Goal: Task Accomplishment & Management: Complete application form

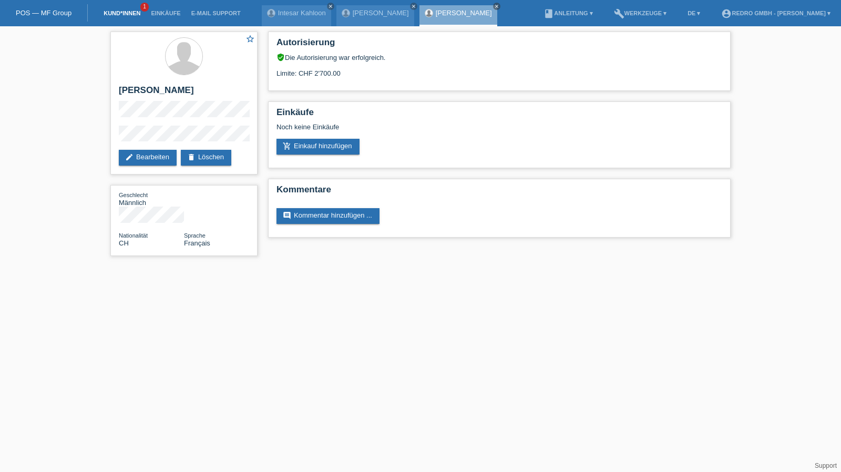
drag, startPoint x: 0, startPoint y: 0, endPoint x: 131, endPoint y: 10, distance: 131.8
click at [131, 10] on link "Kund*innen" at bounding box center [121, 13] width 47 height 6
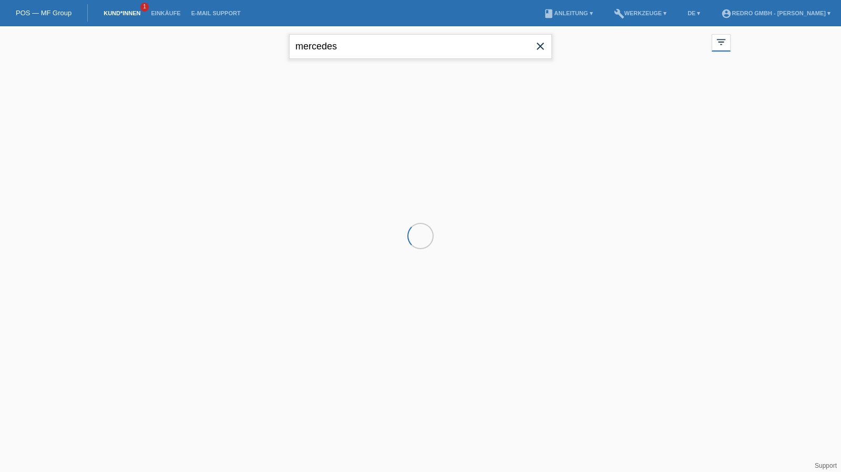
click at [353, 40] on input "mercedes" at bounding box center [420, 46] width 263 height 25
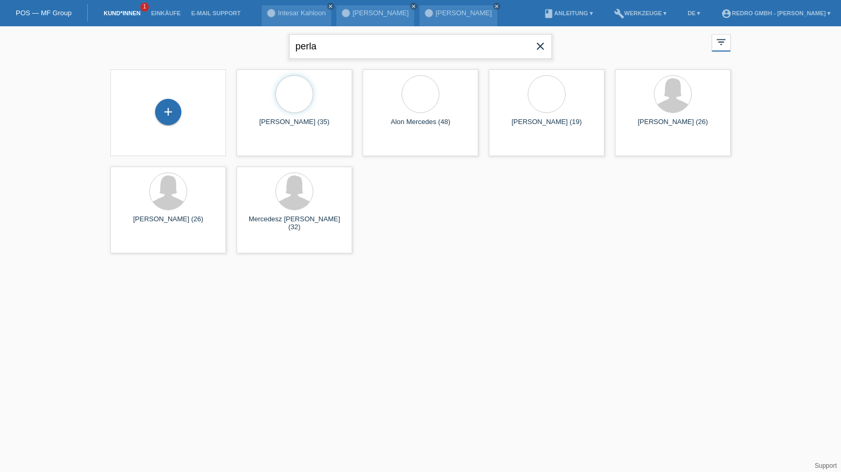
type input "perla"
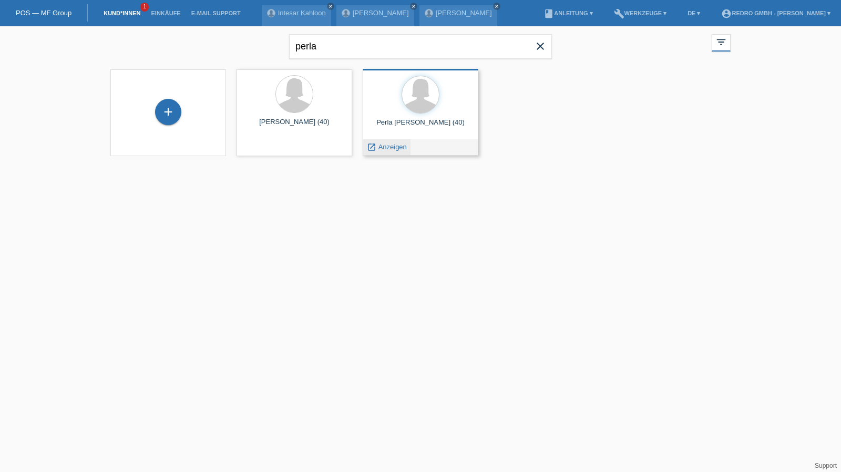
click at [379, 150] on span "Anzeigen" at bounding box center [393, 147] width 28 height 8
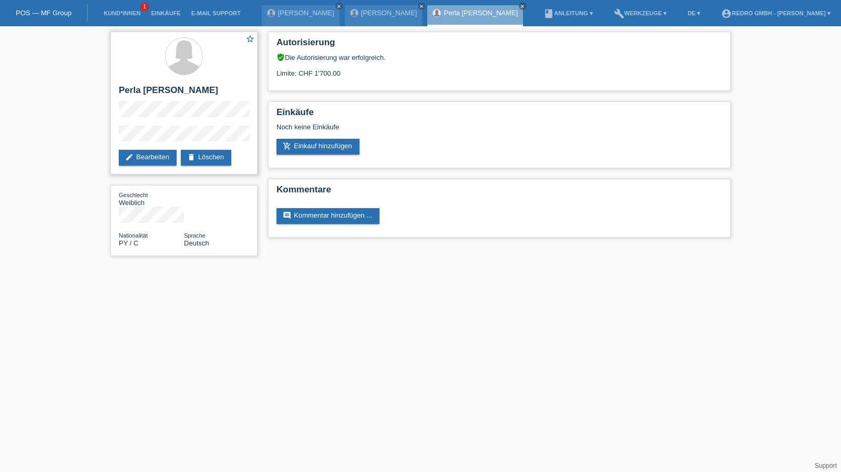
click at [163, 92] on h2 "Perla Diana Medina Carballo" at bounding box center [184, 93] width 130 height 16
click at [163, 92] on h2 "Perla [PERSON_NAME]" at bounding box center [184, 93] width 130 height 16
copy div "Perla [PERSON_NAME]"
click at [167, 84] on div "star_border Perla Diana Medina Carballo edit Bearbeiten delete Löschen" at bounding box center [183, 103] width 147 height 143
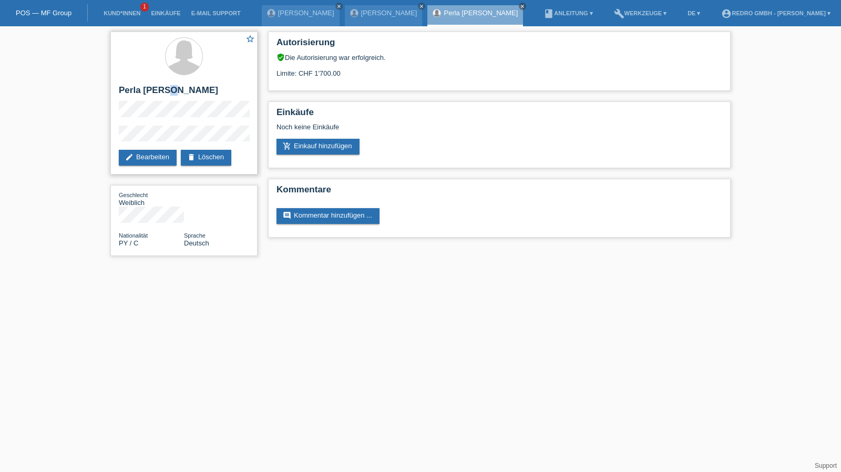
click at [167, 84] on div "star_border Perla Diana Medina Carballo edit Bearbeiten delete Löschen" at bounding box center [183, 103] width 147 height 143
copy div "[PERSON_NAME]"
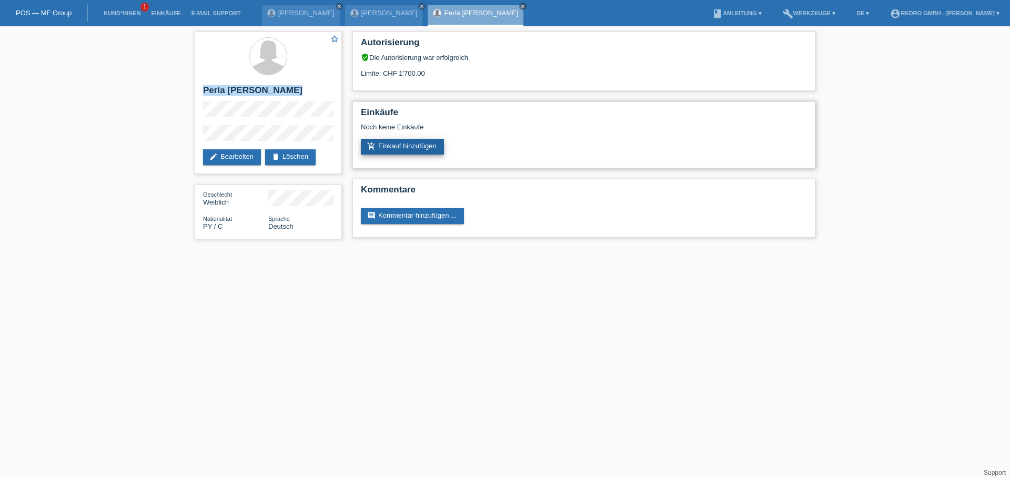
click at [402, 145] on link "add_shopping_cart Einkauf hinzufügen" at bounding box center [402, 147] width 83 height 16
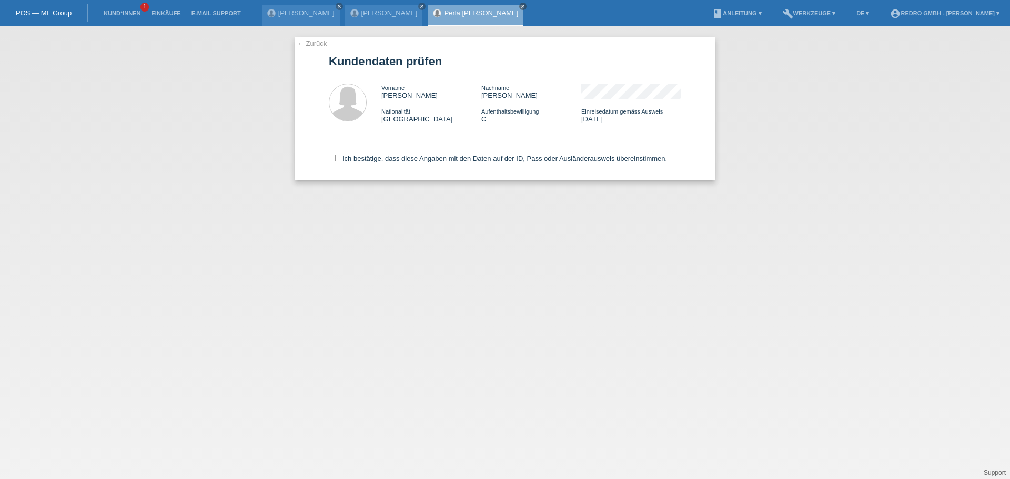
click at [306, 46] on link "← Zurück" at bounding box center [311, 43] width 29 height 8
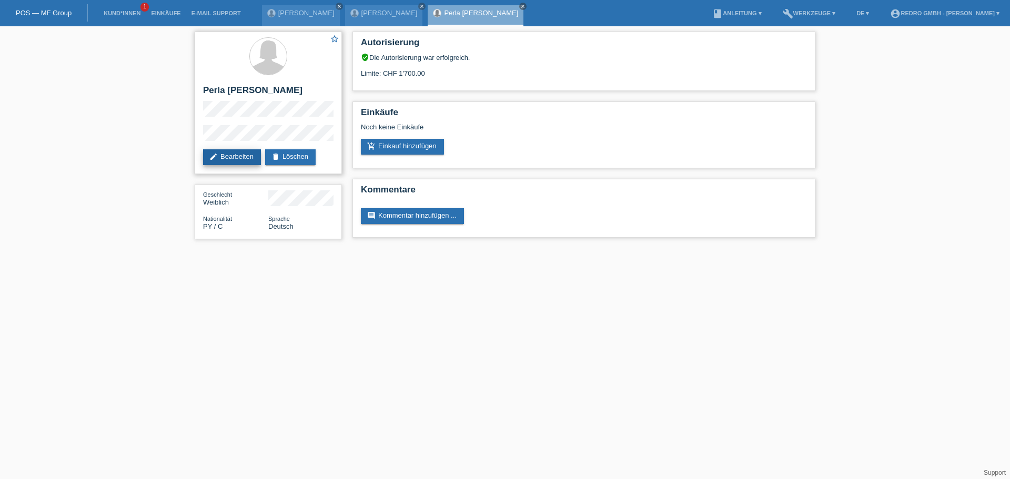
click at [230, 156] on link "edit Bearbeiten" at bounding box center [232, 157] width 58 height 16
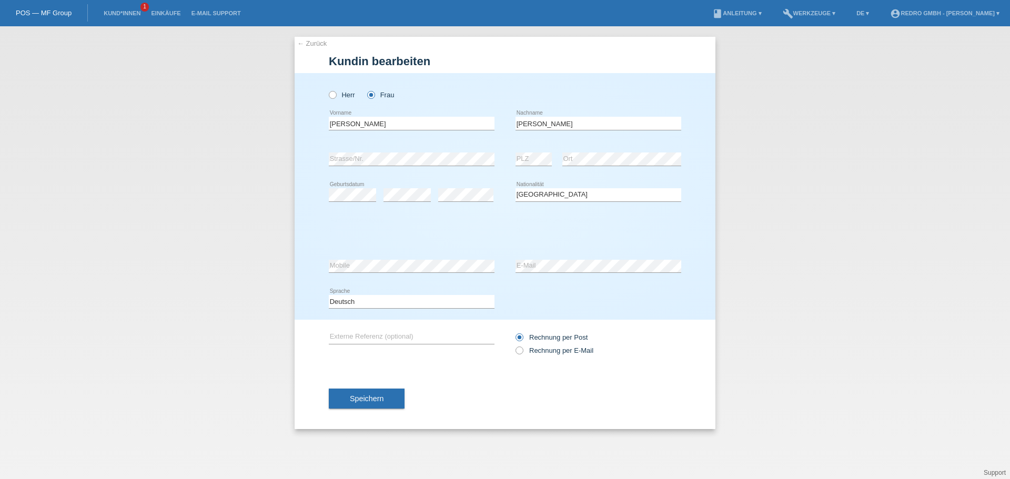
select select "PY"
select select "C"
select select "07"
select select "05"
select select "2006"
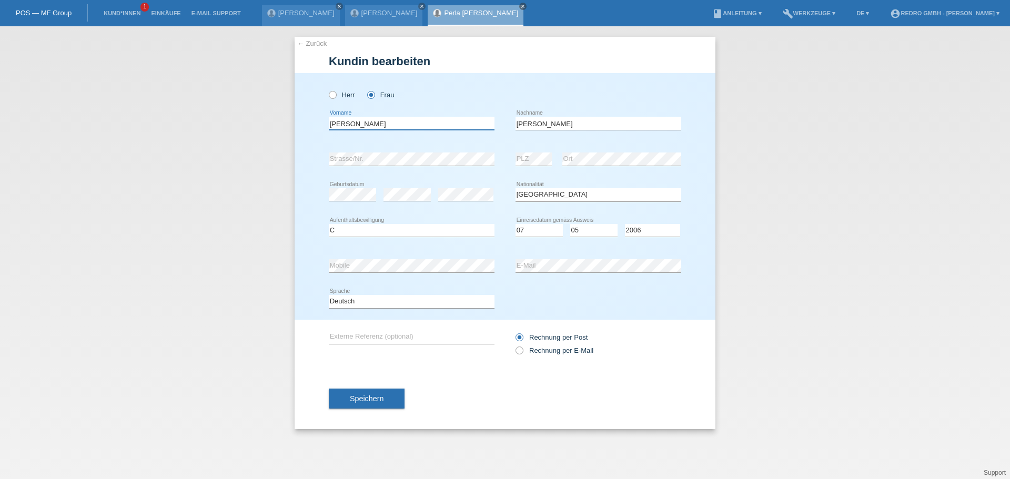
click at [395, 121] on input "[PERSON_NAME]" at bounding box center [412, 123] width 166 height 13
click at [380, 406] on button "Speichern" at bounding box center [367, 399] width 76 height 20
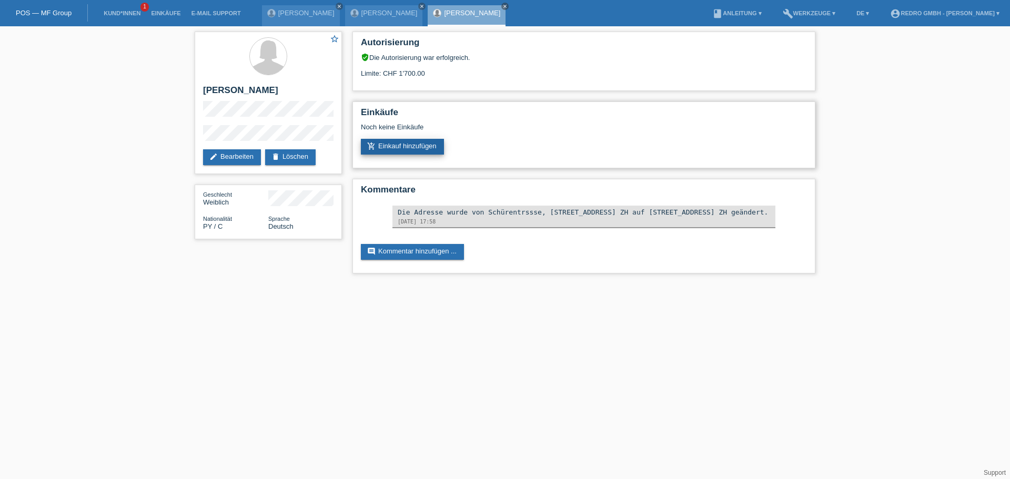
click at [387, 149] on link "add_shopping_cart Einkauf hinzufügen" at bounding box center [402, 147] width 83 height 16
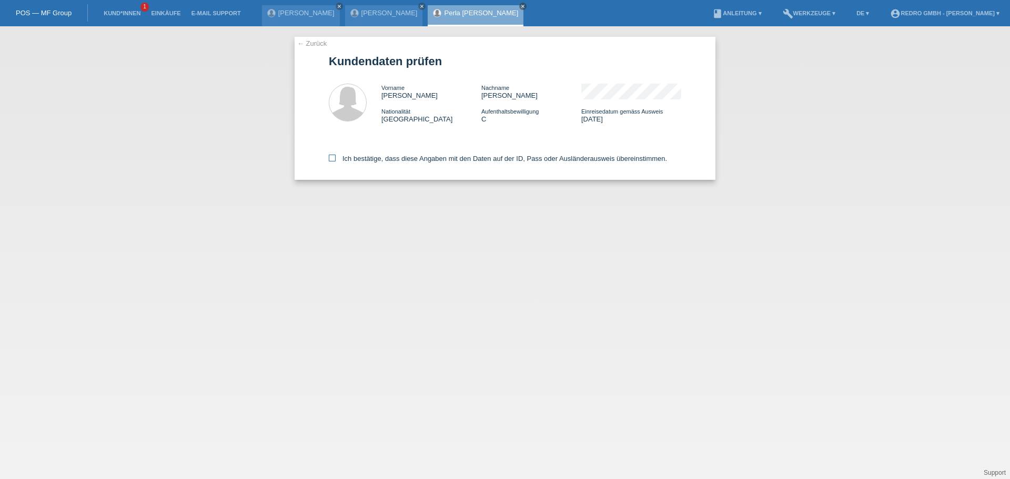
click at [348, 161] on label "Ich bestätige, dass diese Angaben mit den Daten auf der ID, Pass oder Ausländer…" at bounding box center [498, 159] width 338 height 8
click at [336, 161] on input "Ich bestätige, dass diese Angaben mit den Daten auf der ID, Pass oder Ausländer…" at bounding box center [332, 158] width 7 height 7
checkbox input "true"
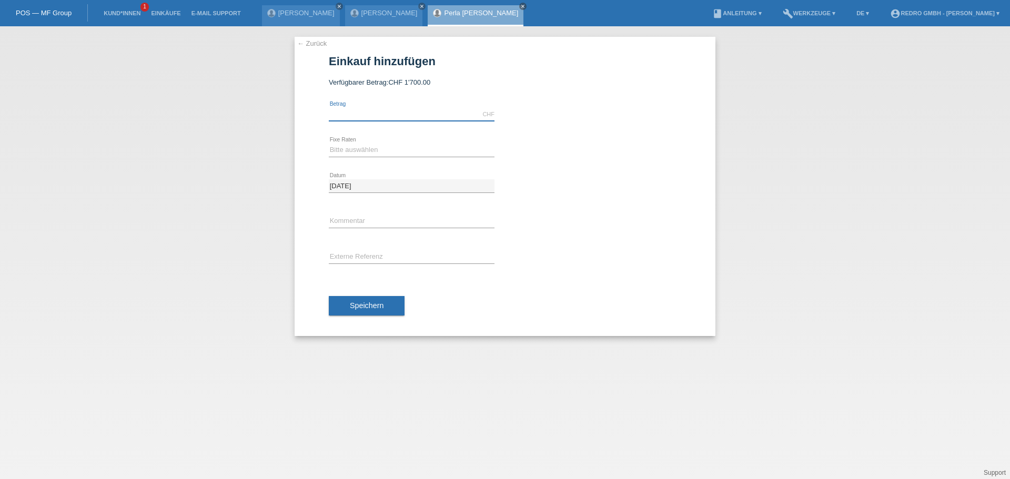
click at [363, 115] on input "text" at bounding box center [412, 114] width 166 height 13
type input "1599.00"
click at [367, 150] on select "Bitte auswählen 6 Raten 12 Raten 24 Raten 36 Raten" at bounding box center [412, 150] width 166 height 13
select select "584"
click at [329, 144] on select "Bitte auswählen 6 Raten 12 Raten 24 Raten 36 Raten" at bounding box center [412, 150] width 166 height 13
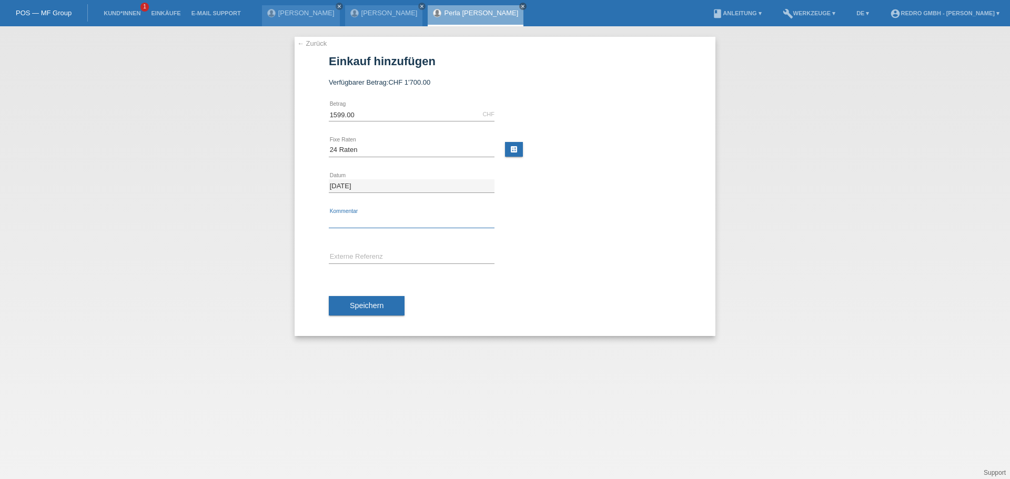
click at [353, 221] on input "text" at bounding box center [412, 221] width 166 height 13
type input "114803"
click at [356, 311] on button "Speichern" at bounding box center [367, 306] width 76 height 20
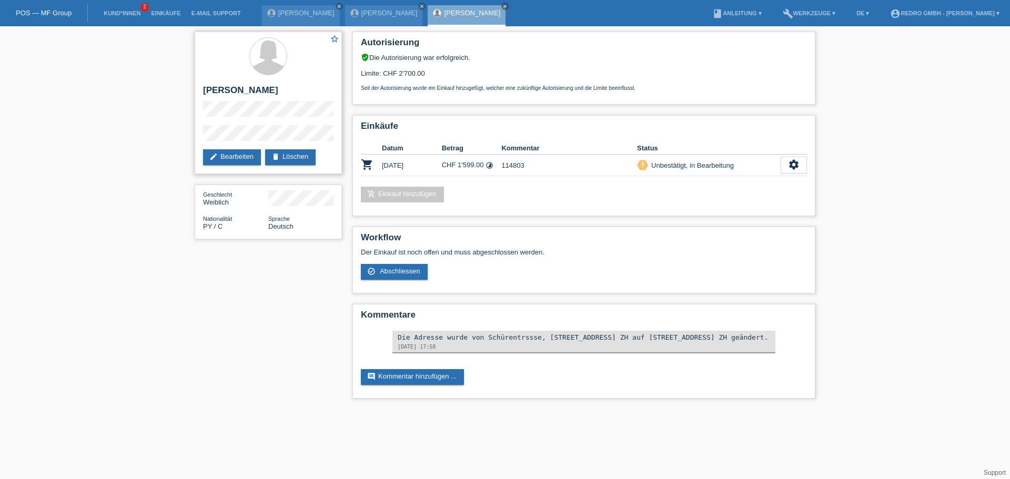
click at [201, 139] on div "star_border [PERSON_NAME] edit Bearbeiten delete Löschen" at bounding box center [268, 103] width 147 height 143
click at [266, 94] on h2 "[PERSON_NAME]" at bounding box center [268, 93] width 130 height 16
click at [267, 90] on h2 "[PERSON_NAME]" at bounding box center [268, 93] width 130 height 16
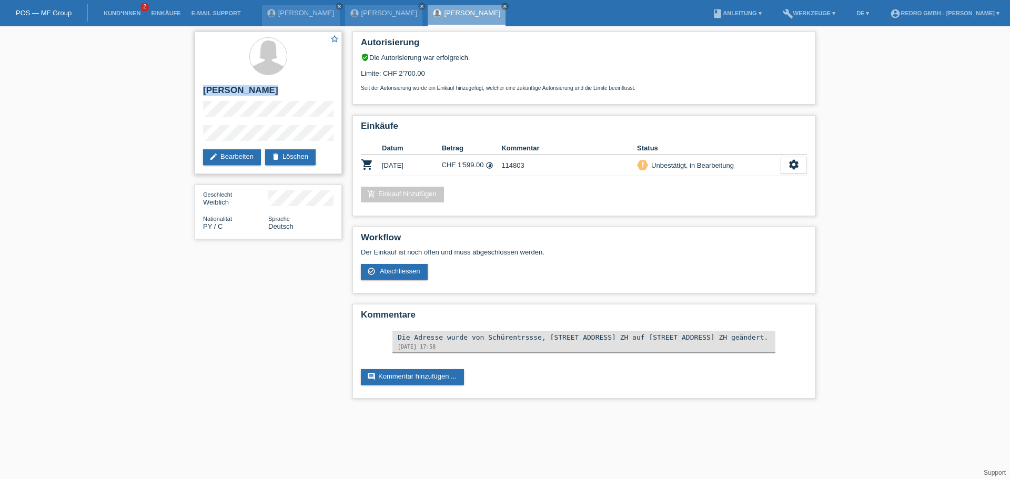
copy div "[PERSON_NAME]"
click at [275, 96] on h2 "[PERSON_NAME]" at bounding box center [268, 93] width 130 height 16
click at [275, 93] on h2 "[PERSON_NAME]" at bounding box center [268, 93] width 130 height 16
click at [275, 93] on h2 "Perla [PERSON_NAME]" at bounding box center [268, 93] width 130 height 16
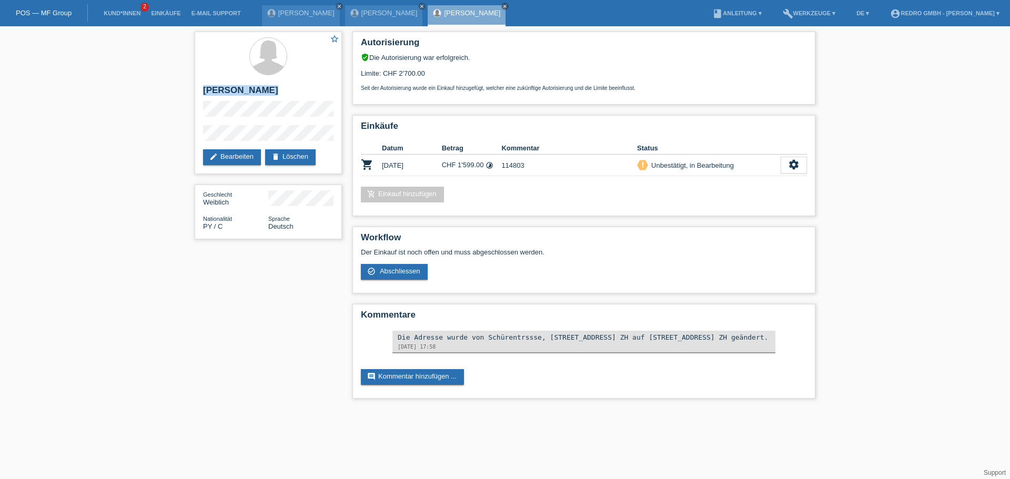
copy div "Perla [PERSON_NAME]"
click at [257, 86] on h2 "Perla [PERSON_NAME]" at bounding box center [268, 93] width 130 height 16
click at [257, 86] on h2 "[PERSON_NAME]" at bounding box center [268, 93] width 130 height 16
copy div "[PERSON_NAME]"
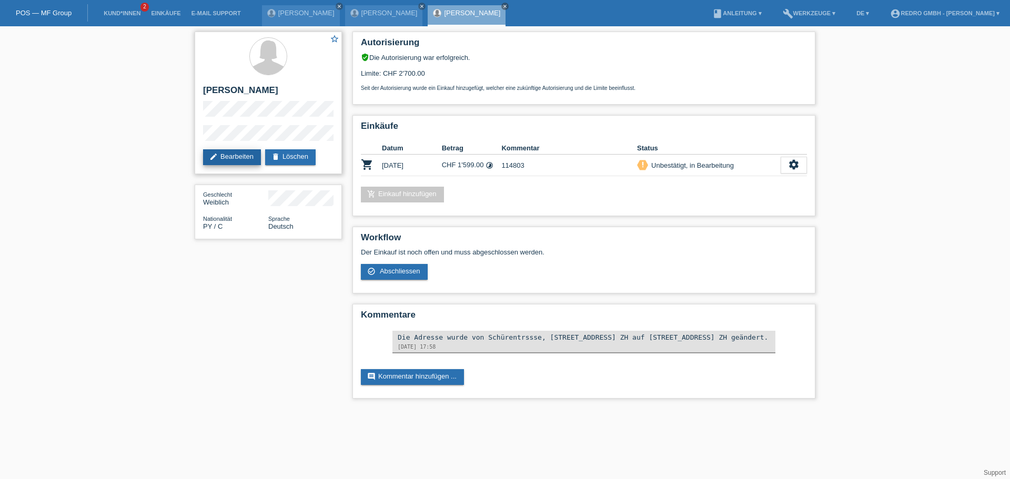
click at [239, 155] on link "edit Bearbeiten" at bounding box center [232, 157] width 58 height 16
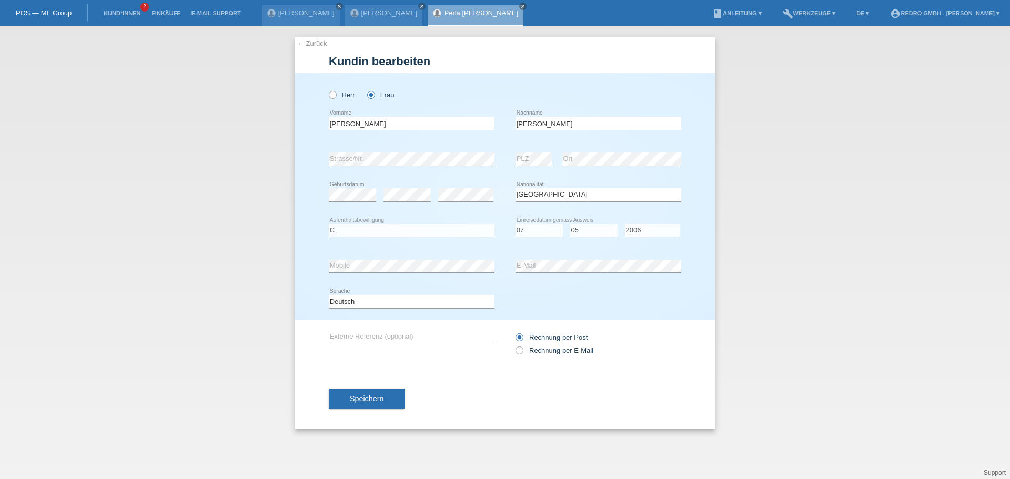
select select "PY"
select select "C"
select select "07"
select select "05"
select select "2006"
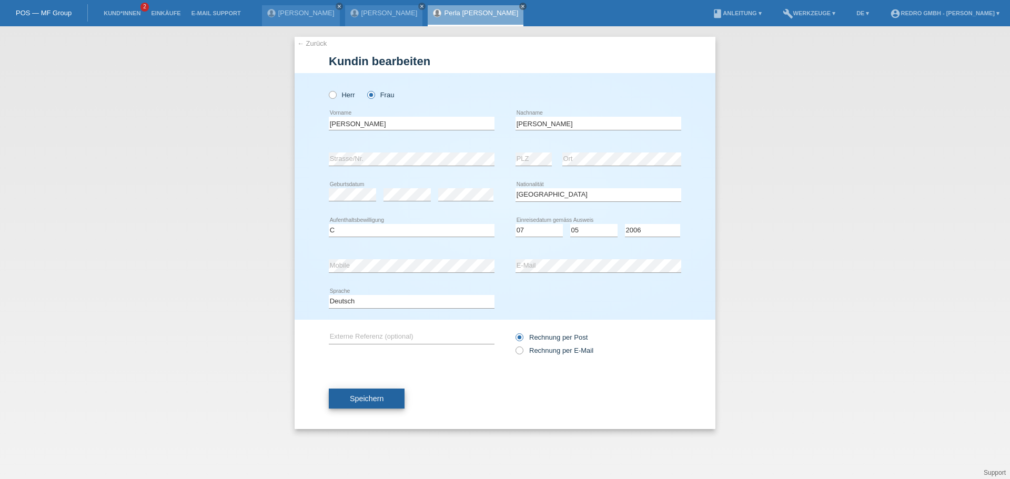
click at [392, 406] on button "Speichern" at bounding box center [367, 399] width 76 height 20
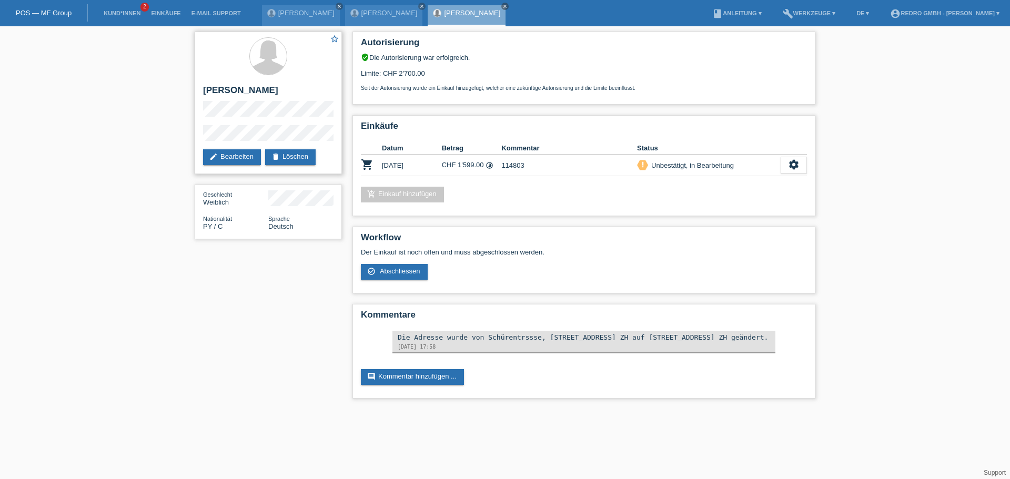
click at [236, 124] on div "star_border Perla Diana Medina Carballo edit Bearbeiten delete Löschen" at bounding box center [268, 103] width 147 height 143
click at [270, 93] on h2 "Perla [PERSON_NAME]" at bounding box center [268, 93] width 130 height 16
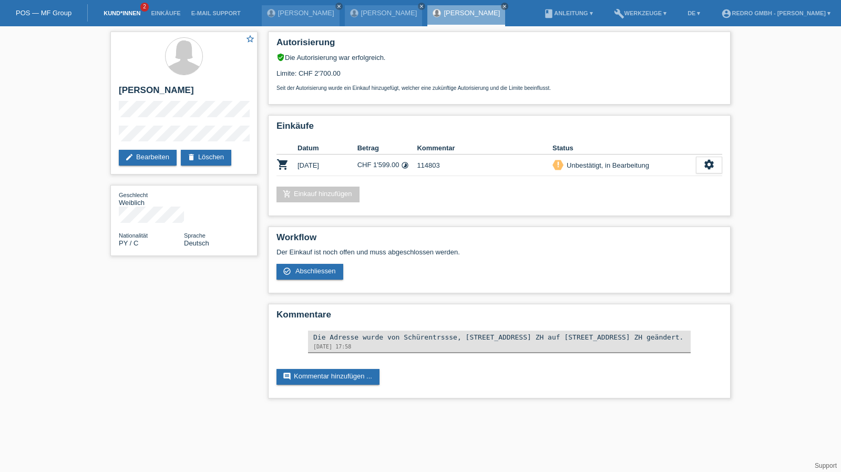
click at [115, 11] on link "Kund*innen" at bounding box center [121, 13] width 47 height 6
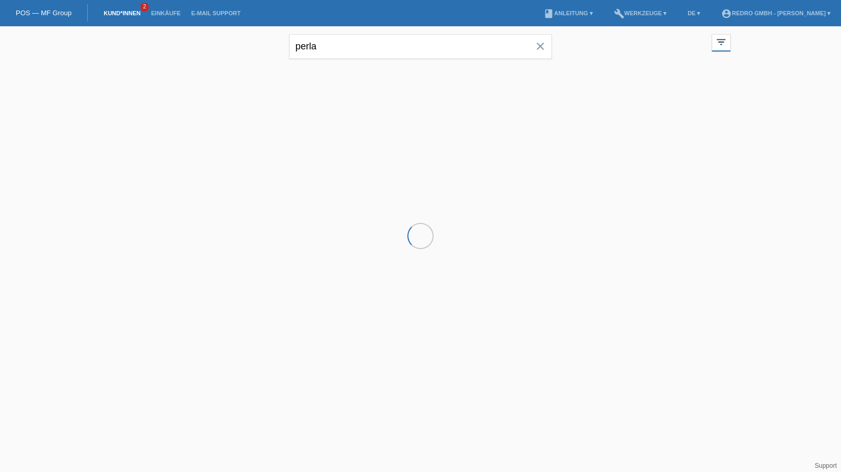
click at [355, 34] on div "perla close" at bounding box center [420, 45] width 263 height 38
click at [313, 54] on input "perla" at bounding box center [420, 46] width 263 height 25
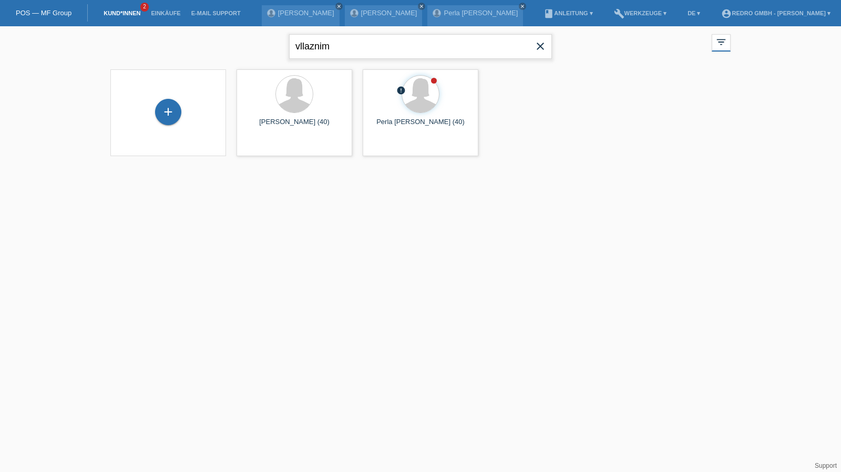
type input "vllaznim"
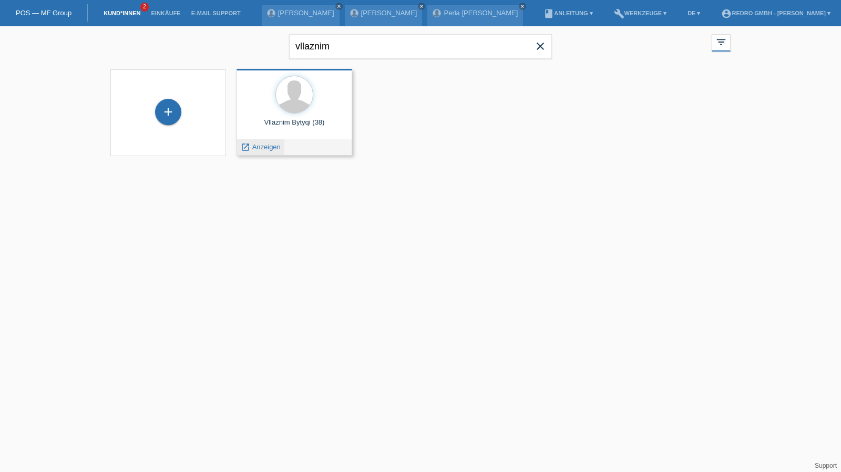
click at [267, 148] on span "Anzeigen" at bounding box center [266, 147] width 28 height 8
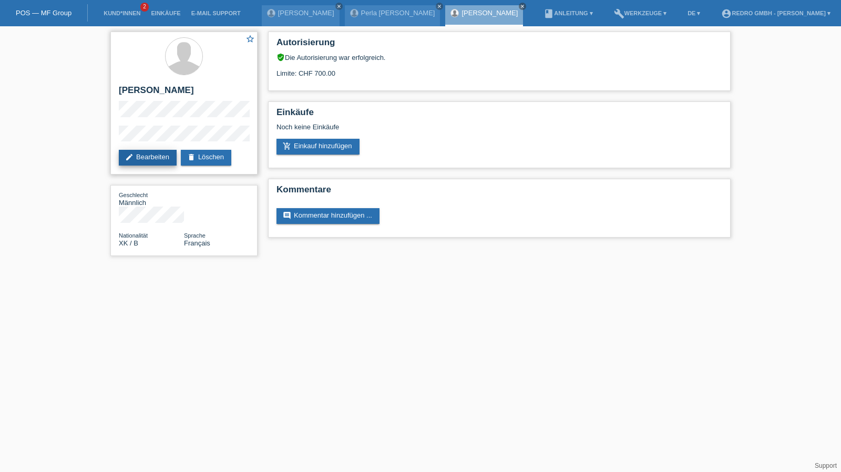
click at [153, 156] on link "edit Bearbeiten" at bounding box center [148, 158] width 58 height 16
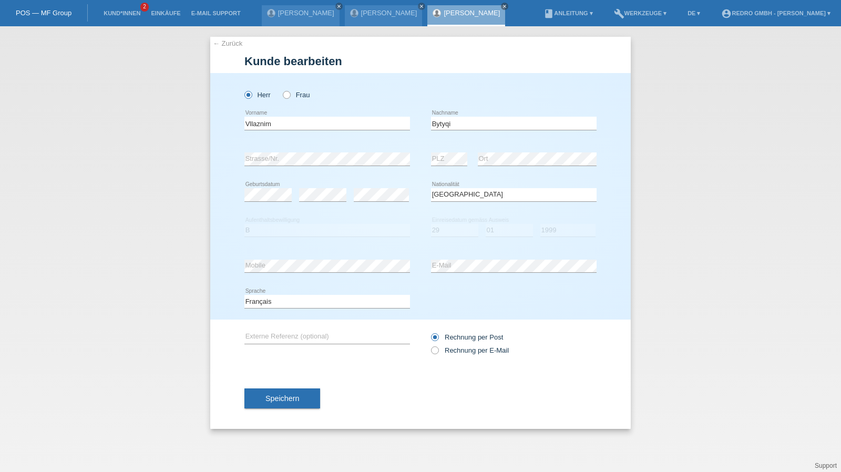
select select "XK"
select select "B"
select select "29"
select select "01"
select select "1999"
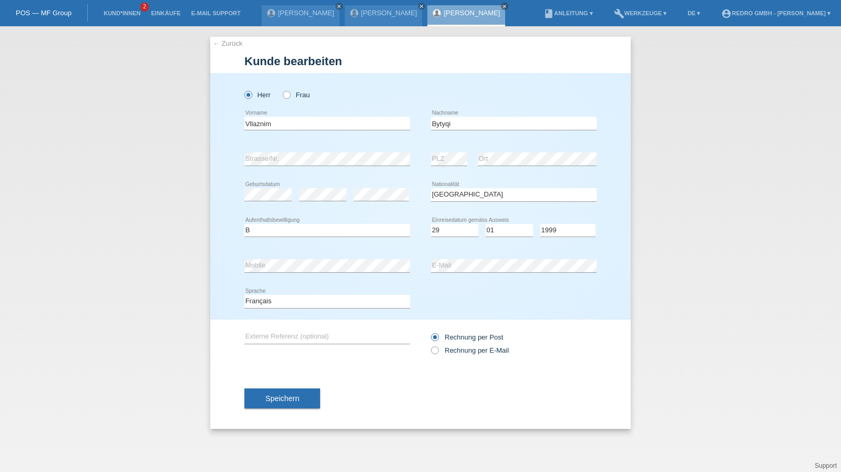
click at [233, 44] on link "← Zurück" at bounding box center [227, 43] width 29 height 8
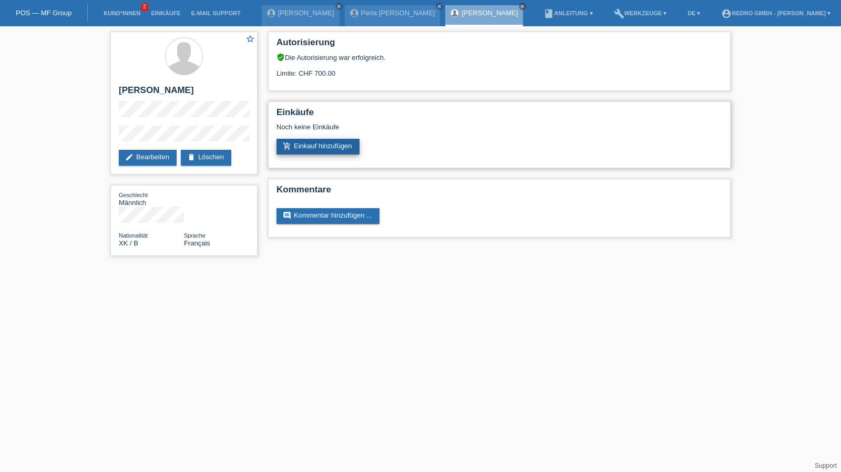
click at [325, 151] on link "add_shopping_cart Einkauf hinzufügen" at bounding box center [318, 147] width 83 height 16
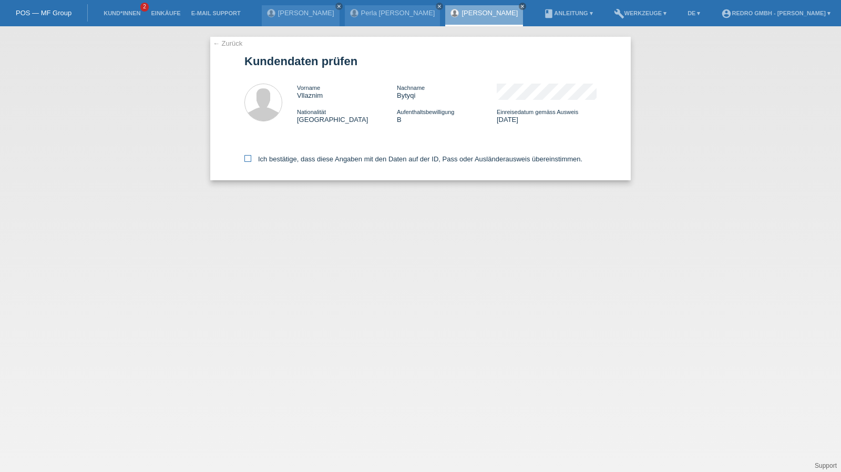
click at [273, 162] on label "Ich bestätige, dass diese Angaben mit den Daten auf der ID, Pass oder Ausländer…" at bounding box center [414, 159] width 338 height 8
click at [251, 162] on input "Ich bestätige, dass diese Angaben mit den Daten auf der ID, Pass oder Ausländer…" at bounding box center [248, 158] width 7 height 7
checkbox input "true"
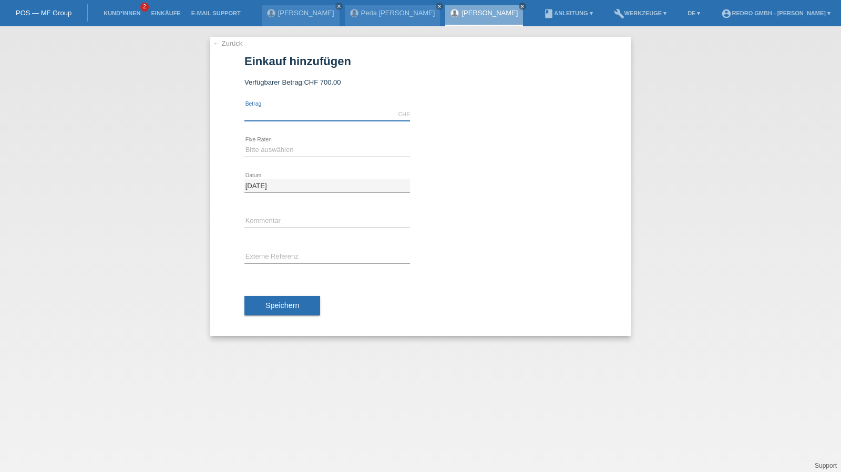
click at [284, 114] on input "text" at bounding box center [328, 114] width 166 height 13
type input "504.00"
click at [278, 153] on select "Bitte auswählen 6 Raten 12 Raten 24 Raten 36 Raten" at bounding box center [328, 150] width 166 height 13
select select "582"
click at [245, 144] on select "Bitte auswählen 6 Raten 12 Raten 24 Raten 36 Raten" at bounding box center [328, 150] width 166 height 13
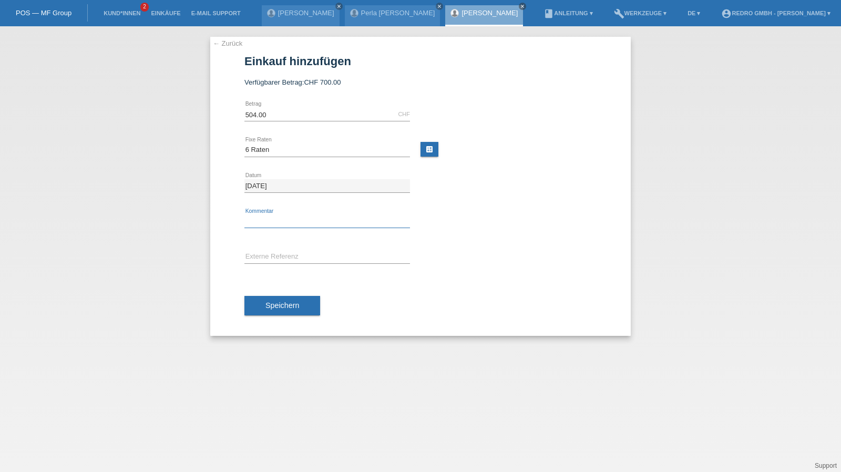
click at [266, 227] on input "text" at bounding box center [328, 221] width 166 height 13
click at [265, 221] on input "text" at bounding box center [328, 221] width 166 height 13
type input "114804"
click at [555, 208] on div at bounding box center [514, 208] width 166 height 8
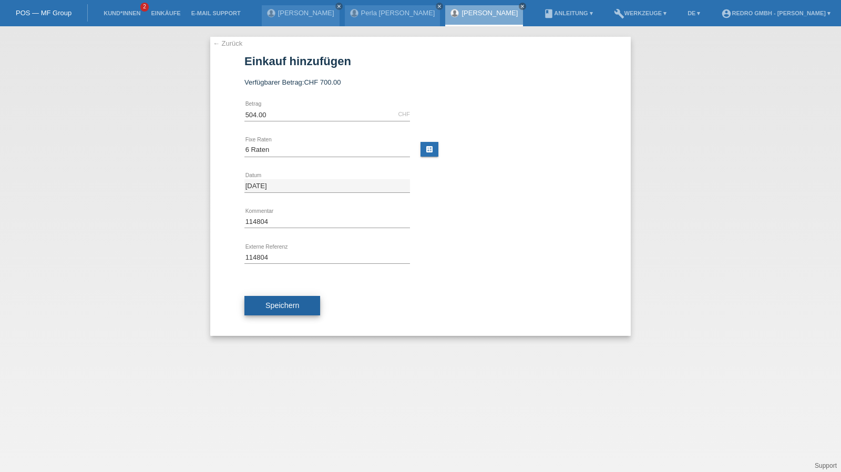
click at [266, 306] on span "Speichern" at bounding box center [283, 305] width 34 height 8
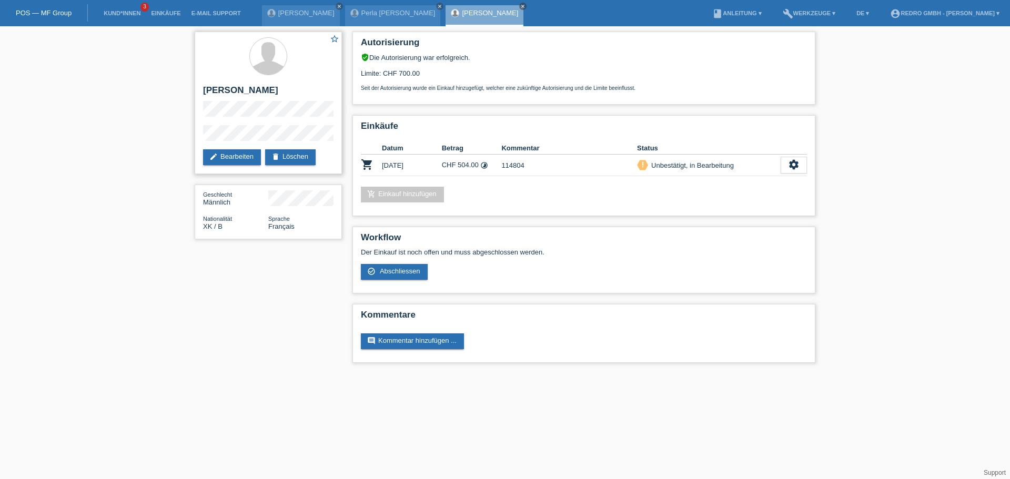
click at [201, 140] on div "star_border [PERSON_NAME] edit Bearbeiten delete Löschen" at bounding box center [268, 103] width 147 height 143
click at [248, 93] on h2 "[PERSON_NAME]" at bounding box center [268, 93] width 130 height 16
copy div "[PERSON_NAME]"
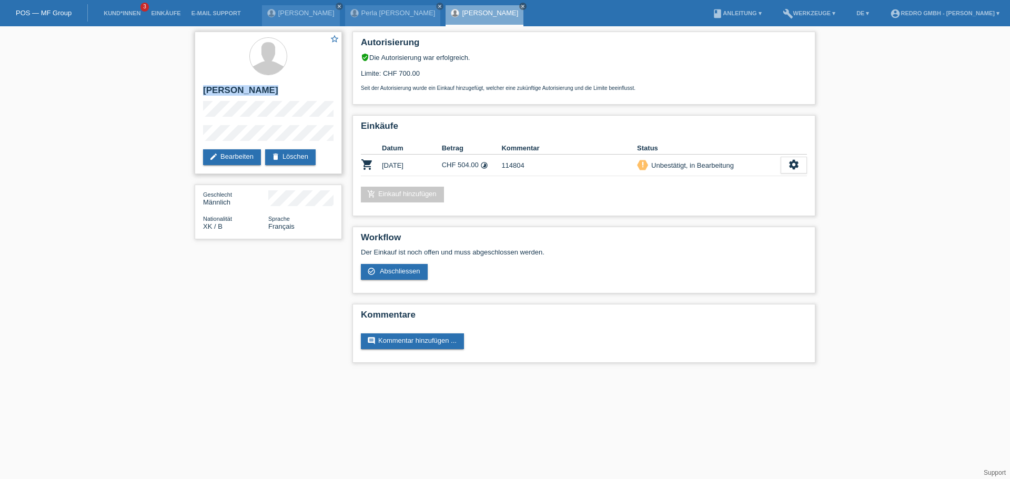
click at [232, 83] on div "star_border Vllaznim Bytyqi edit Bearbeiten delete Löschen" at bounding box center [268, 103] width 147 height 143
click at [226, 94] on h2 "[PERSON_NAME]" at bounding box center [268, 93] width 130 height 16
copy div "[PERSON_NAME]"
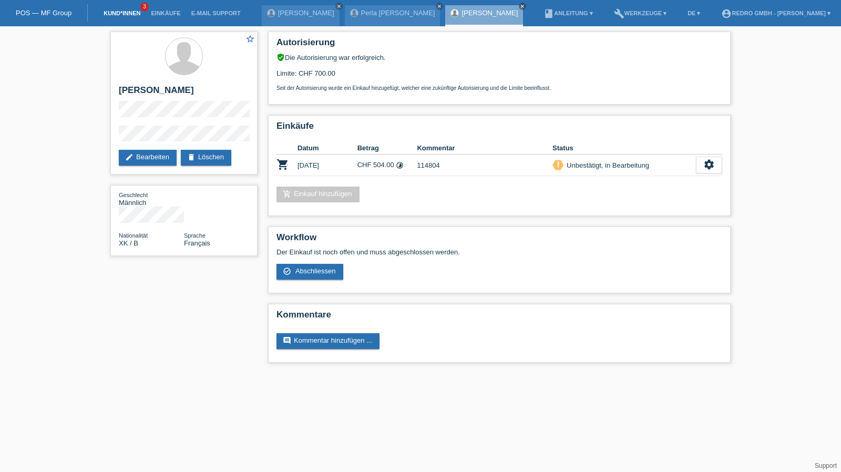
click at [115, 13] on link "Kund*innen" at bounding box center [121, 13] width 47 height 6
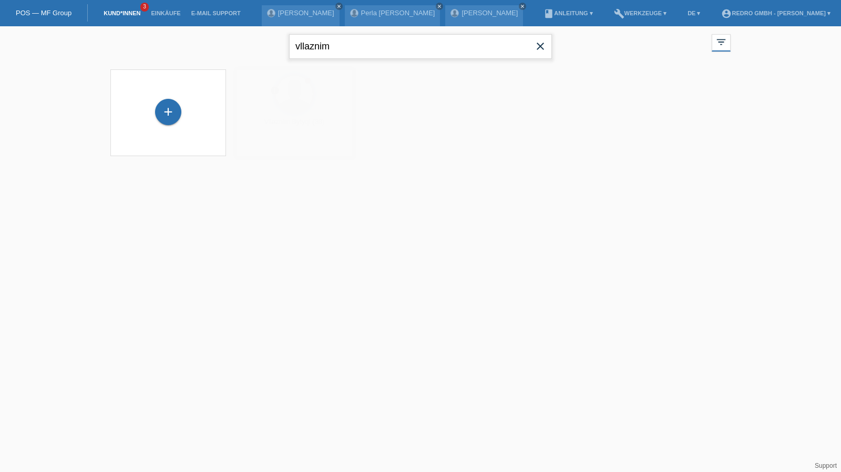
click at [353, 50] on input "vllaznim" at bounding box center [420, 46] width 263 height 25
type input "malsor"
click at [163, 116] on div "+" at bounding box center [168, 112] width 26 height 26
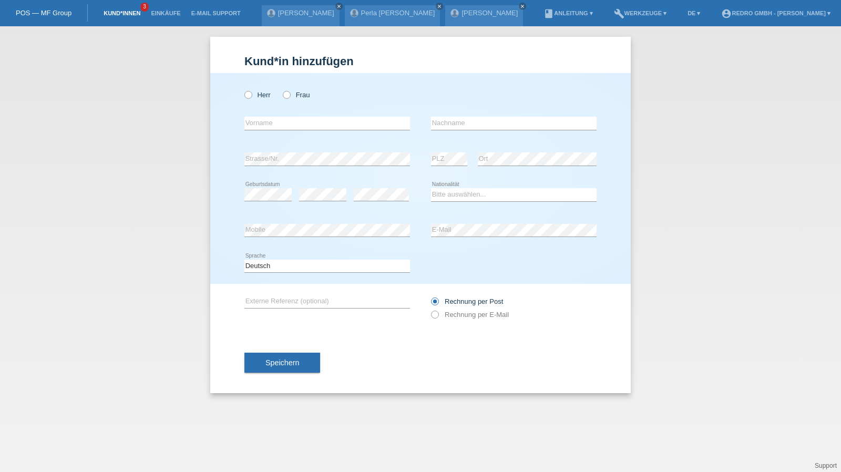
click at [123, 16] on link "Kund*innen" at bounding box center [121, 13] width 47 height 6
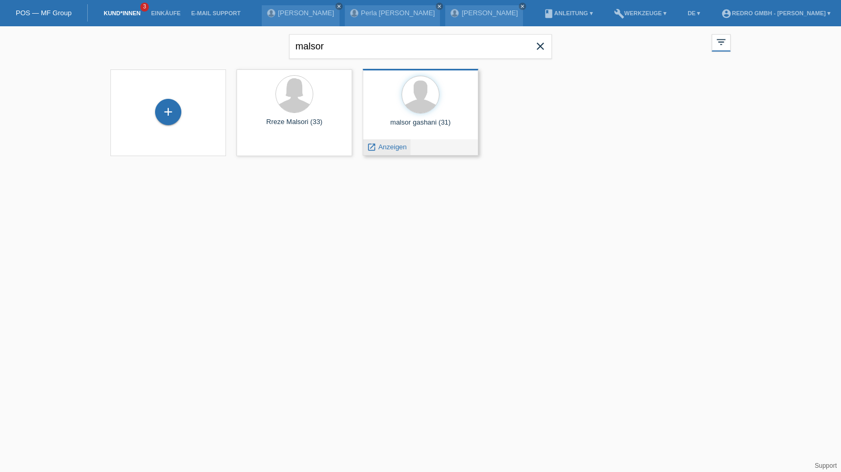
click at [380, 149] on span "Anzeigen" at bounding box center [393, 147] width 28 height 8
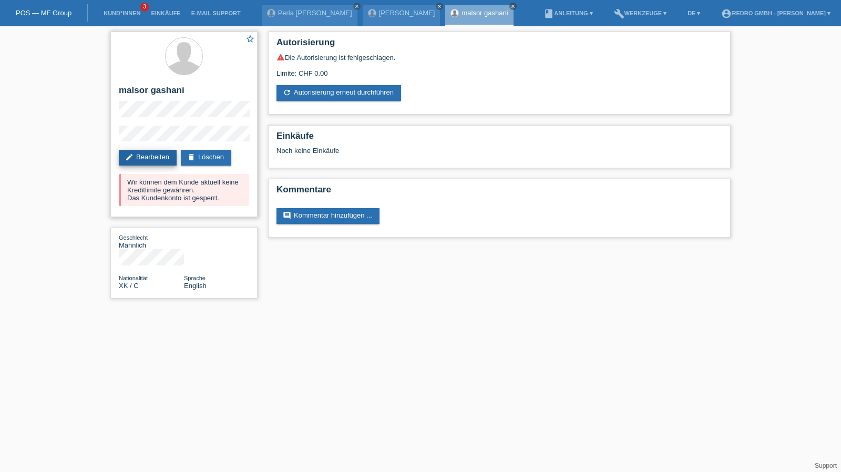
click at [144, 154] on link "edit Bearbeiten" at bounding box center [148, 158] width 58 height 16
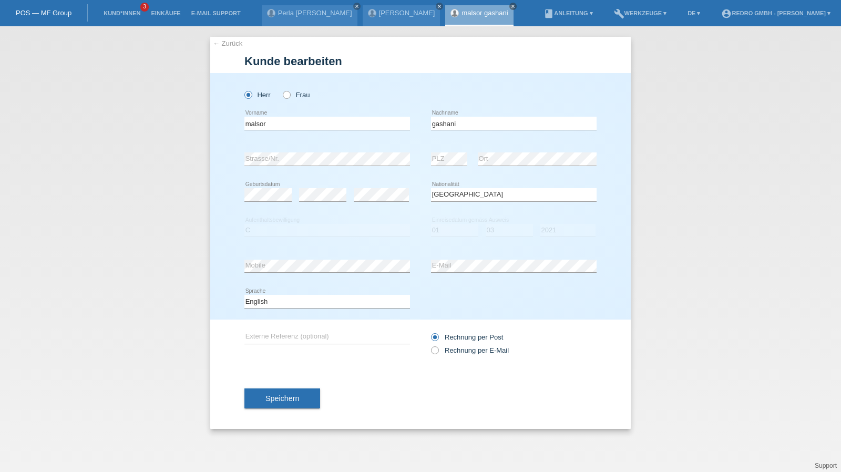
select select "XK"
select select "C"
select select "01"
select select "03"
select select "2021"
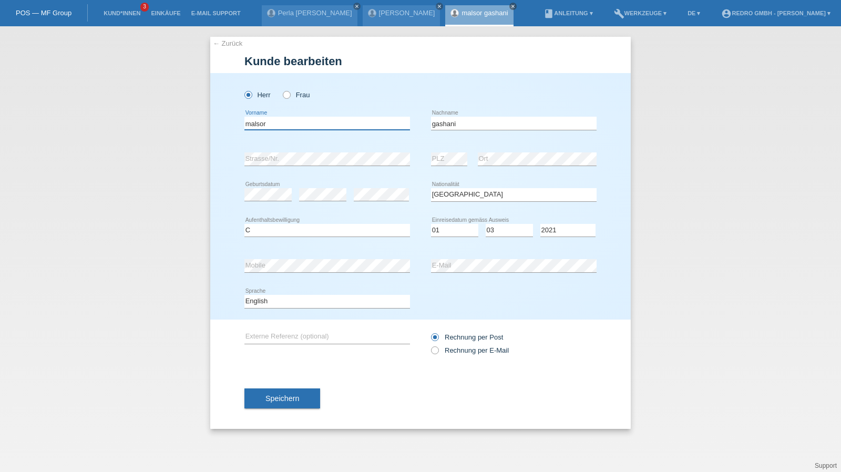
click at [312, 117] on input "malsor" at bounding box center [328, 123] width 166 height 13
type input "Malsor"
type input "Gashani"
click at [475, 126] on input "Gashani" at bounding box center [514, 123] width 166 height 13
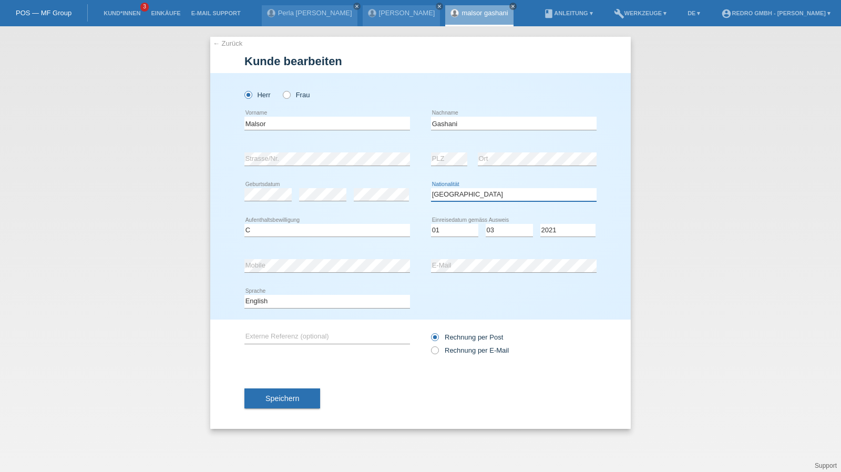
drag, startPoint x: 456, startPoint y: 196, endPoint x: 336, endPoint y: 227, distance: 124.4
click at [456, 196] on select "Bitte auswählen... Schweiz Deutschland Liechtenstein Österreich ------------ Af…" at bounding box center [514, 194] width 166 height 13
click at [437, 194] on select "Bitte auswählen... Schweiz Deutschland Liechtenstein Österreich ------------ Af…" at bounding box center [514, 194] width 166 height 13
select select "B"
click at [439, 231] on select "Tag 01 02 03 04 05 06 07 08 09 10 11" at bounding box center [454, 230] width 47 height 13
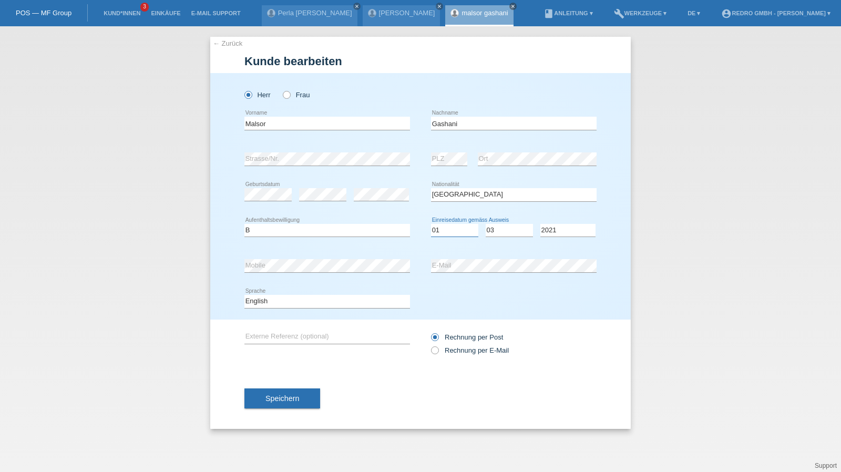
click at [439, 231] on select "Tag 01 02 03 04 05 06 07 08 09 10 11" at bounding box center [454, 230] width 47 height 13
select select "02"
select select "2020"
click at [284, 307] on select "Deutsch Français Italiano English" at bounding box center [328, 301] width 166 height 13
select select "de"
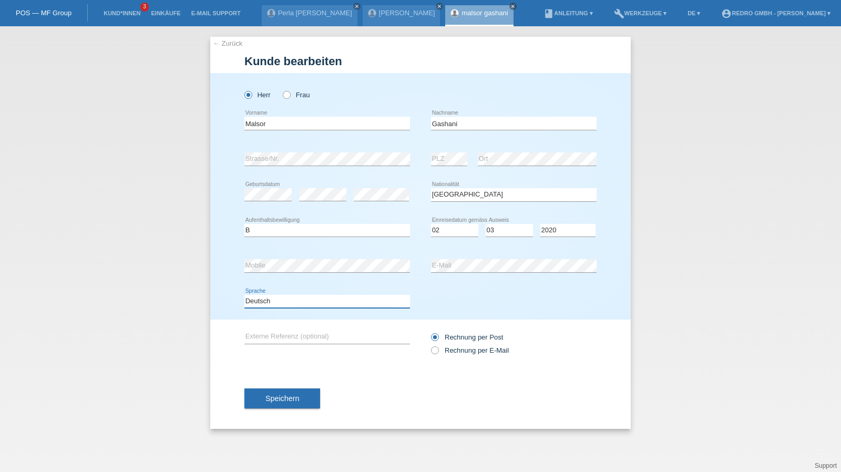
click at [245, 295] on select "Deutsch Français Italiano English" at bounding box center [328, 301] width 166 height 13
click at [296, 407] on button "Speichern" at bounding box center [283, 399] width 76 height 20
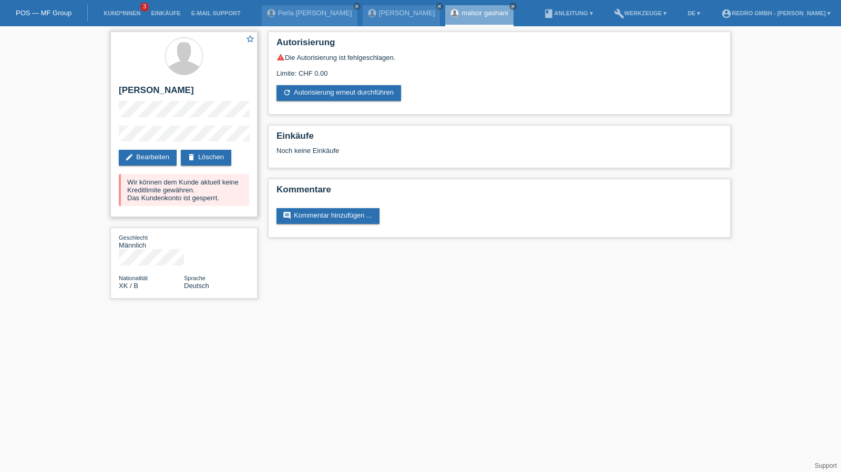
click at [142, 87] on h2 "Malsor Gashani" at bounding box center [184, 93] width 130 height 16
copy div "Malsor Gashani"
click at [106, 134] on div "star_border Malsor Gashani edit Bearbeiten delete Löschen Wir können dem Kunde …" at bounding box center [184, 167] width 158 height 283
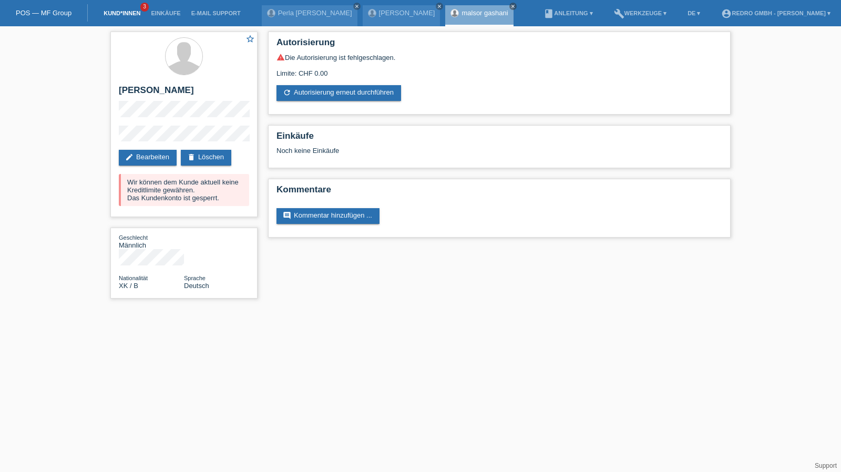
click at [130, 14] on link "Kund*innen" at bounding box center [121, 13] width 47 height 6
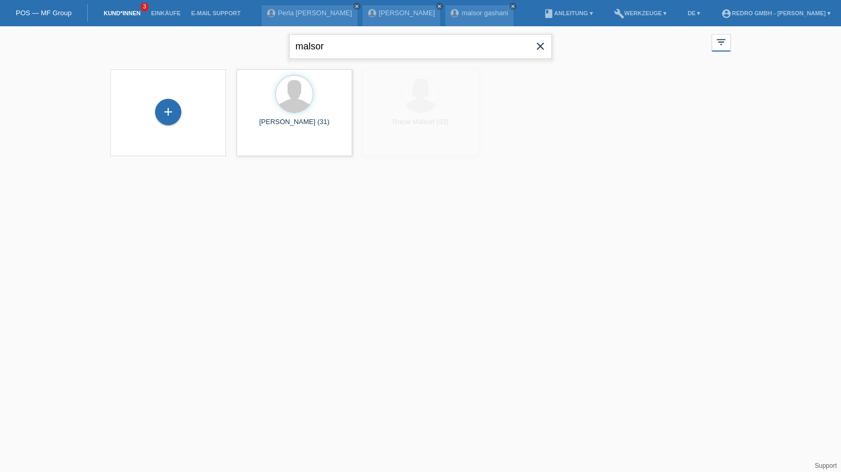
click at [341, 49] on input "malsor" at bounding box center [420, 46] width 263 height 25
type input "[PERSON_NAME]"
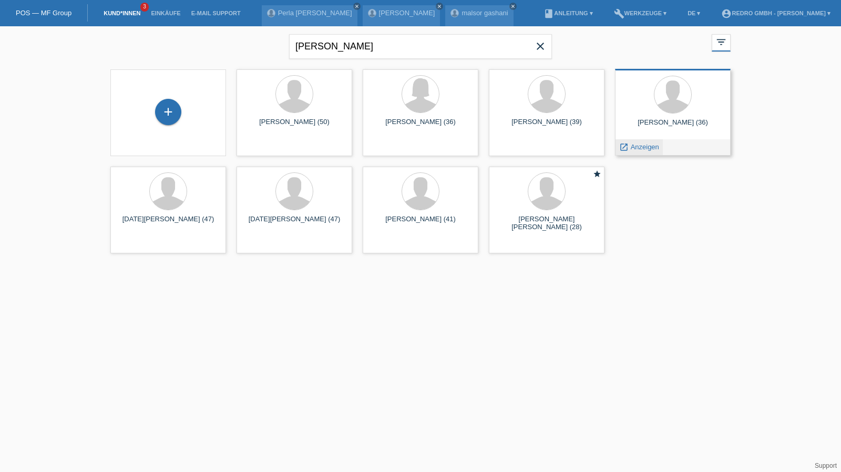
click at [648, 150] on span "Anzeigen" at bounding box center [645, 147] width 28 height 8
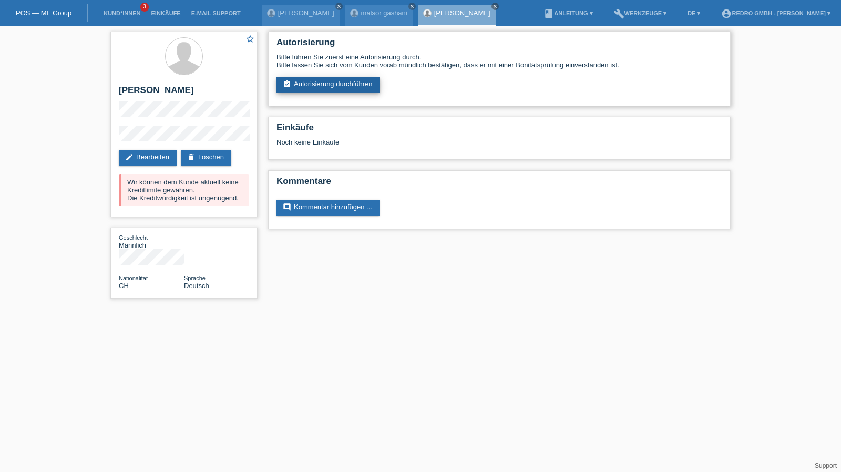
click at [338, 90] on link "assignment_turned_in Autorisierung durchführen" at bounding box center [329, 85] width 104 height 16
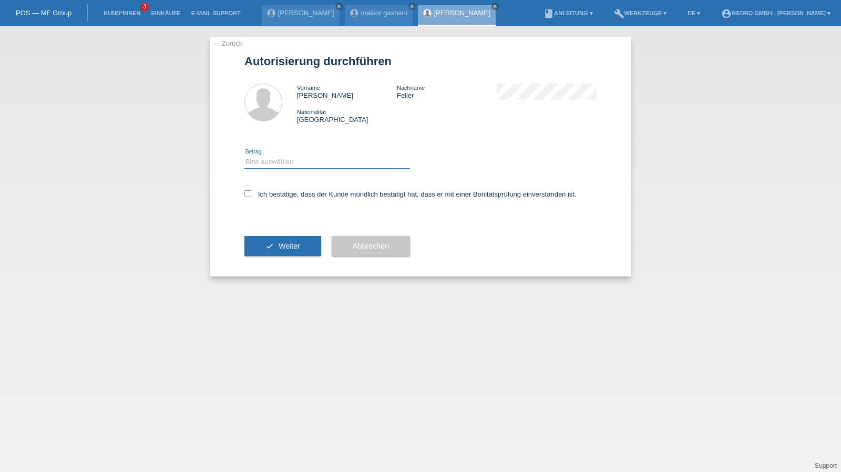
drag, startPoint x: 273, startPoint y: 156, endPoint x: 276, endPoint y: 166, distance: 10.2
click at [273, 156] on select "Bitte auswählen CHF 1.00 - CHF 499.00 CHF 500.00 - CHF 1'999.00 CHF 2'000.00 - …" at bounding box center [328, 162] width 166 height 13
select select "1"
click at [245, 156] on select "Bitte auswählen CHF 1.00 - CHF 499.00 CHF 500.00 - CHF 1'999.00 CHF 2'000.00 - …" at bounding box center [328, 162] width 166 height 13
click at [270, 196] on label "Ich bestätige, dass der Kunde mündlich bestätigt hat, dass er mit einer Bonität…" at bounding box center [411, 194] width 332 height 8
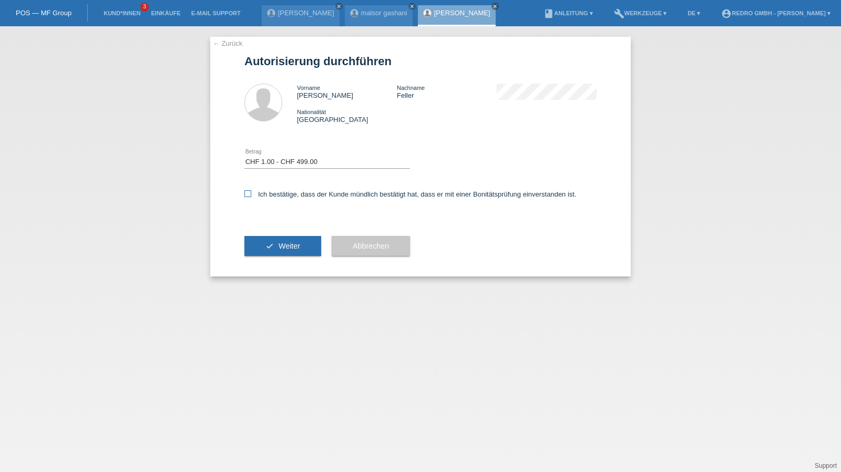
click at [251, 196] on input "Ich bestätige, dass der Kunde mündlich bestätigt hat, dass er mit einer Bonität…" at bounding box center [248, 193] width 7 height 7
checkbox input "true"
click at [274, 246] on button "check Weiter" at bounding box center [283, 246] width 77 height 20
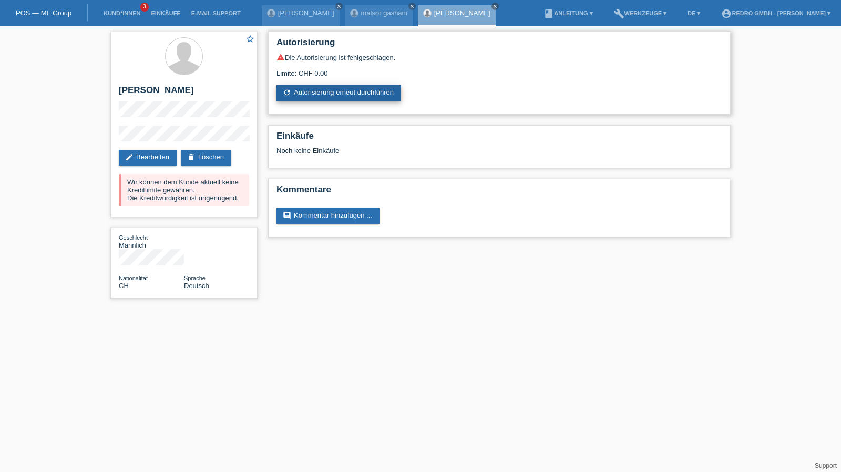
click at [340, 98] on link "refresh Autorisierung erneut durchführen" at bounding box center [339, 93] width 125 height 16
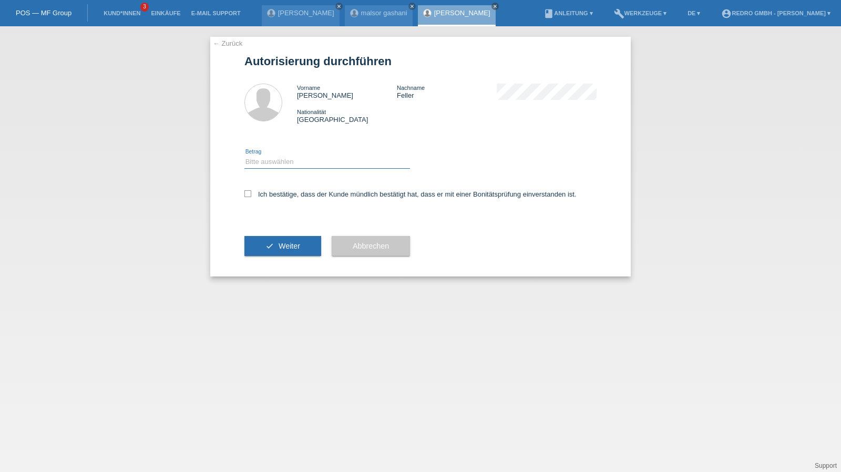
click at [293, 165] on select "Bitte auswählen CHF 1.00 - CHF 499.00 CHF 500.00 - CHF 1'999.00 CHF 2'000.00 - …" at bounding box center [328, 162] width 166 height 13
select select "1"
click at [245, 156] on select "Bitte auswählen CHF 1.00 - CHF 499.00 CHF 500.00 - CHF 1'999.00 CHF 2'000.00 - …" at bounding box center [328, 162] width 166 height 13
click at [266, 196] on label "Ich bestätige, dass der Kunde mündlich bestätigt hat, dass er mit einer Bonität…" at bounding box center [411, 194] width 332 height 8
click at [251, 196] on input "Ich bestätige, dass der Kunde mündlich bestätigt hat, dass er mit einer Bonität…" at bounding box center [248, 193] width 7 height 7
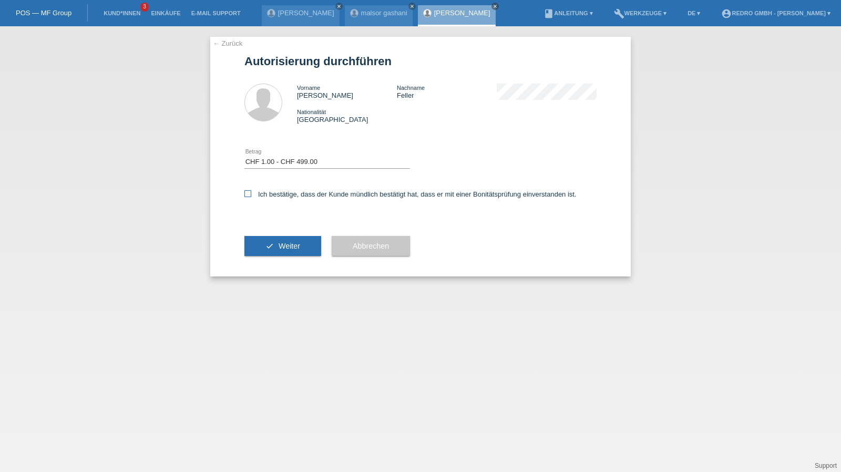
checkbox input "true"
click at [274, 248] on button "check Weiter" at bounding box center [283, 246] width 77 height 20
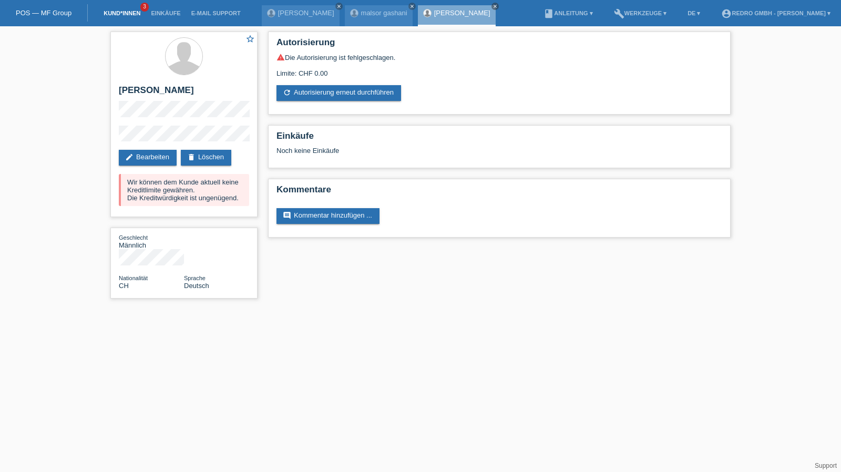
click at [128, 13] on link "Kund*innen" at bounding box center [121, 13] width 47 height 6
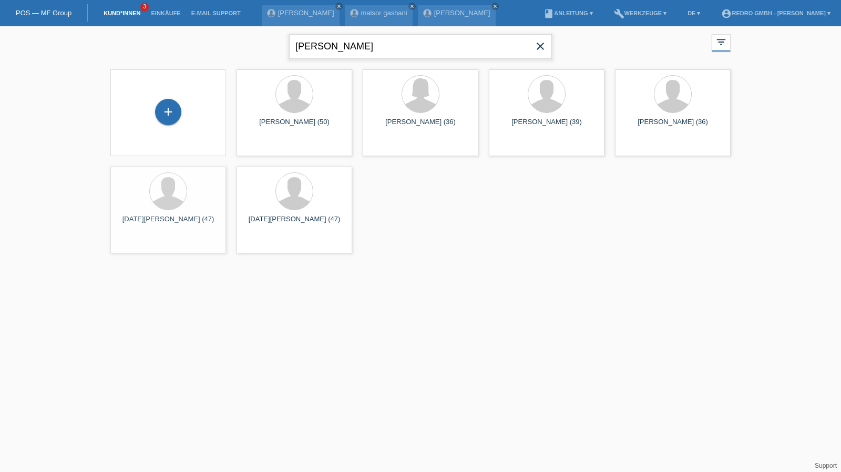
click at [374, 44] on input "feller" at bounding box center [420, 46] width 263 height 25
type input "cedeno"
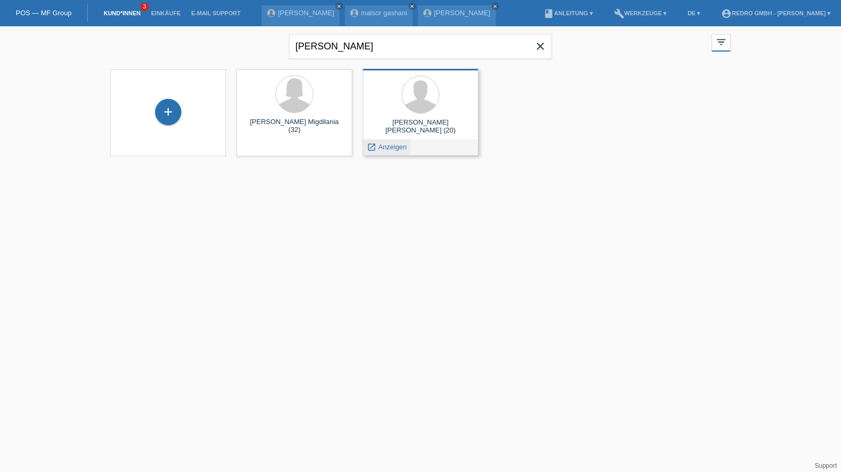
click at [390, 145] on span "Anzeigen" at bounding box center [393, 147] width 28 height 8
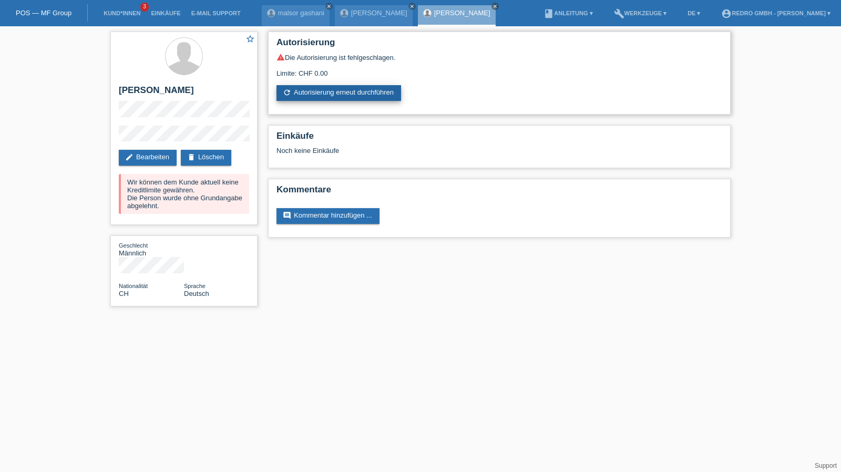
click at [310, 86] on link "refresh Autorisierung erneut durchführen" at bounding box center [339, 93] width 125 height 16
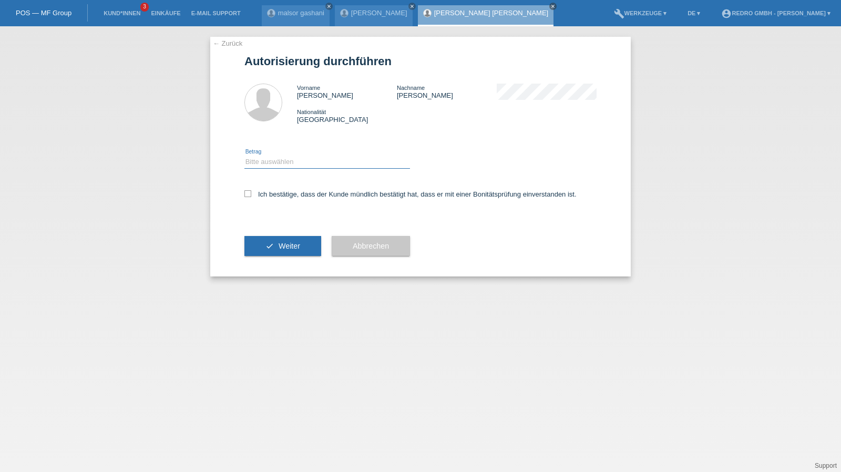
click at [307, 168] on div "Bitte auswählen CHF 1.00 - CHF 499.00 CHF 500.00 - CHF 1'999.00 CHF 2'000.00 - …" at bounding box center [328, 162] width 166 height 13
select select "1"
click at [245, 156] on select "Bitte auswählen CHF 1.00 - CHF 499.00 CHF 500.00 - CHF 1'999.00 CHF 2'000.00 - …" at bounding box center [328, 162] width 166 height 13
drag, startPoint x: 289, startPoint y: 196, endPoint x: 286, endPoint y: 228, distance: 32.7
click at [289, 196] on label "Ich bestätige, dass der Kunde mündlich bestätigt hat, dass er mit einer Bonität…" at bounding box center [411, 194] width 332 height 8
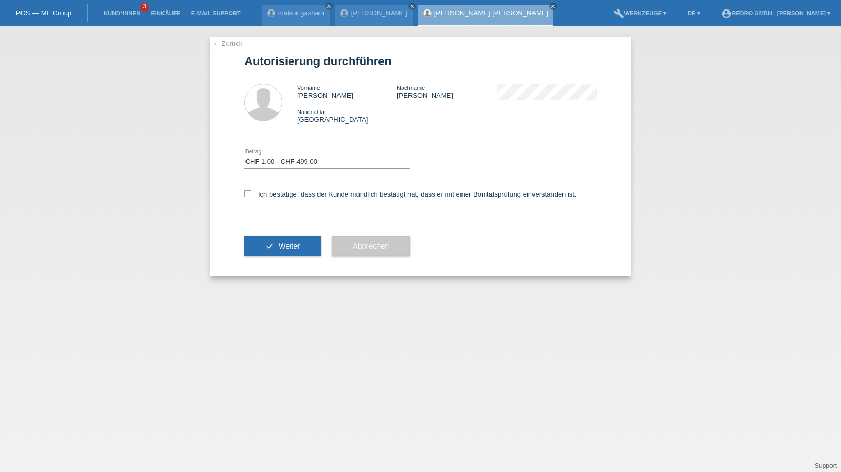
click at [251, 196] on input "Ich bestätige, dass der Kunde mündlich bestätigt hat, dass er mit einer Bonität…" at bounding box center [248, 193] width 7 height 7
checkbox input "true"
click at [279, 249] on span "Weiter" at bounding box center [290, 246] width 22 height 8
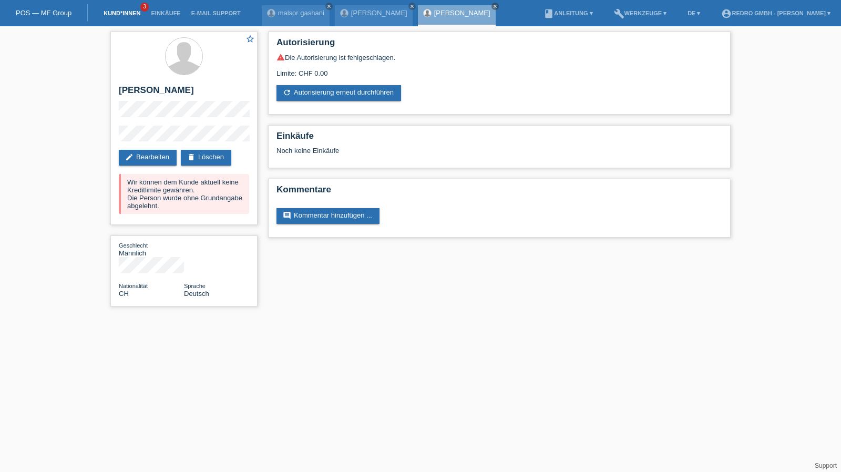
click at [128, 15] on link "Kund*innen" at bounding box center [121, 13] width 47 height 6
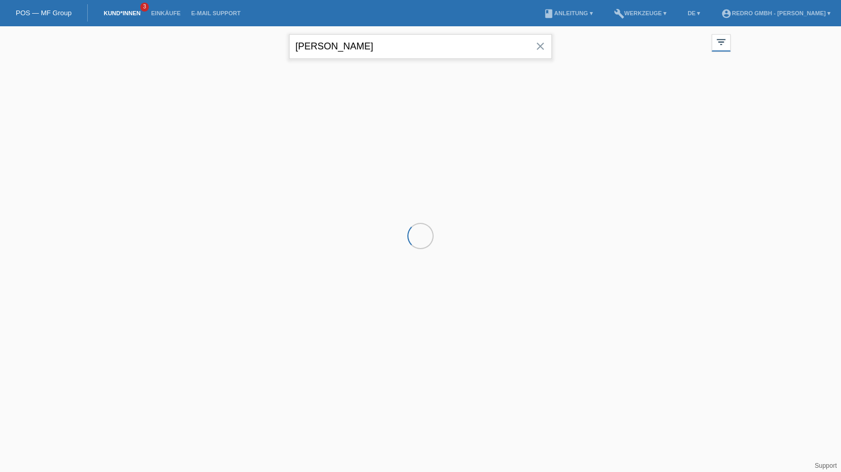
click at [373, 38] on input "[PERSON_NAME]" at bounding box center [420, 46] width 263 height 25
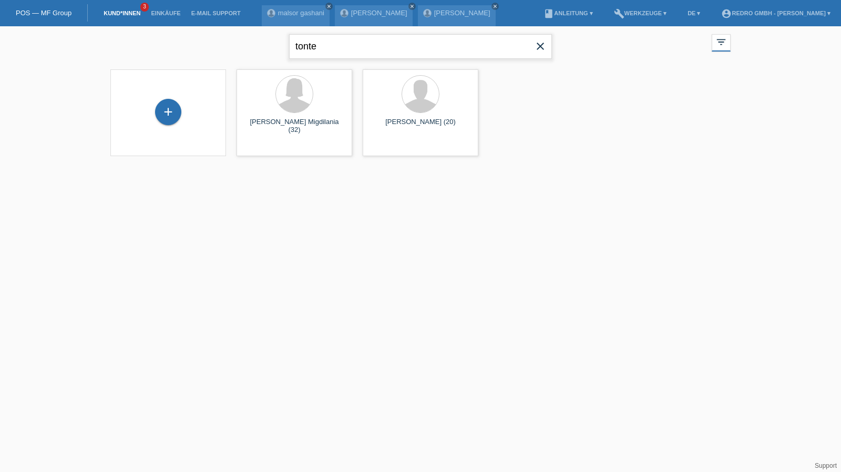
type input "tonte"
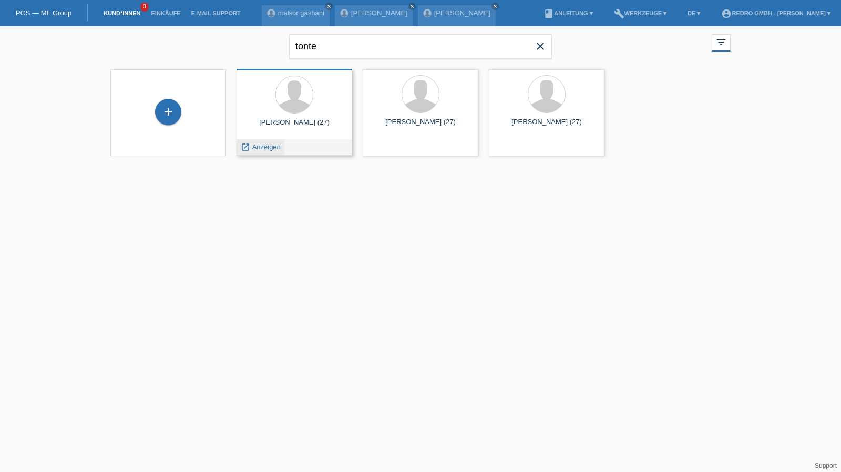
click at [267, 146] on span "Anzeigen" at bounding box center [266, 147] width 28 height 8
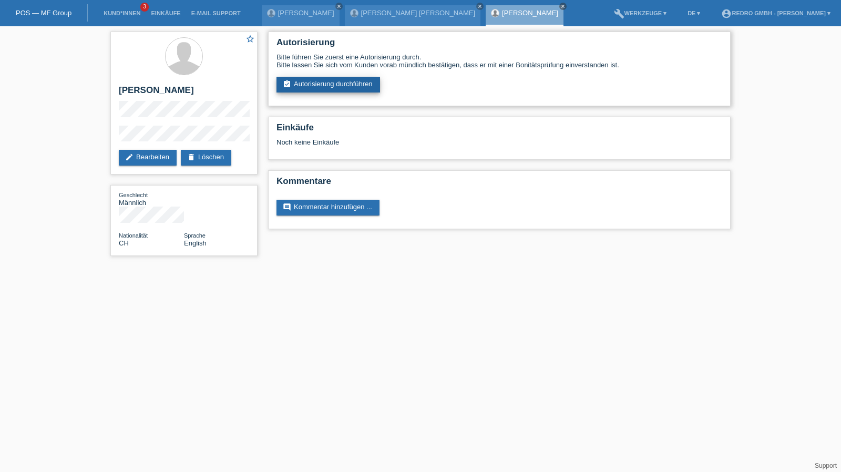
click at [322, 88] on link "assignment_turned_in Autorisierung durchführen" at bounding box center [329, 85] width 104 height 16
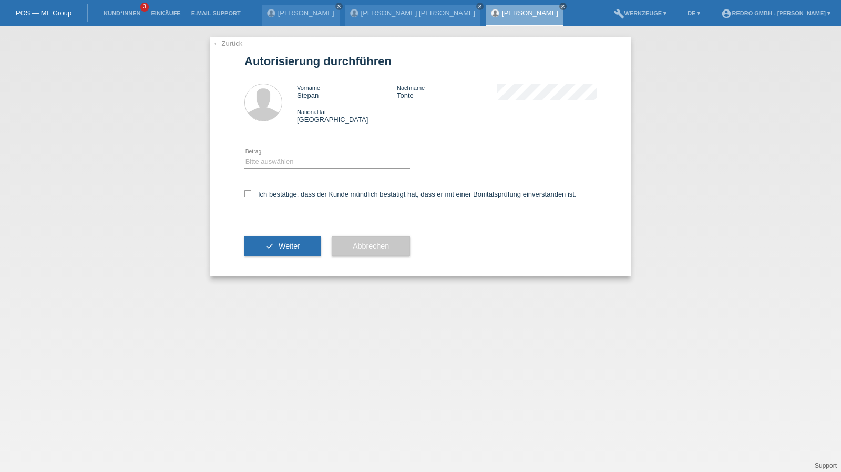
click at [279, 155] on div "Bitte auswählen CHF 1.00 - CHF 499.00 CHF 500.00 - CHF 1'999.00 CHF 2'000.00 - …" at bounding box center [328, 163] width 166 height 36
click at [278, 165] on select "Bitte auswählen CHF 1.00 - CHF 499.00 CHF 500.00 - CHF 1'999.00 CHF 2'000.00 - …" at bounding box center [328, 162] width 166 height 13
select select "1"
click at [245, 156] on select "Bitte auswählen CHF 1.00 - CHF 499.00 CHF 500.00 - CHF 1'999.00 CHF 2'000.00 - …" at bounding box center [328, 162] width 166 height 13
click at [272, 193] on label "Ich bestätige, dass der Kunde mündlich bestätigt hat, dass er mit einer Bonität…" at bounding box center [411, 194] width 332 height 8
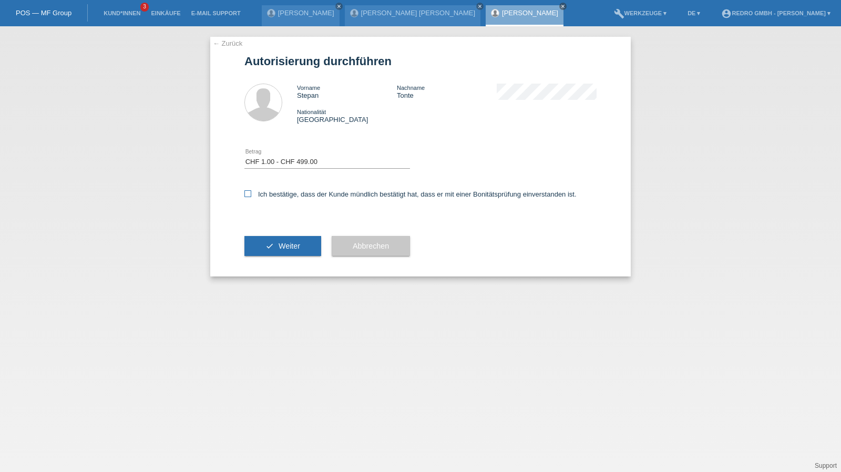
click at [251, 193] on input "Ich bestätige, dass der Kunde mündlich bestätigt hat, dass er mit einer Bonität…" at bounding box center [248, 193] width 7 height 7
checkbox input "true"
click at [266, 245] on button "check Weiter" at bounding box center [283, 246] width 77 height 20
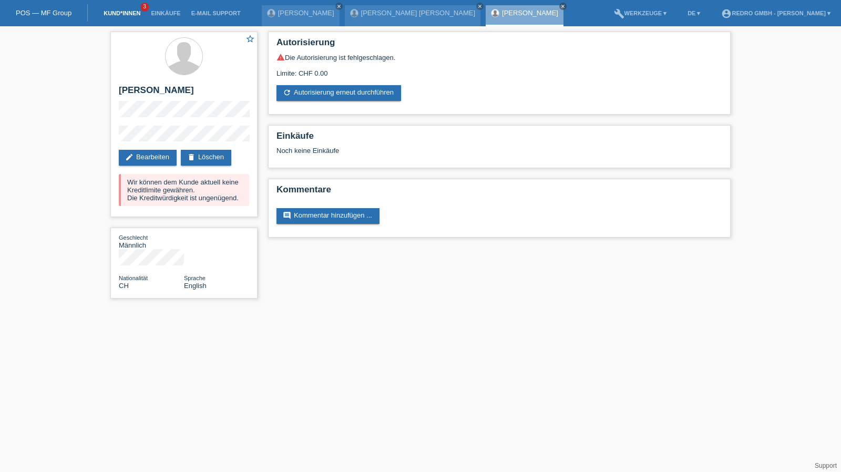
click at [122, 11] on link "Kund*innen" at bounding box center [121, 13] width 47 height 6
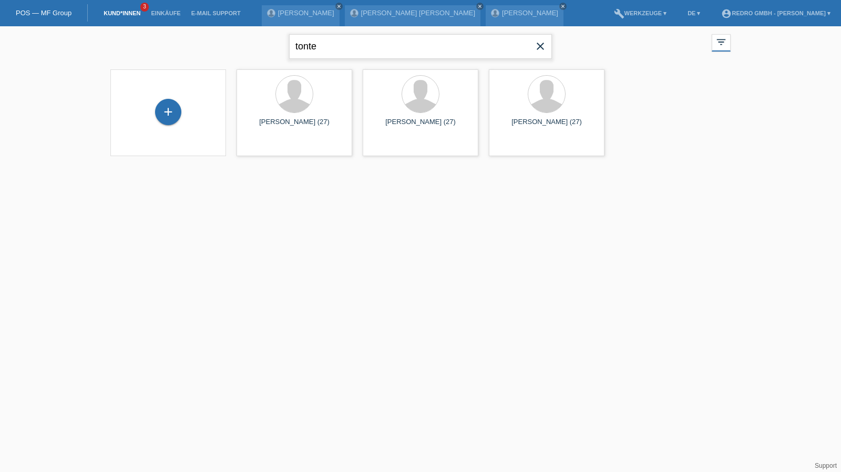
click at [355, 47] on input "tonte" at bounding box center [420, 46] width 263 height 25
type input "adalgisa"
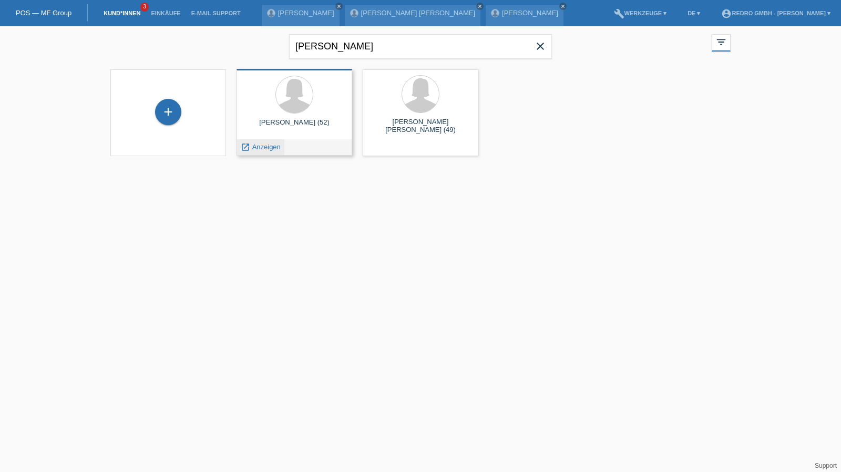
click at [275, 145] on span "Anzeigen" at bounding box center [266, 147] width 28 height 8
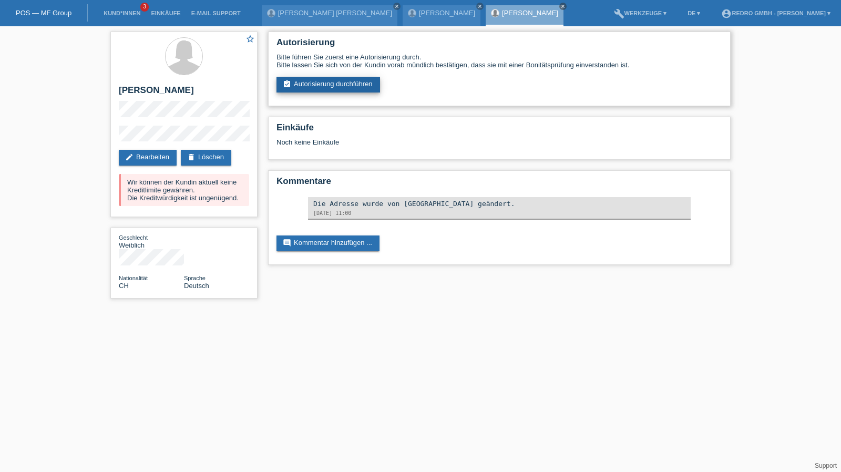
click at [345, 84] on link "assignment_turned_in Autorisierung durchführen" at bounding box center [329, 85] width 104 height 16
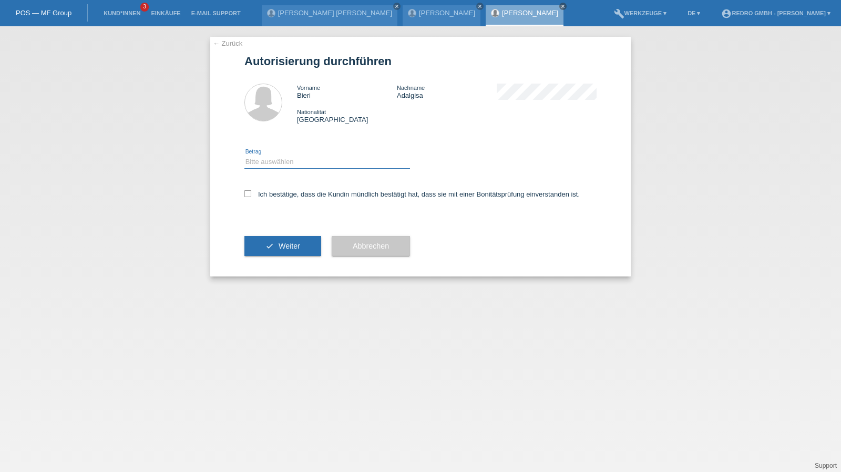
click at [283, 166] on select "Bitte auswählen CHF 1.00 - CHF 499.00 CHF 500.00 - CHF 1'999.00 CHF 2'000.00 - …" at bounding box center [328, 162] width 166 height 13
select select "1"
click at [245, 156] on select "Bitte auswählen CHF 1.00 - CHF 499.00 CHF 500.00 - CHF 1'999.00 CHF 2'000.00 - …" at bounding box center [328, 162] width 166 height 13
click at [276, 193] on label "Ich bestätige, dass die Kundin mündlich bestätigt hat, dass sie mit einer Bonit…" at bounding box center [413, 194] width 336 height 8
click at [251, 193] on input "Ich bestätige, dass die Kundin mündlich bestätigt hat, dass sie mit einer Bonit…" at bounding box center [248, 193] width 7 height 7
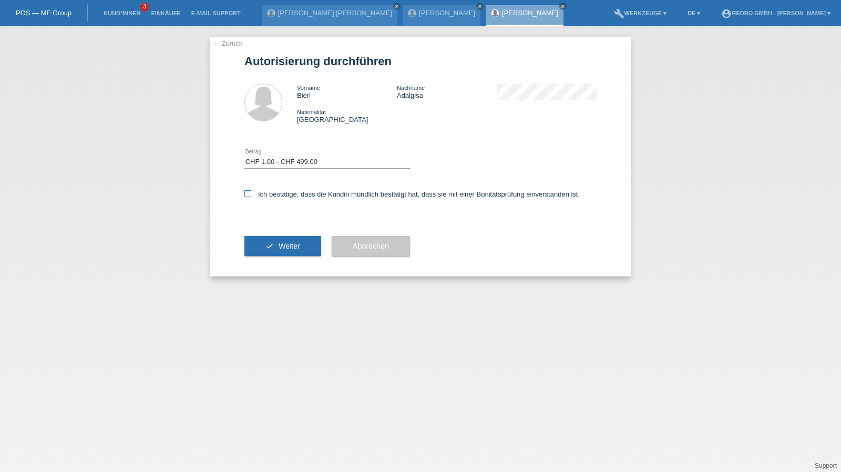
checkbox input "true"
click at [279, 234] on div "check Weiter" at bounding box center [283, 246] width 77 height 61
click at [271, 243] on button "check Weiter" at bounding box center [283, 246] width 77 height 20
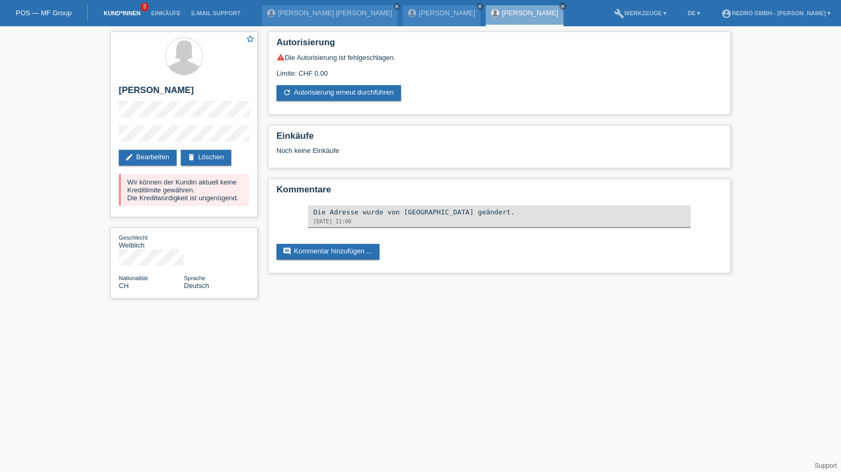
click at [107, 15] on link "Kund*innen" at bounding box center [121, 13] width 47 height 6
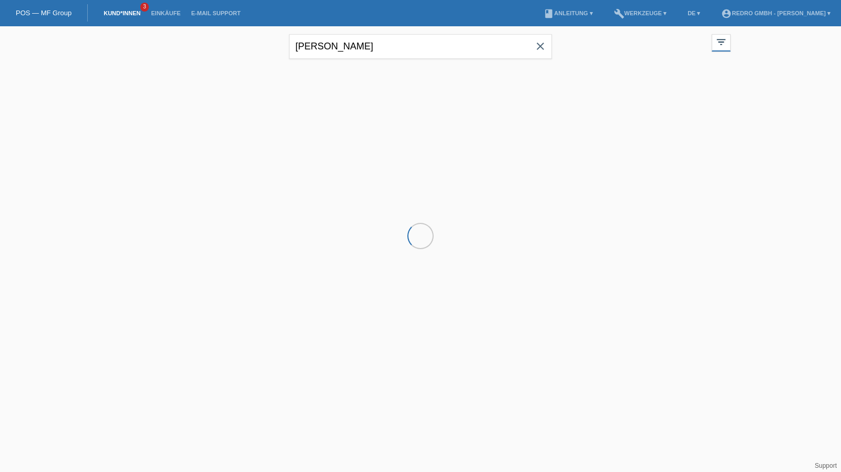
click at [395, 49] on input "[PERSON_NAME]" at bounding box center [420, 46] width 263 height 25
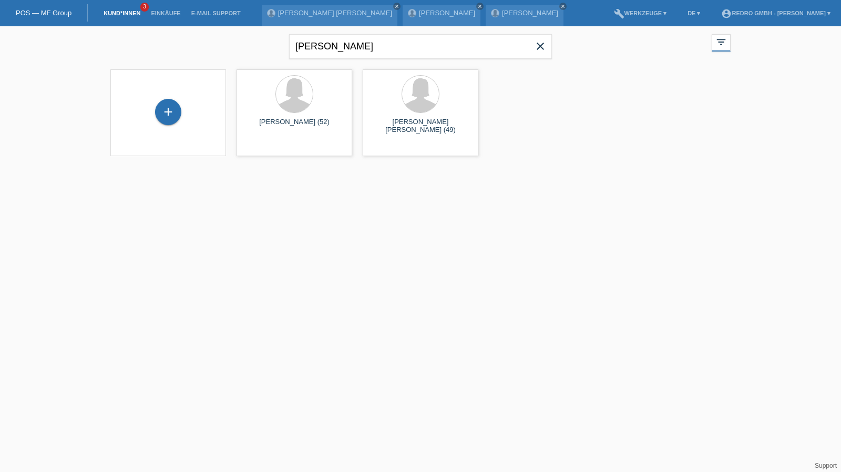
type input "[PERSON_NAME]"
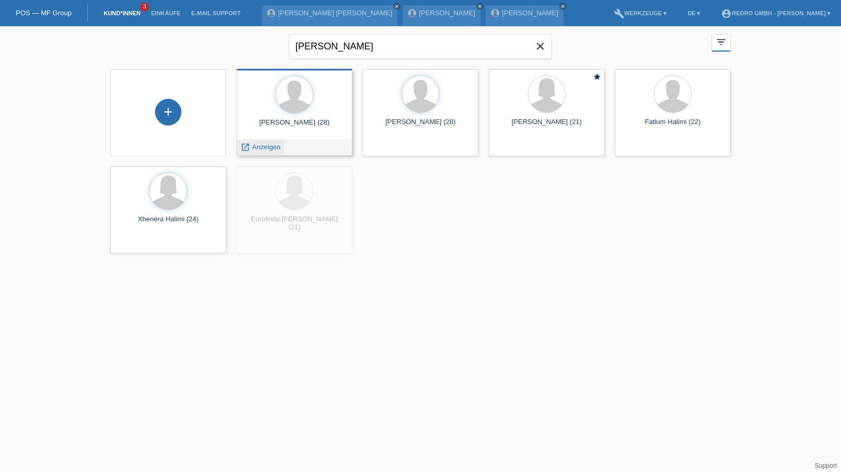
click at [269, 144] on span "Anzeigen" at bounding box center [266, 147] width 28 height 8
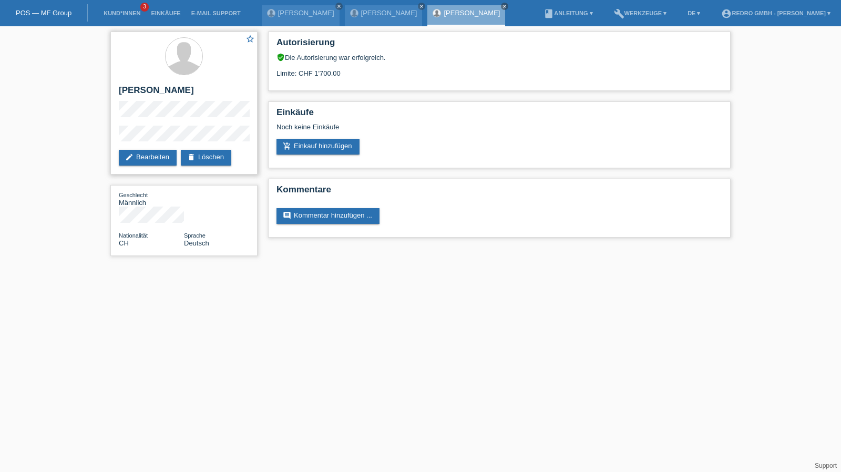
click at [144, 92] on h2 "[PERSON_NAME]" at bounding box center [184, 93] width 130 height 16
click at [143, 92] on h2 "[PERSON_NAME]" at bounding box center [184, 93] width 130 height 16
copy div "[PERSON_NAME]"
click at [115, 139] on div "star_border Avdi Halimi edit Bearbeiten delete Löschen" at bounding box center [183, 103] width 147 height 143
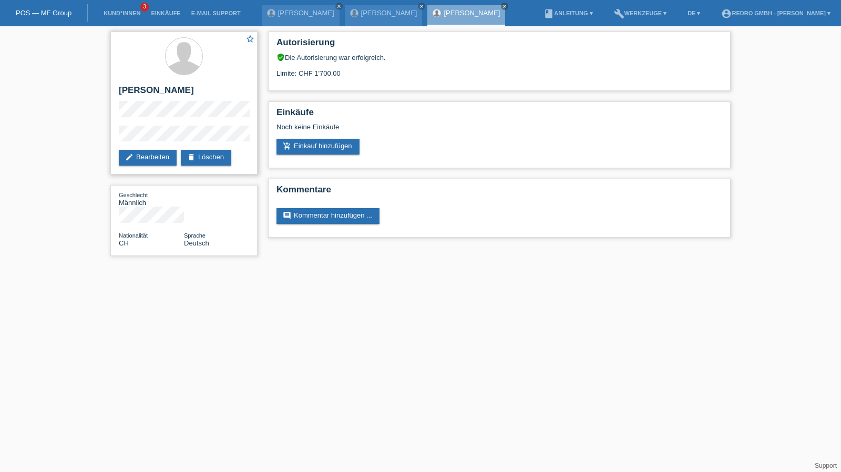
click at [149, 96] on h2 "[PERSON_NAME]" at bounding box center [184, 93] width 130 height 16
click at [153, 90] on h2 "[PERSON_NAME]" at bounding box center [184, 93] width 130 height 16
copy div "[PERSON_NAME]"
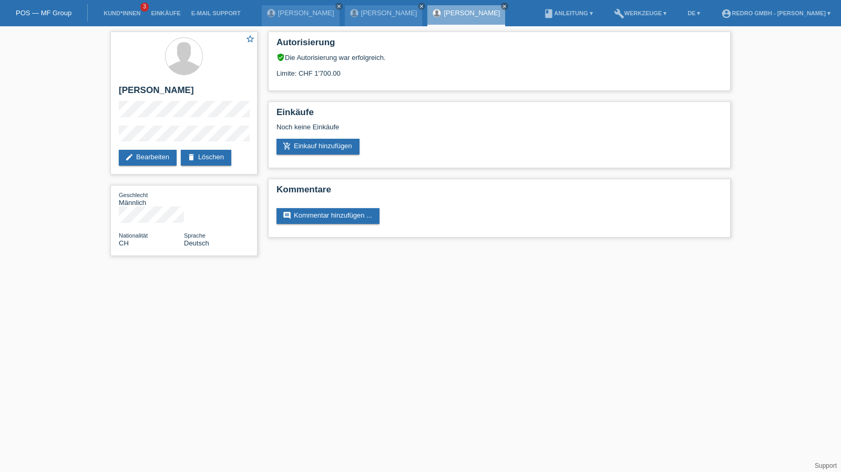
click at [130, 6] on li "Kund*innen 3" at bounding box center [121, 13] width 47 height 27
click at [129, 7] on li "Kund*innen 3" at bounding box center [121, 13] width 47 height 27
click at [126, 12] on link "Kund*innen" at bounding box center [121, 13] width 47 height 6
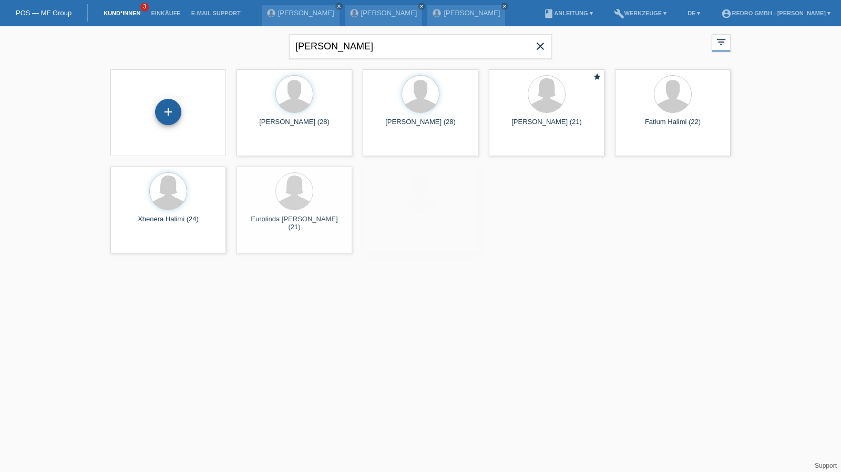
click at [165, 108] on div "+" at bounding box center [168, 112] width 26 height 26
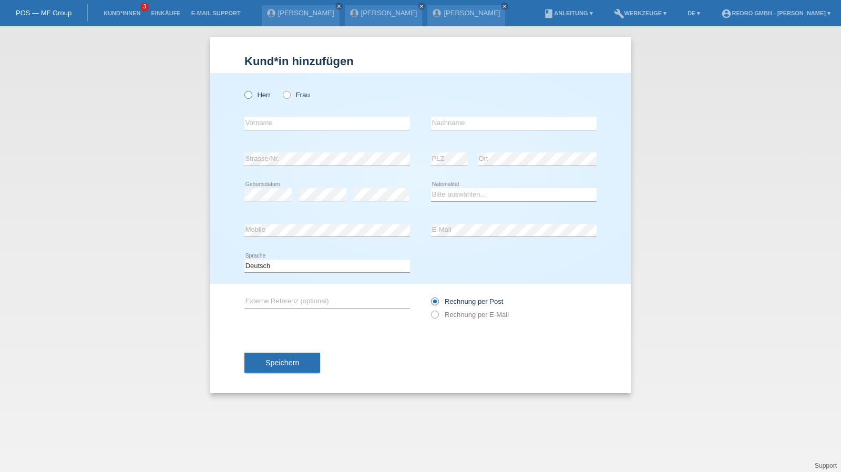
click at [268, 94] on label "Herr" at bounding box center [258, 95] width 26 height 8
click at [251, 94] on input "Herr" at bounding box center [248, 94] width 7 height 7
radio input "true"
click at [267, 124] on input "text" at bounding box center [328, 123] width 166 height 13
type input "Alexandre Anselme"
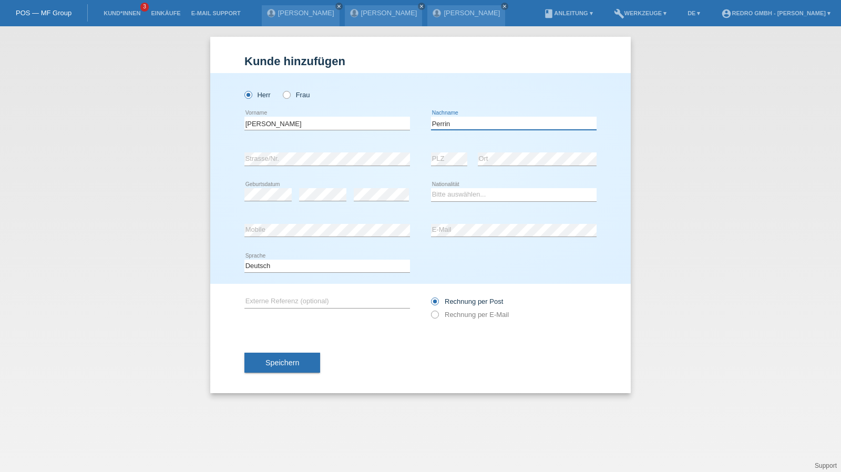
type input "Perrin"
select select "CH"
click at [266, 265] on select "Deutsch Français Italiano English" at bounding box center [328, 266] width 166 height 13
select select "fr"
click at [245, 260] on select "Deutsch Français Italiano English" at bounding box center [328, 266] width 166 height 13
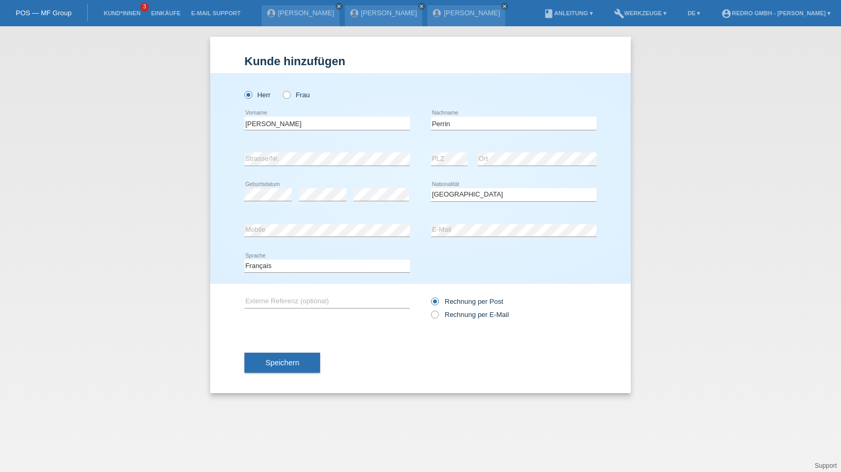
click at [276, 348] on div "Speichern" at bounding box center [421, 362] width 352 height 61
click at [274, 364] on span "Speichern" at bounding box center [283, 363] width 34 height 8
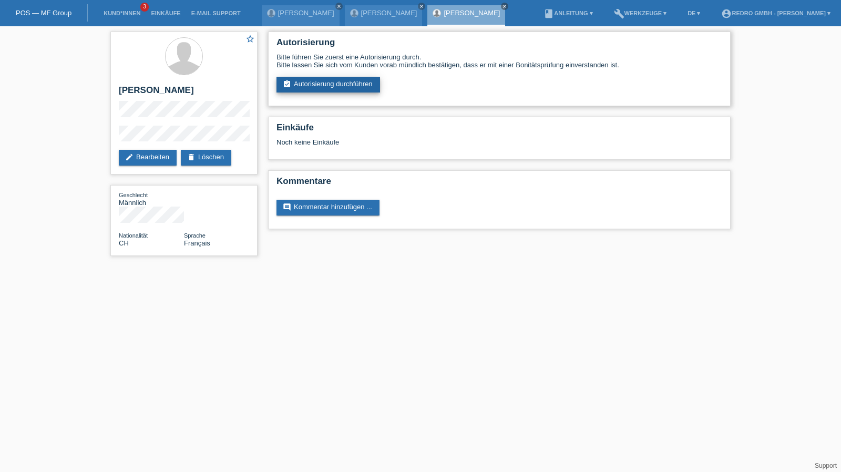
click at [316, 85] on link "assignment_turned_in Autorisierung durchführen" at bounding box center [329, 85] width 104 height 16
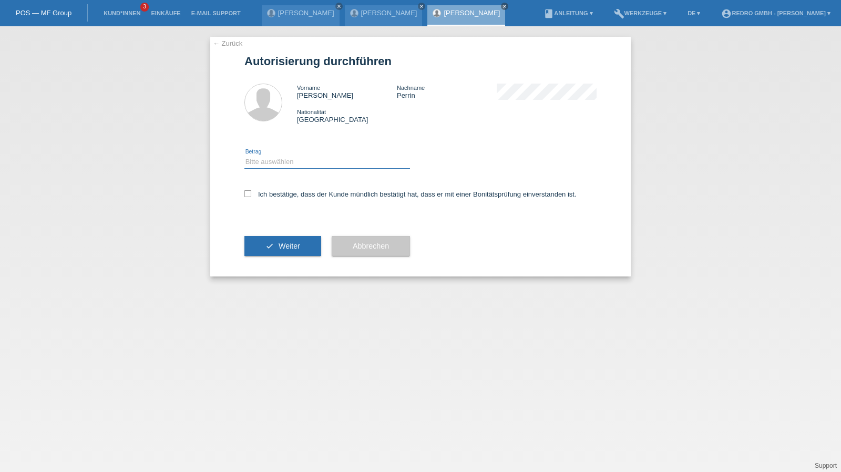
click at [289, 160] on select "Bitte auswählen CHF 1.00 - CHF 499.00 CHF 500.00 - CHF 1'999.00 CHF 2'000.00 - …" at bounding box center [328, 162] width 166 height 13
select select "1"
click at [245, 156] on select "Bitte auswählen CHF 1.00 - CHF 499.00 CHF 500.00 - CHF 1'999.00 CHF 2'000.00 - …" at bounding box center [328, 162] width 166 height 13
click at [272, 198] on label "Ich bestätige, dass der Kunde mündlich bestätigt hat, dass er mit einer Bonität…" at bounding box center [411, 194] width 332 height 8
click at [251, 197] on input "Ich bestätige, dass der Kunde mündlich bestätigt hat, dass er mit einer Bonität…" at bounding box center [248, 193] width 7 height 7
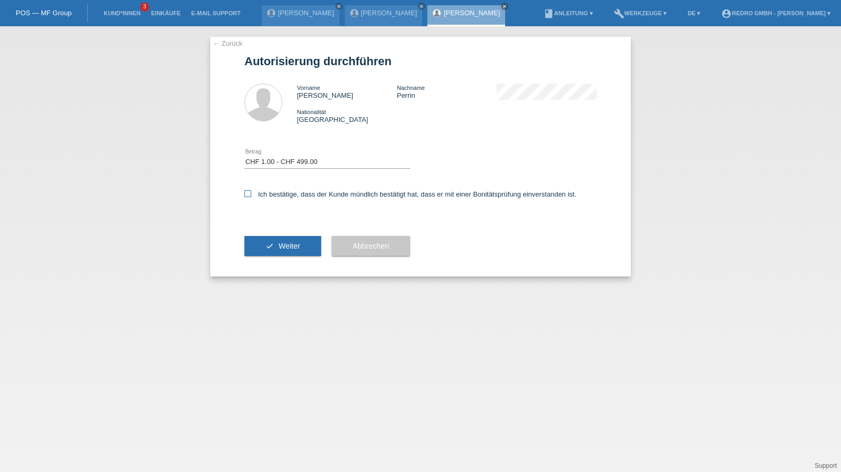
checkbox input "true"
click at [272, 253] on button "check Weiter" at bounding box center [283, 246] width 77 height 20
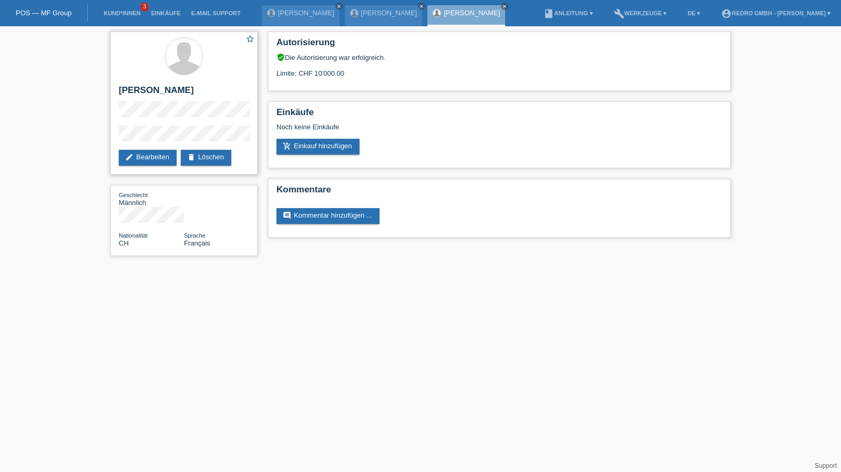
click at [160, 92] on h2 "[PERSON_NAME]" at bounding box center [184, 93] width 130 height 16
copy div "[PERSON_NAME]"
click at [170, 121] on div "star_border [PERSON_NAME] edit Bearbeiten delete Löschen" at bounding box center [183, 103] width 147 height 143
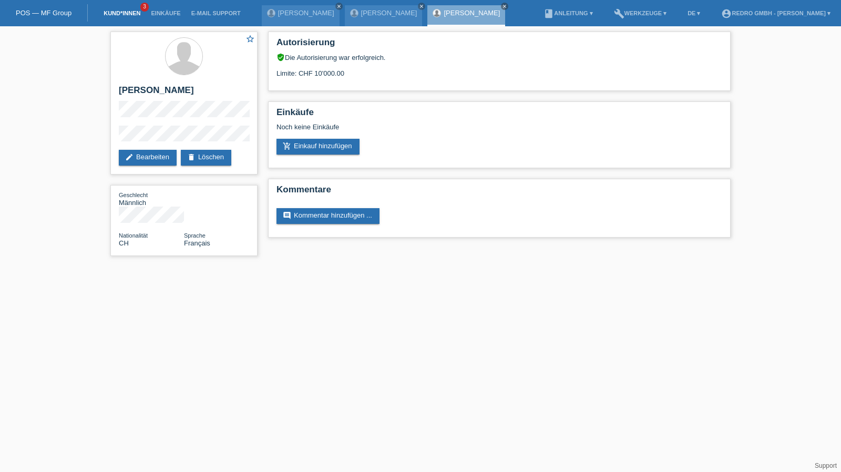
click at [119, 11] on link "Kund*innen" at bounding box center [121, 13] width 47 height 6
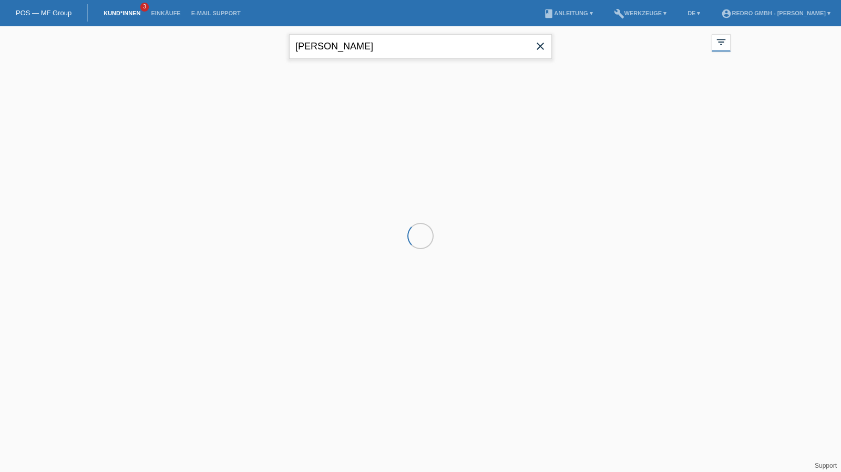
click at [359, 52] on input "halimi avdi" at bounding box center [420, 46] width 263 height 25
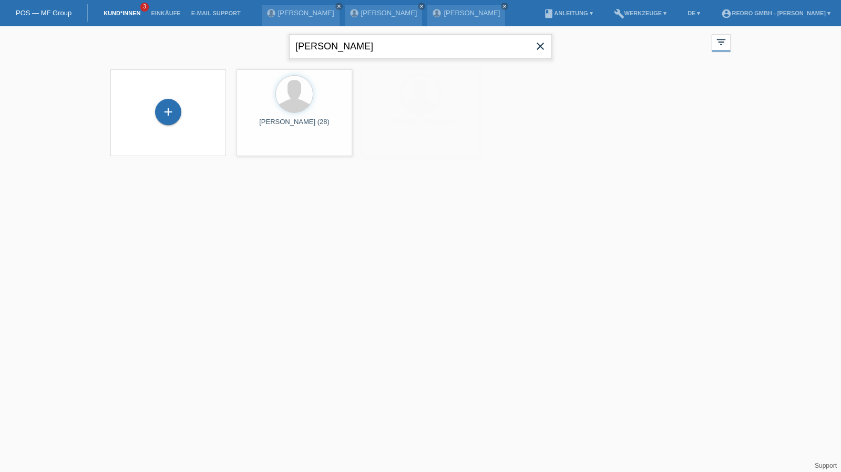
click at [359, 52] on input "halimi avdi" at bounding box center [420, 46] width 263 height 25
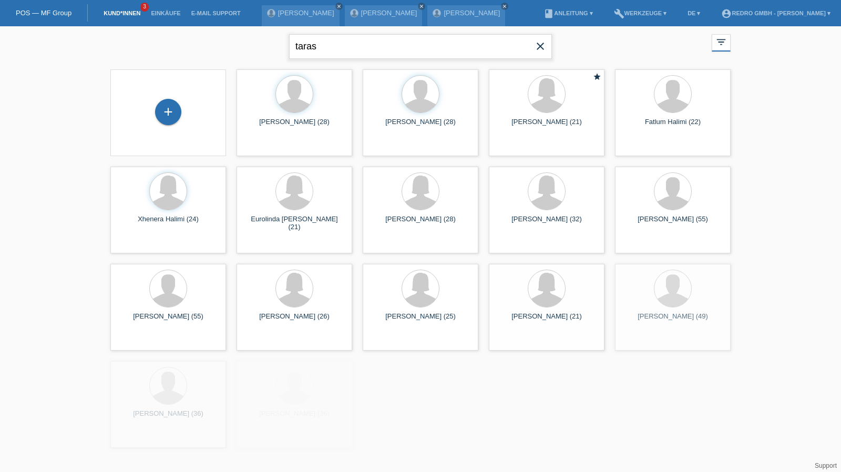
type input "taras"
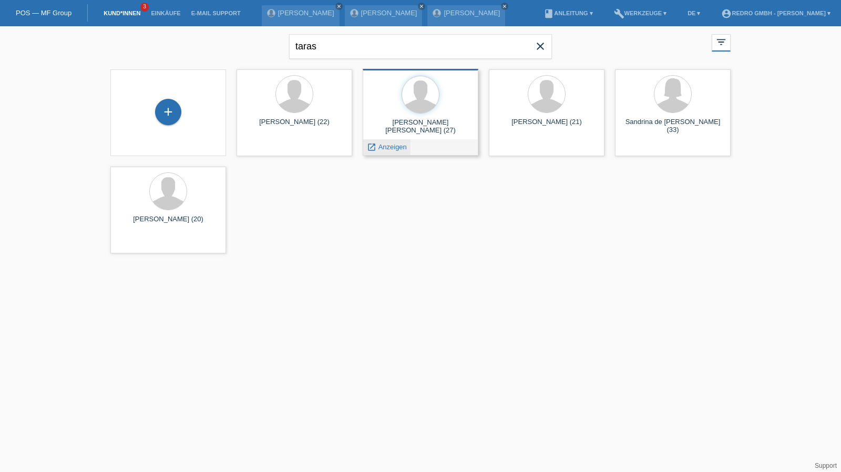
click at [383, 145] on span "Anzeigen" at bounding box center [393, 147] width 28 height 8
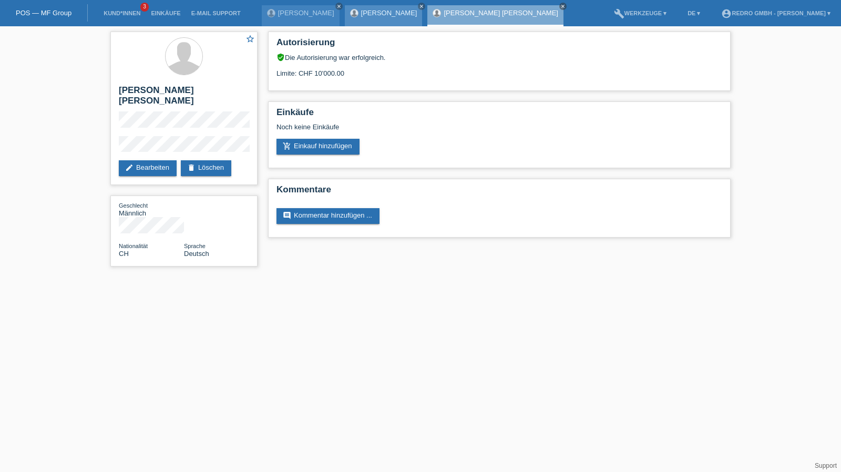
click at [373, 13] on link "[PERSON_NAME]" at bounding box center [389, 13] width 56 height 8
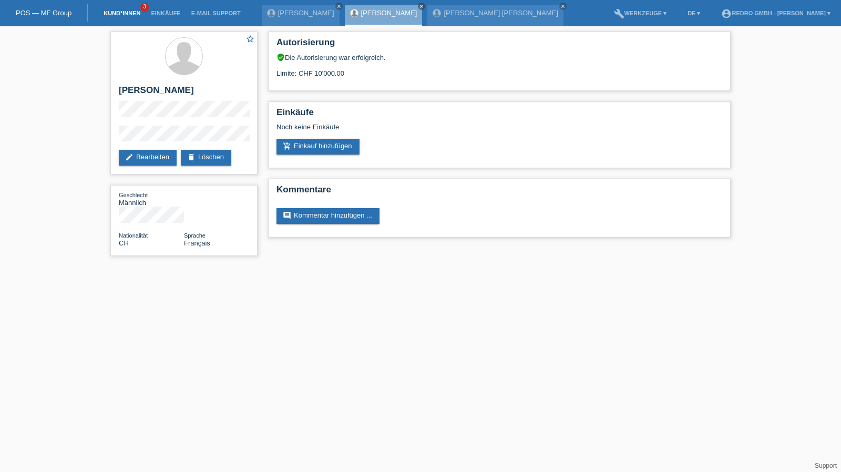
click at [117, 14] on link "Kund*innen" at bounding box center [121, 13] width 47 height 6
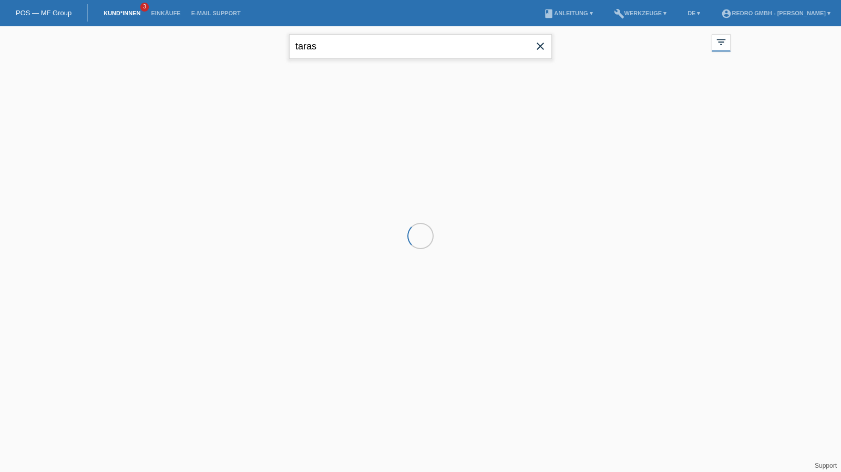
click at [348, 36] on input "taras" at bounding box center [420, 46] width 263 height 25
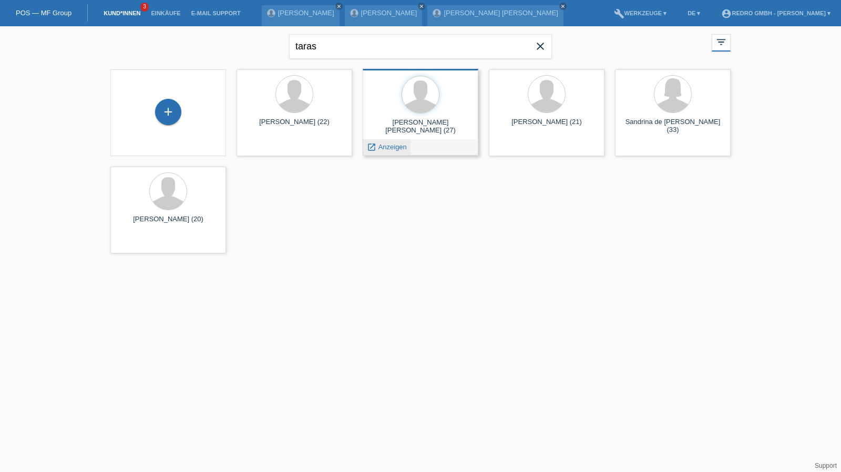
click at [387, 145] on span "Anzeigen" at bounding box center [393, 147] width 28 height 8
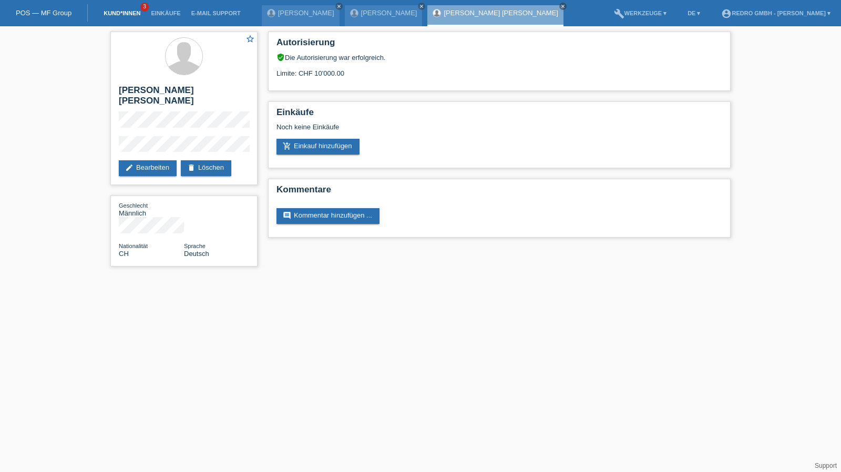
click at [110, 12] on link "Kund*innen" at bounding box center [121, 13] width 47 height 6
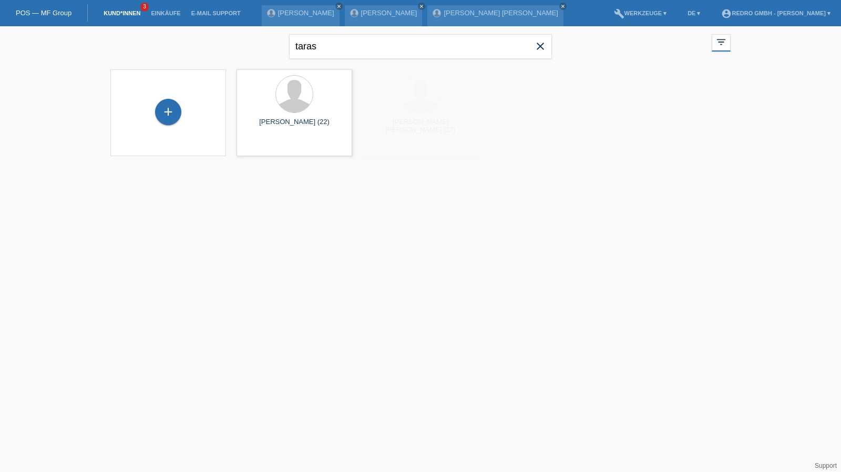
click at [376, 30] on div "taras close" at bounding box center [420, 45] width 263 height 38
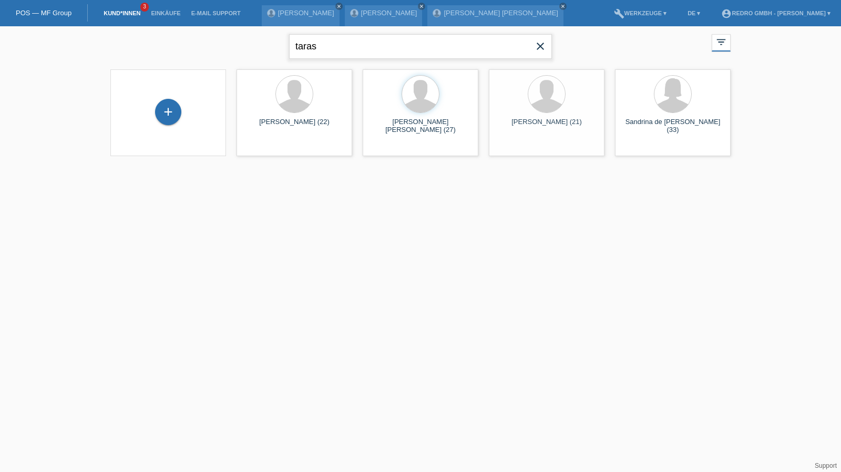
click at [345, 48] on input "taras" at bounding box center [420, 46] width 263 height 25
type input "rebelo"
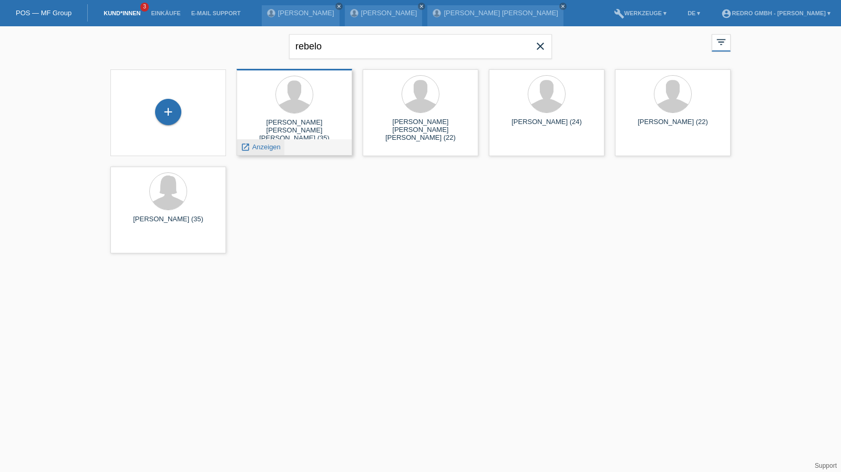
click at [250, 145] on icon "launch" at bounding box center [245, 147] width 9 height 9
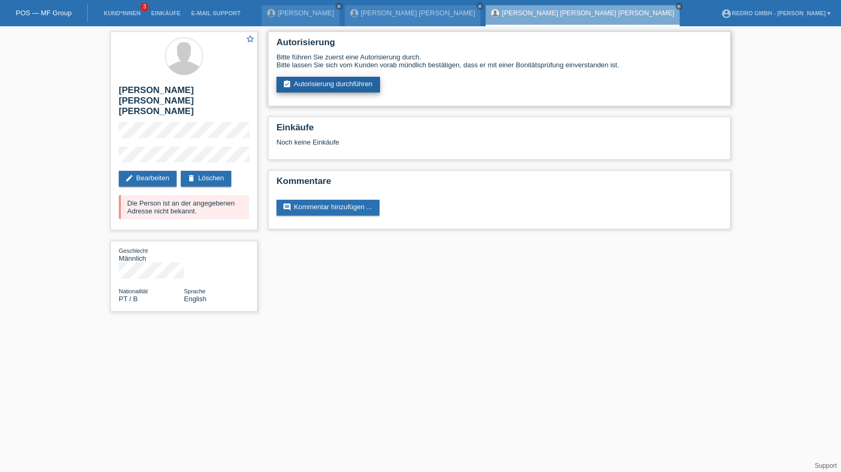
click at [338, 92] on link "assignment_turned_in Autorisierung durchführen" at bounding box center [329, 85] width 104 height 16
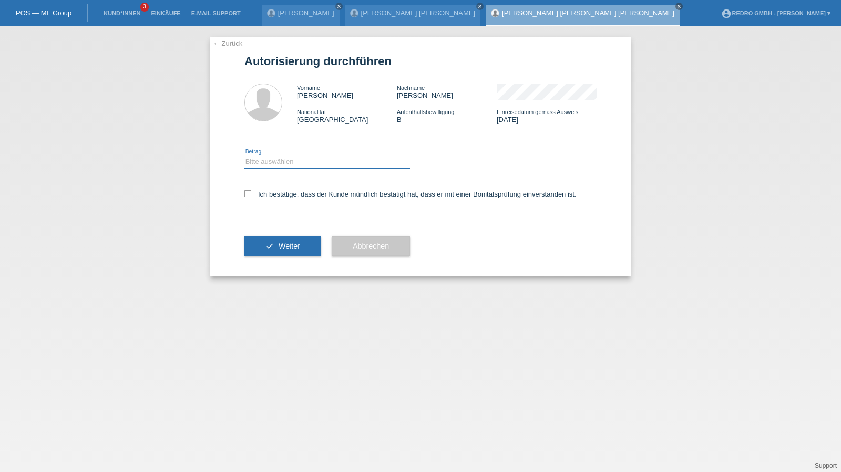
click at [276, 167] on select "Bitte auswählen CHF 1.00 - CHF 499.00 CHF 500.00 - CHF 1'999.00 CHF 2'000.00 - …" at bounding box center [328, 162] width 166 height 13
click at [245, 156] on select "Bitte auswählen CHF 1.00 - CHF 499.00 CHF 500.00 - CHF 1'999.00 CHF 2'000.00 - …" at bounding box center [328, 162] width 166 height 13
drag, startPoint x: 279, startPoint y: 158, endPoint x: 278, endPoint y: 167, distance: 8.6
click at [279, 164] on select "Bitte auswählen CHF 1.00 - CHF 499.00 CHF 500.00 - CHF 1'999.00 CHF 2'000.00 - …" at bounding box center [328, 162] width 166 height 13
select select "1"
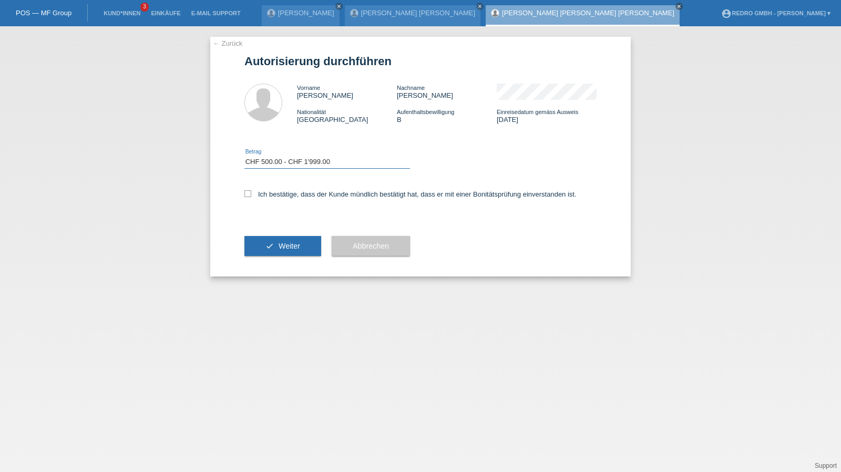
click at [245, 156] on select "Bitte auswählen CHF 1.00 - CHF 499.00 CHF 500.00 - CHF 1'999.00 CHF 2'000.00 - …" at bounding box center [328, 162] width 166 height 13
click at [271, 194] on label "Ich bestätige, dass der Kunde mündlich bestätigt hat, dass er mit einer Bonität…" at bounding box center [411, 194] width 332 height 8
click at [251, 194] on input "Ich bestätige, dass der Kunde mündlich bestätigt hat, dass er mit einer Bonität…" at bounding box center [248, 193] width 7 height 7
checkbox input "true"
click at [270, 247] on icon "check" at bounding box center [270, 246] width 8 height 8
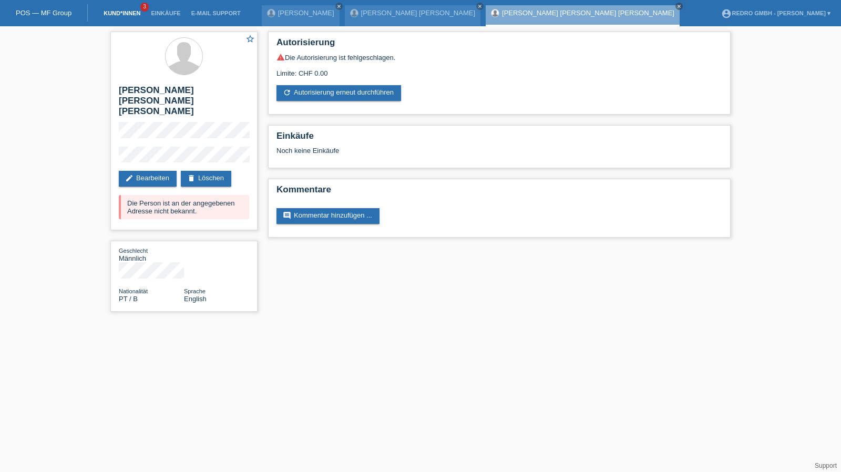
click at [130, 11] on link "Kund*innen" at bounding box center [121, 13] width 47 height 6
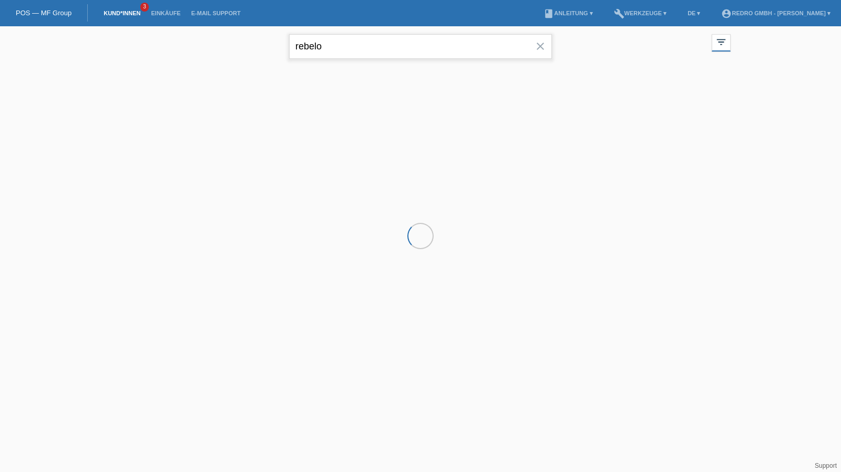
click at [363, 43] on input "rebelo" at bounding box center [420, 46] width 263 height 25
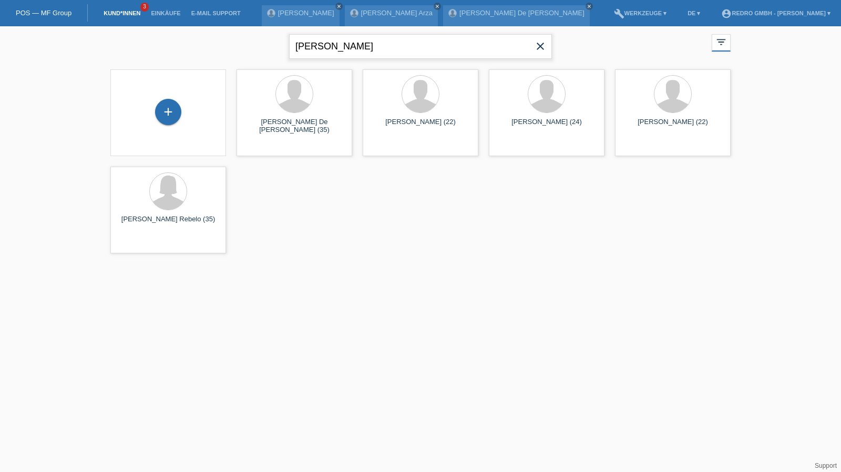
type input "sascha bauer"
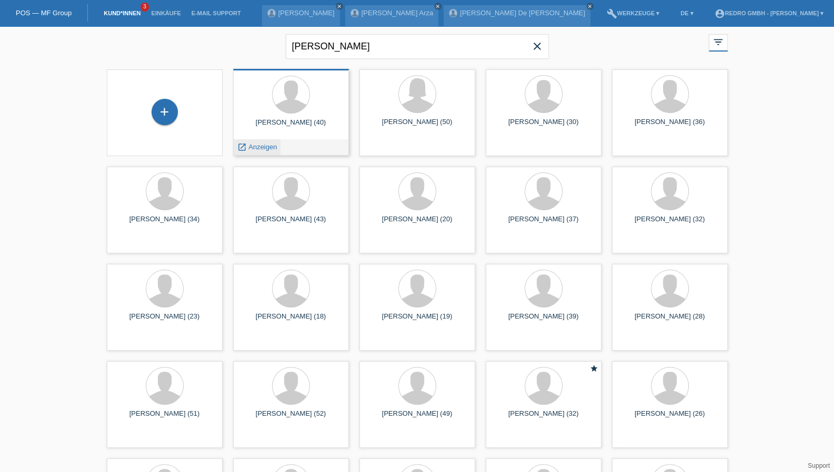
click at [259, 140] on div "launch Anzeigen" at bounding box center [256, 147] width 47 height 16
click at [259, 145] on span "Anzeigen" at bounding box center [262, 147] width 28 height 8
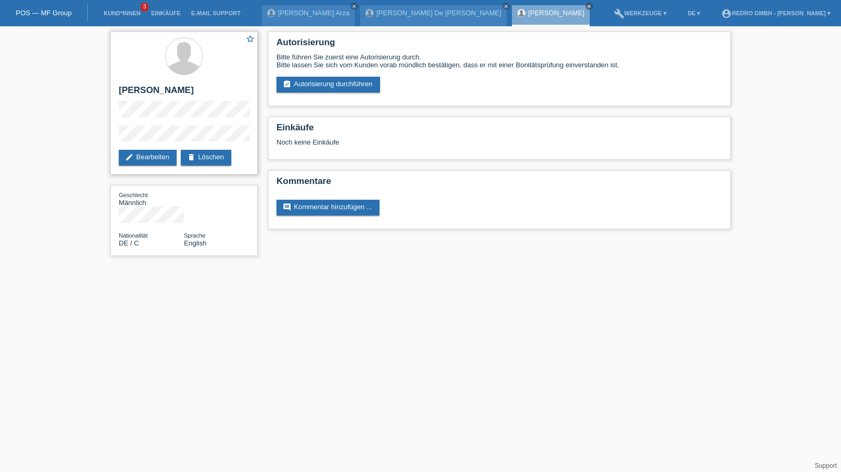
click at [131, 93] on h2 "[PERSON_NAME]" at bounding box center [184, 93] width 130 height 16
copy div "[PERSON_NAME]"
click at [113, 140] on div "star_border Sascha Bauer edit Bearbeiten delete Löschen" at bounding box center [183, 103] width 147 height 143
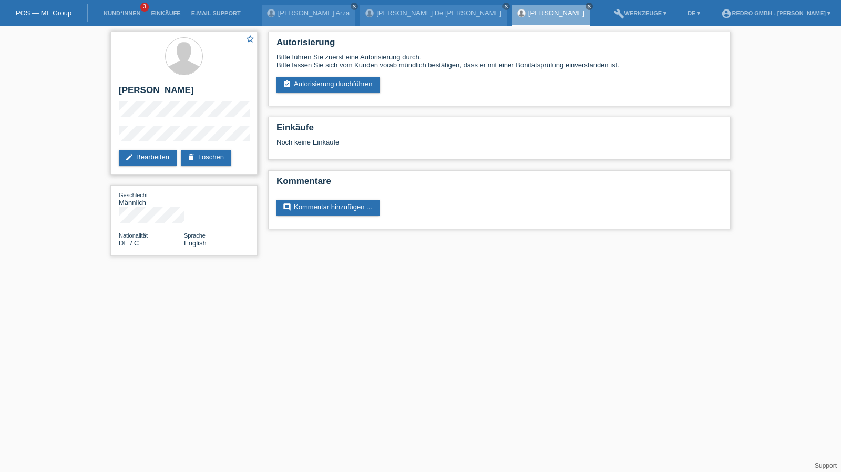
click at [130, 87] on h2 "Sascha Bauer" at bounding box center [184, 93] width 130 height 16
drag, startPoint x: 130, startPoint y: 87, endPoint x: 121, endPoint y: 42, distance: 46.6
click at [130, 87] on h2 "[PERSON_NAME]" at bounding box center [184, 93] width 130 height 16
copy div "[PERSON_NAME]"
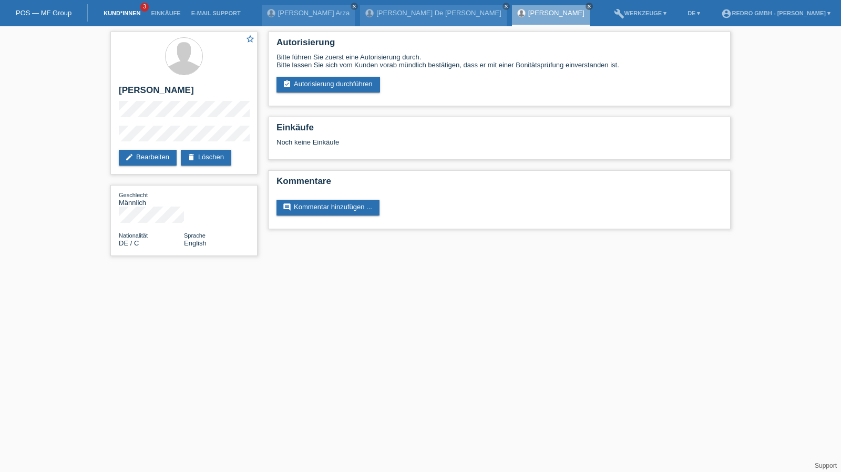
click at [129, 16] on link "Kund*innen" at bounding box center [121, 13] width 47 height 6
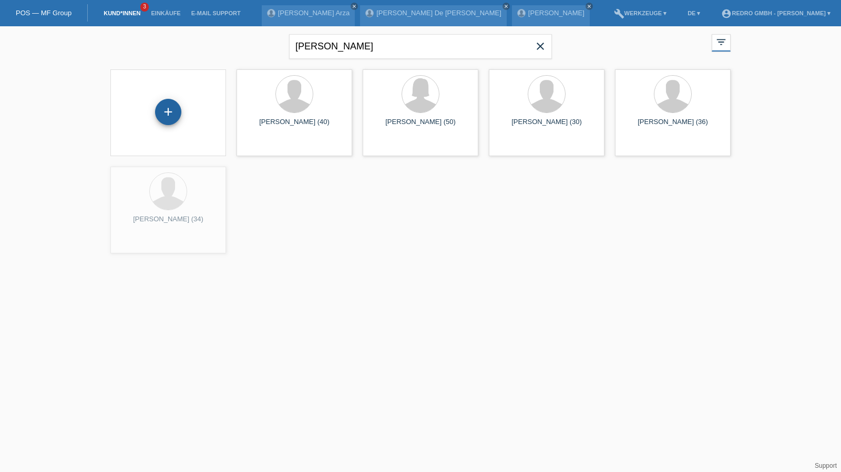
click at [165, 118] on div "+" at bounding box center [168, 112] width 25 height 18
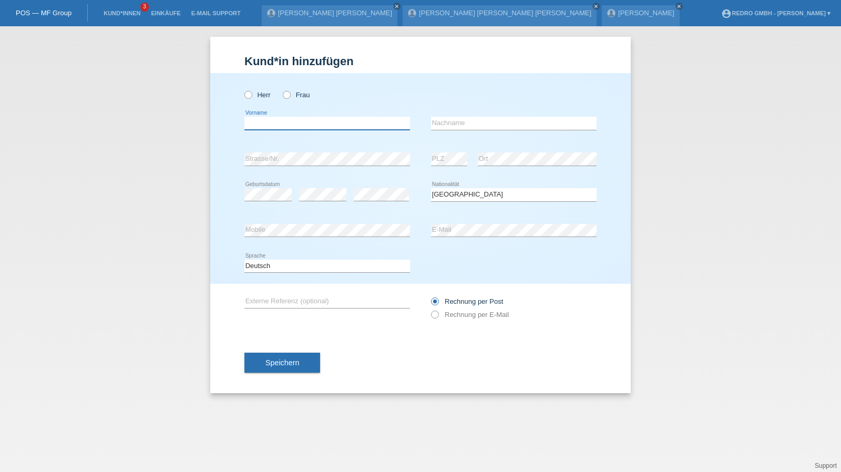
click at [276, 126] on input "text" at bounding box center [328, 123] width 166 height 13
type input "[PERSON_NAME]"
click at [494, 192] on select "Bitte auswählen... Schweiz Deutschland Liechtenstein Österreich ------------ Af…" at bounding box center [514, 194] width 166 height 13
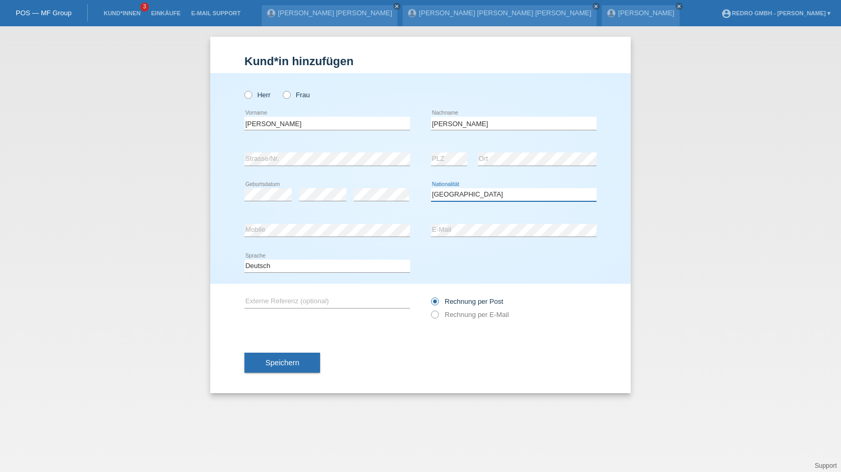
click at [442, 189] on select "Bitte auswählen... Schweiz Deutschland Liechtenstein Österreich ------------ Af…" at bounding box center [514, 194] width 166 height 13
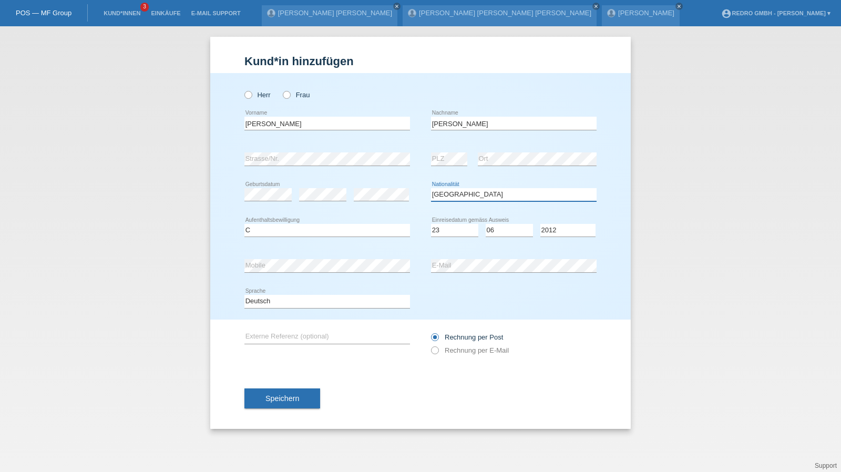
click at [472, 196] on select "Bitte auswählen... Schweiz Deutschland Liechtenstein Österreich ------------ Af…" at bounding box center [514, 194] width 166 height 13
select select "IL"
click at [313, 118] on input "[PERSON_NAME]" at bounding box center [328, 123] width 166 height 13
click at [291, 393] on button "Speichern" at bounding box center [283, 399] width 76 height 20
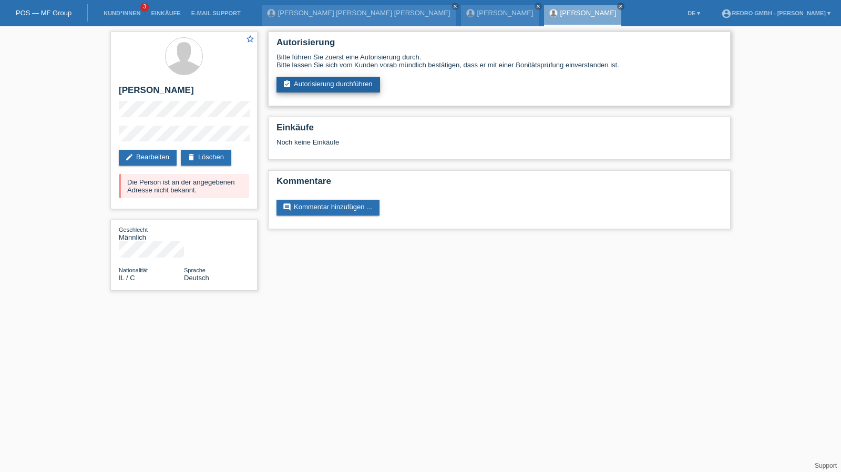
click at [321, 78] on link "assignment_turned_in Autorisierung durchführen" at bounding box center [329, 85] width 104 height 16
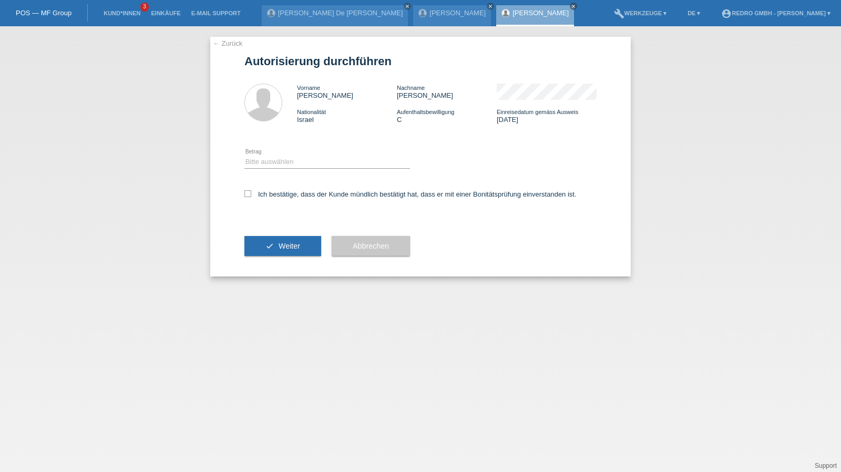
click at [264, 170] on div "Bitte auswählen CHF 1.00 - CHF 499.00 CHF 500.00 - CHF 1'999.00 CHF 2'000.00 - …" at bounding box center [328, 163] width 166 height 36
click at [275, 166] on select "Bitte auswählen CHF 1.00 - CHF 499.00 CHF 500.00 - CHF 1'999.00 CHF 2'000.00 - …" at bounding box center [328, 162] width 166 height 13
select select "1"
click at [245, 156] on select "Bitte auswählen CHF 1.00 - CHF 499.00 CHF 500.00 - CHF 1'999.00 CHF 2'000.00 - …" at bounding box center [328, 162] width 166 height 13
click at [271, 198] on label "Ich bestätige, dass der Kunde mündlich bestätigt hat, dass er mit einer Bonität…" at bounding box center [411, 194] width 332 height 8
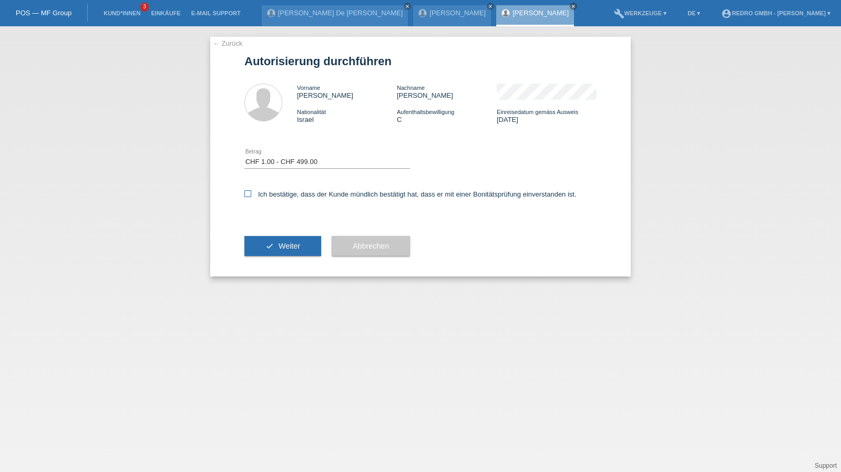
click at [251, 197] on input "Ich bestätige, dass der Kunde mündlich bestätigt hat, dass er mit einer Bonität…" at bounding box center [248, 193] width 7 height 7
checkbox input "true"
drag, startPoint x: 273, startPoint y: 243, endPoint x: 267, endPoint y: 238, distance: 8.2
click at [273, 243] on button "check Weiter" at bounding box center [283, 246] width 77 height 20
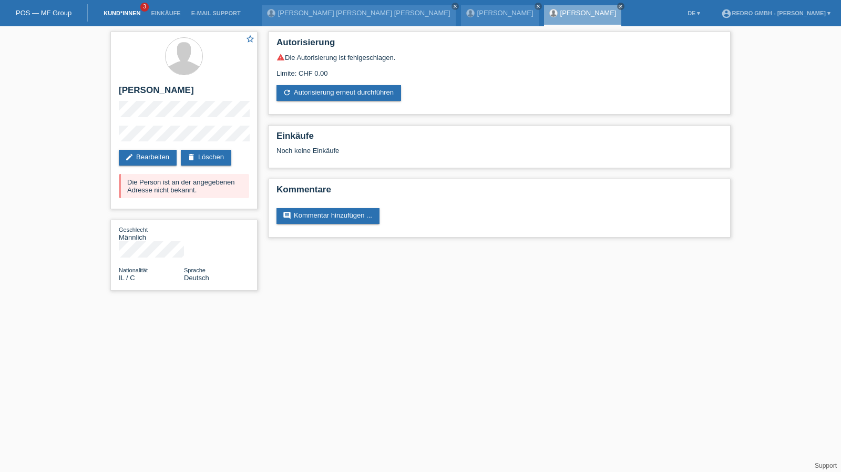
click at [124, 14] on link "Kund*innen" at bounding box center [121, 13] width 47 height 6
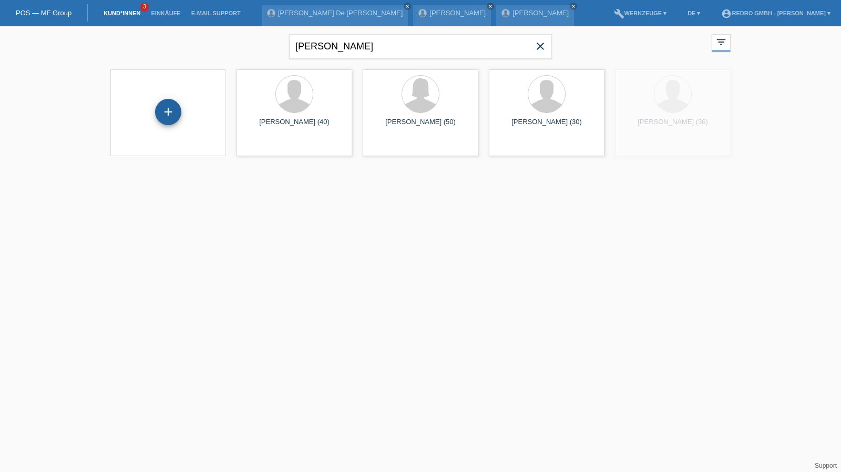
click at [177, 113] on div "+" at bounding box center [168, 112] width 25 height 18
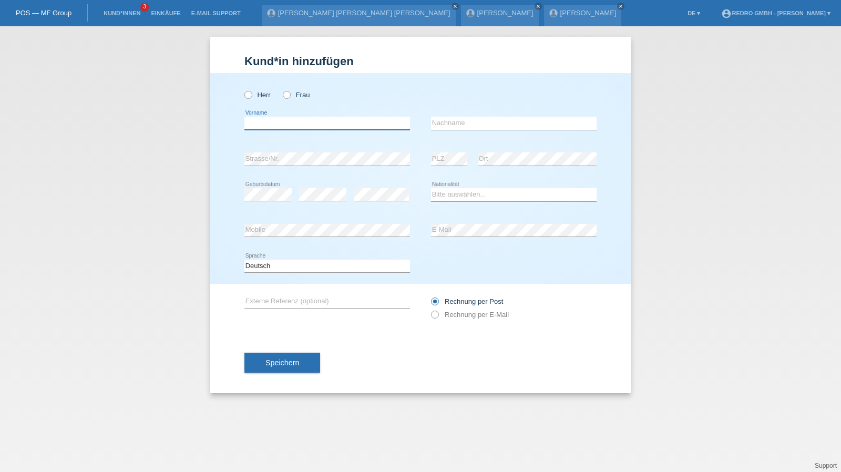
click at [337, 122] on input "text" at bounding box center [328, 123] width 166 height 13
type input "Joao Paulo"
type input "De Jesus Damas"
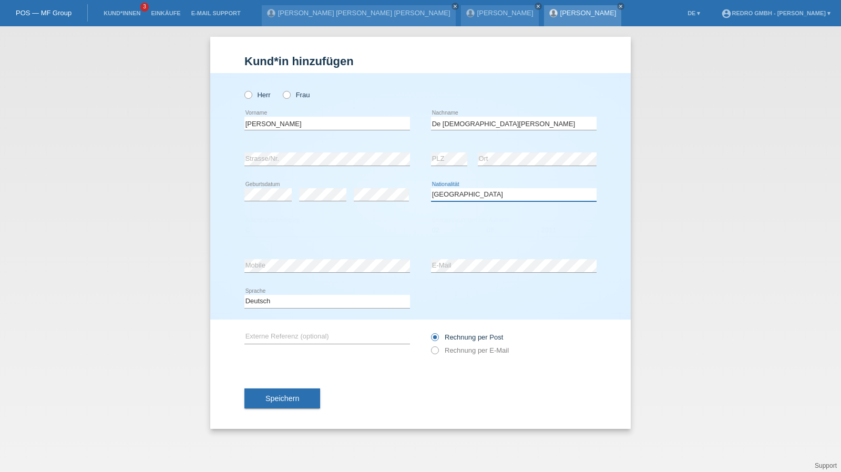
select select "PT"
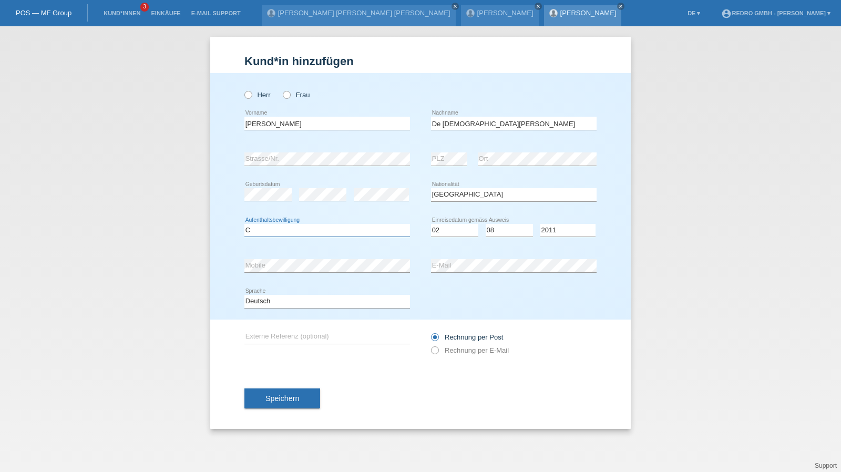
select select "C"
select select "02"
select select "08"
select select "2011"
click at [293, 303] on select "Deutsch Français Italiano English" at bounding box center [328, 301] width 166 height 13
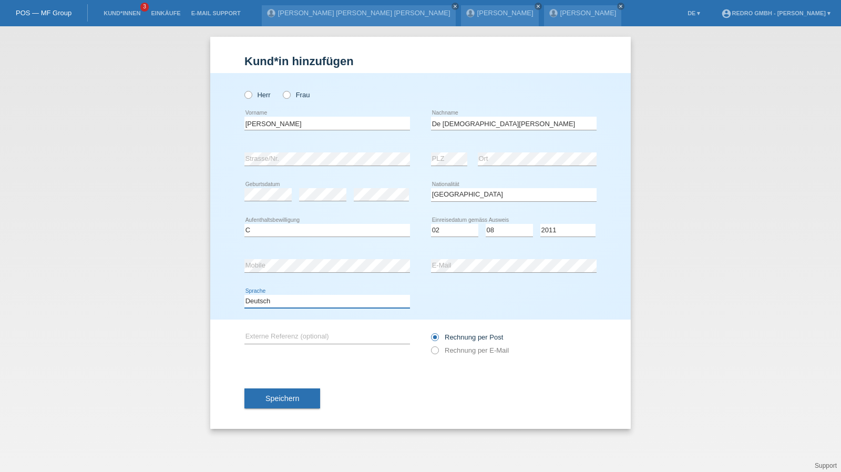
select select "fr"
click at [245, 295] on select "Deutsch Français Italiano English" at bounding box center [328, 301] width 166 height 13
click at [289, 395] on span "Speichern" at bounding box center [283, 398] width 34 height 8
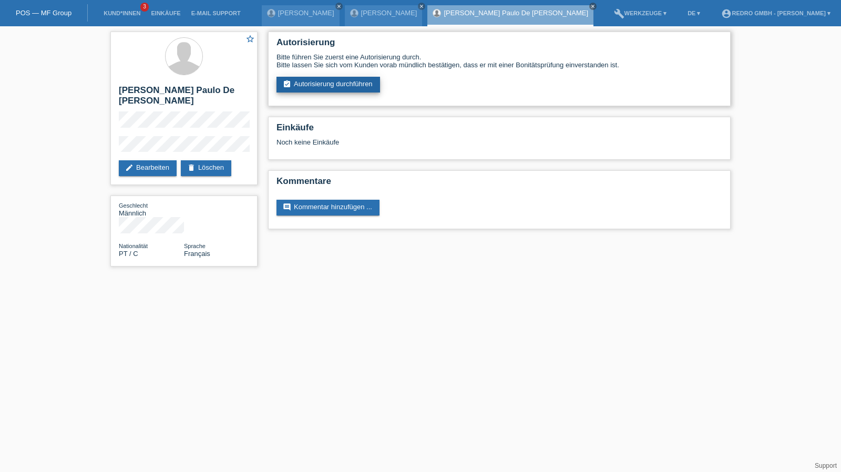
click at [321, 85] on link "assignment_turned_in Autorisierung durchführen" at bounding box center [329, 85] width 104 height 16
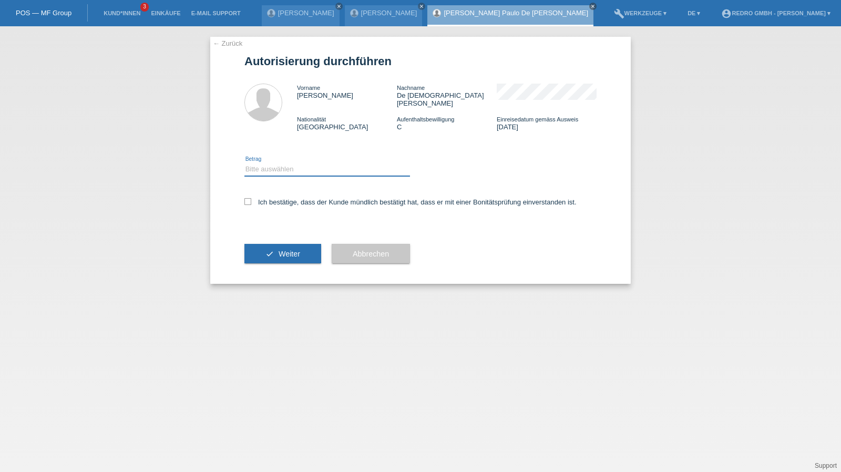
click at [299, 164] on select "Bitte auswählen CHF 1.00 - CHF 499.00 CHF 500.00 - CHF 1'999.00 CHF 2'000.00 - …" at bounding box center [328, 169] width 166 height 13
select select "1"
click at [245, 163] on select "Bitte auswählen CHF 1.00 - CHF 499.00 CHF 500.00 - CHF 1'999.00 CHF 2'000.00 - …" at bounding box center [328, 169] width 166 height 13
click at [287, 189] on div "Ich bestätige, dass der Kunde mündlich bestätigt hat, dass er mit einer Bonität…" at bounding box center [421, 206] width 352 height 36
click at [290, 189] on div "Ich bestätige, dass der Kunde mündlich bestätigt hat, dass er mit einer Bonität…" at bounding box center [421, 206] width 352 height 36
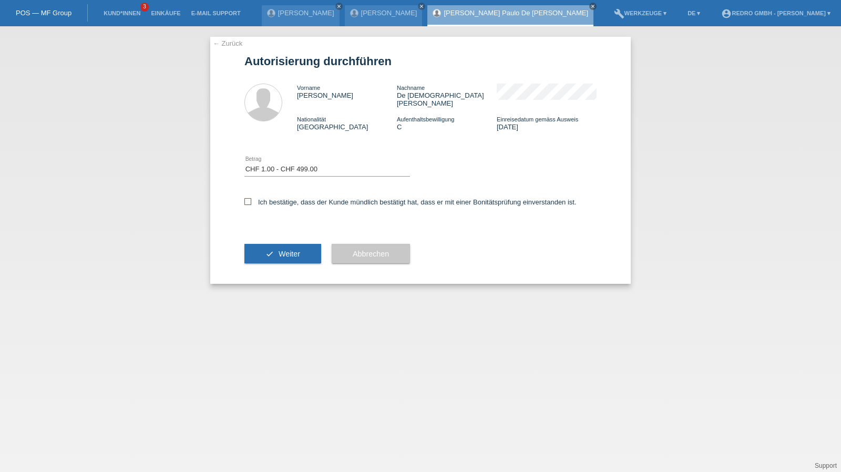
click at [282, 198] on label "Ich bestätige, dass der Kunde mündlich bestätigt hat, dass er mit einer Bonität…" at bounding box center [411, 202] width 332 height 8
click at [251, 198] on input "Ich bestätige, dass der Kunde mündlich bestätigt hat, dass er mit einer Bonität…" at bounding box center [248, 201] width 7 height 7
checkbox input "true"
click at [281, 250] on span "Weiter" at bounding box center [290, 254] width 22 height 8
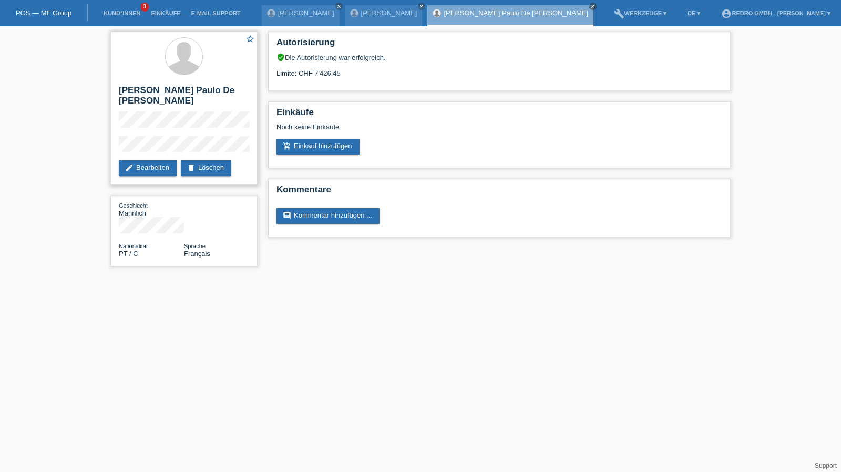
click at [139, 91] on h2 "[PERSON_NAME] De [PERSON_NAME]" at bounding box center [184, 98] width 130 height 26
click at [139, 91] on h2 "[PERSON_NAME] Paulo De [PERSON_NAME]" at bounding box center [184, 98] width 130 height 26
copy div "[PERSON_NAME] Paulo De [PERSON_NAME]"
click at [115, 135] on div "star_border Joao Paulo De Jesus Damas edit Bearbeiten delete Löschen" at bounding box center [183, 109] width 147 height 154
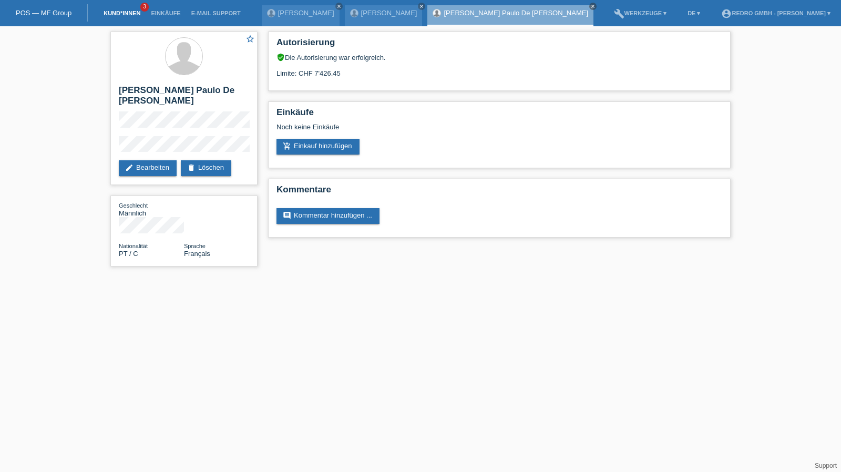
click at [117, 9] on li "Kund*innen 3" at bounding box center [121, 13] width 47 height 27
click at [117, 13] on link "Kund*innen" at bounding box center [121, 13] width 47 height 6
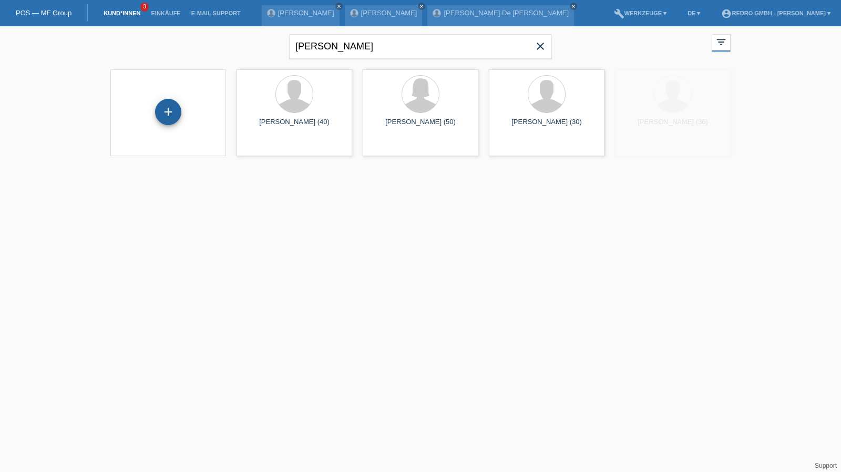
click at [159, 117] on div "+" at bounding box center [168, 112] width 25 height 18
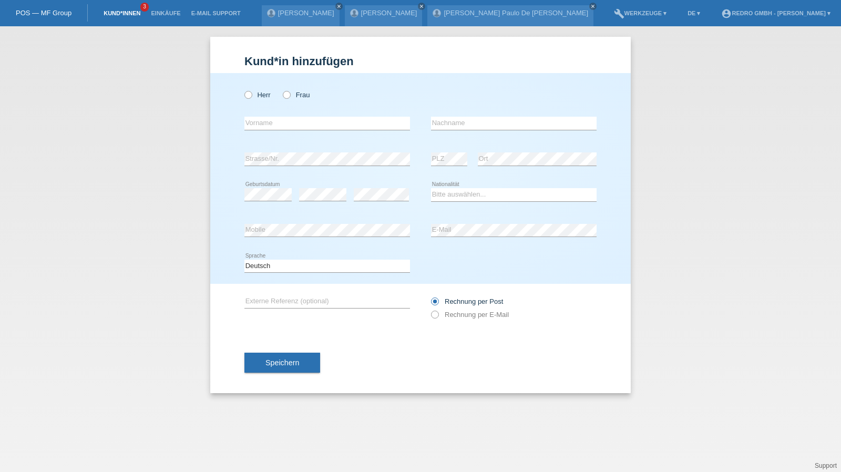
click at [134, 15] on link "Kund*innen" at bounding box center [121, 13] width 47 height 6
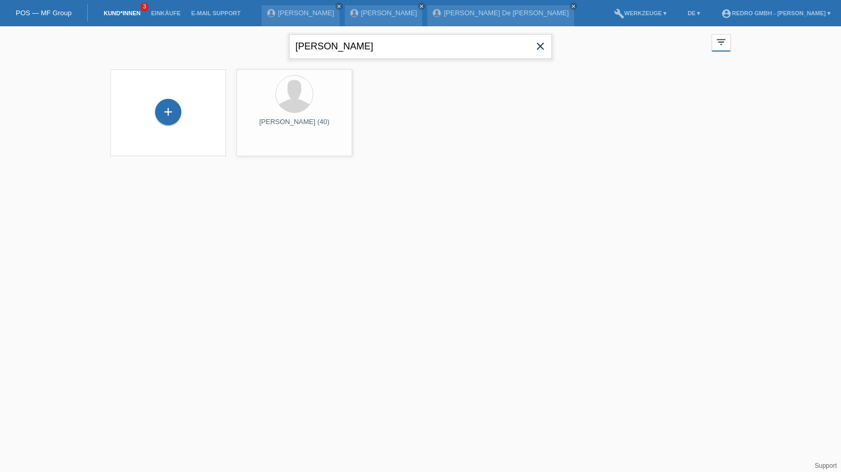
click at [408, 49] on input "sascha bauer" at bounding box center [420, 46] width 263 height 25
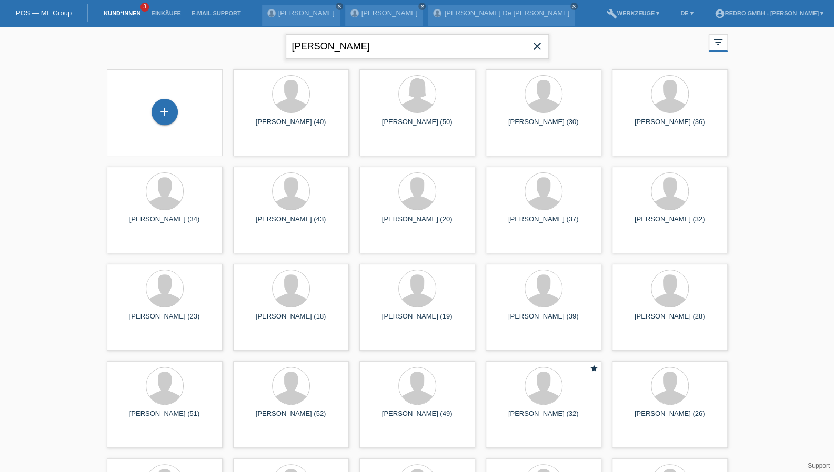
type input "montavon"
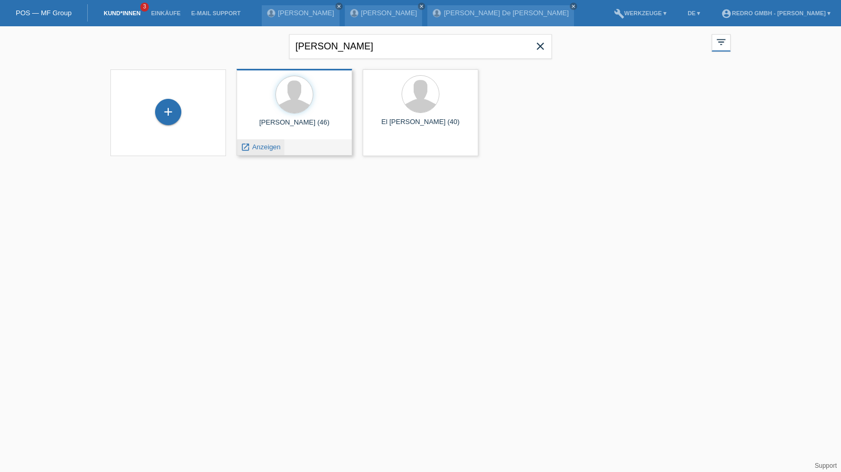
click at [264, 151] on div "launch Anzeigen" at bounding box center [260, 147] width 47 height 16
click at [276, 142] on div "launch Anzeigen" at bounding box center [260, 147] width 47 height 16
click at [270, 145] on span "Anzeigen" at bounding box center [266, 147] width 28 height 8
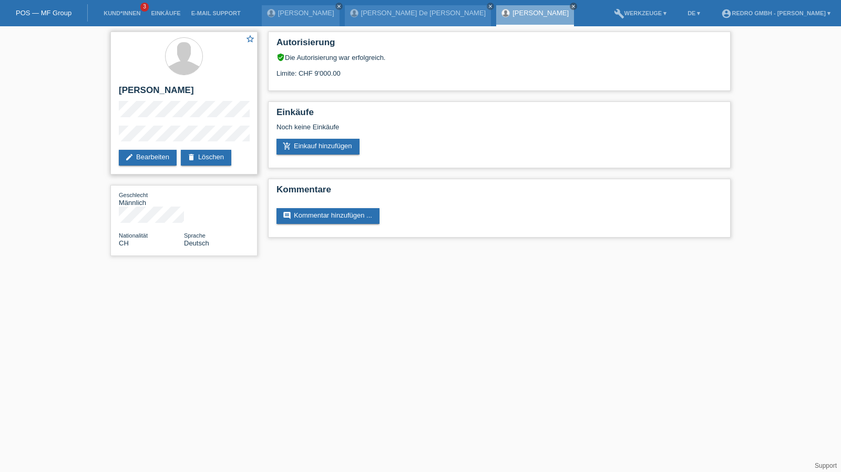
click at [148, 95] on h2 "[PERSON_NAME]" at bounding box center [184, 93] width 130 height 16
click at [151, 90] on h2 "[PERSON_NAME]" at bounding box center [184, 93] width 130 height 16
copy div "[PERSON_NAME]"
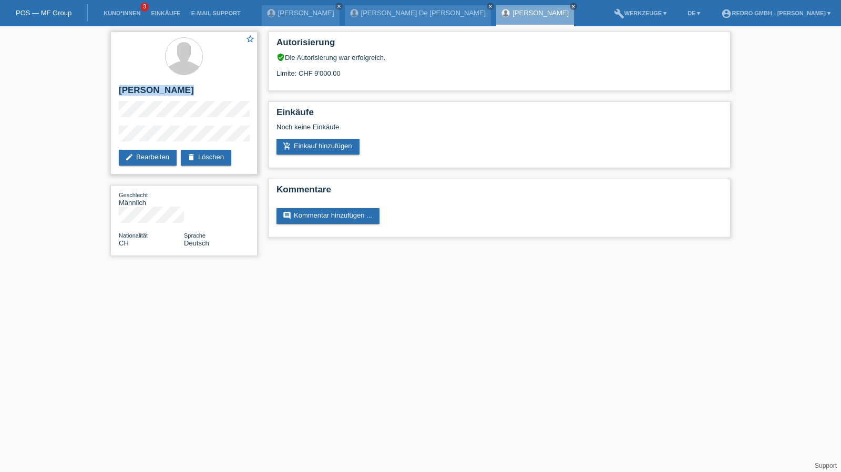
click at [146, 91] on h2 "[PERSON_NAME]" at bounding box center [184, 93] width 130 height 16
click at [150, 98] on h2 "[PERSON_NAME]" at bounding box center [184, 93] width 130 height 16
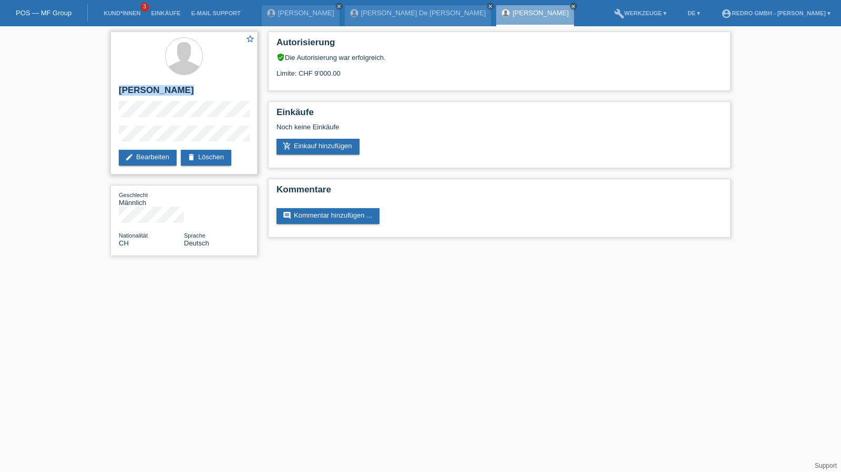
click at [150, 98] on h2 "[PERSON_NAME]" at bounding box center [184, 93] width 130 height 16
click at [107, 137] on div "star_border Ruben Manuel Montavon edit Bearbeiten delete Löschen Geschlecht Män…" at bounding box center [184, 146] width 158 height 240
click at [111, 10] on li "Kund*innen 3" at bounding box center [121, 13] width 47 height 27
click at [111, 12] on link "Kund*innen" at bounding box center [121, 13] width 47 height 6
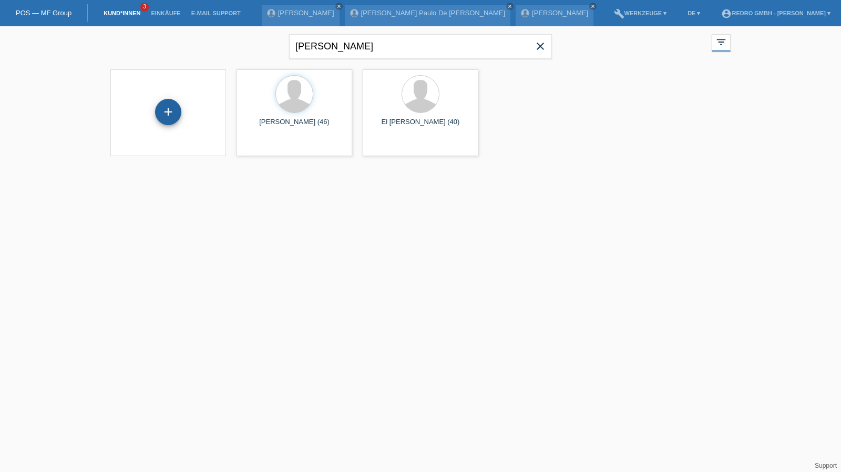
click at [161, 101] on div "+" at bounding box center [168, 112] width 26 height 26
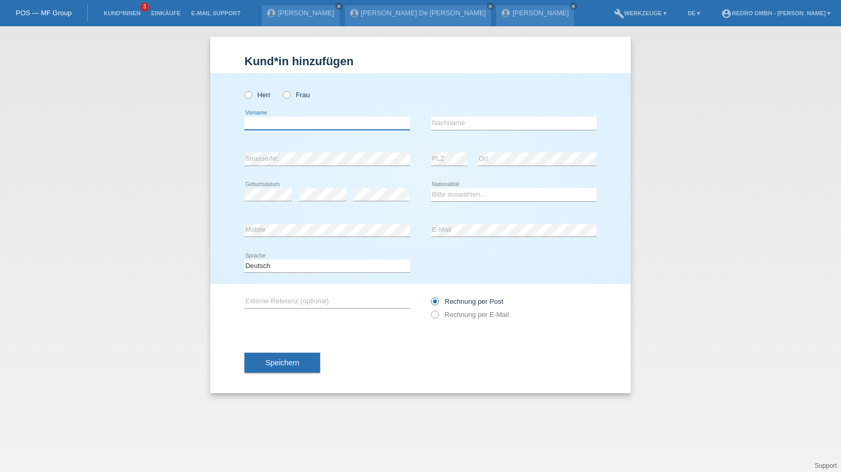
click at [291, 119] on input "text" at bounding box center [328, 123] width 166 height 13
click at [501, 194] on select "Bitte auswählen... Schweiz Deutschland Liechtenstein Österreich ------------ Af…" at bounding box center [514, 194] width 166 height 13
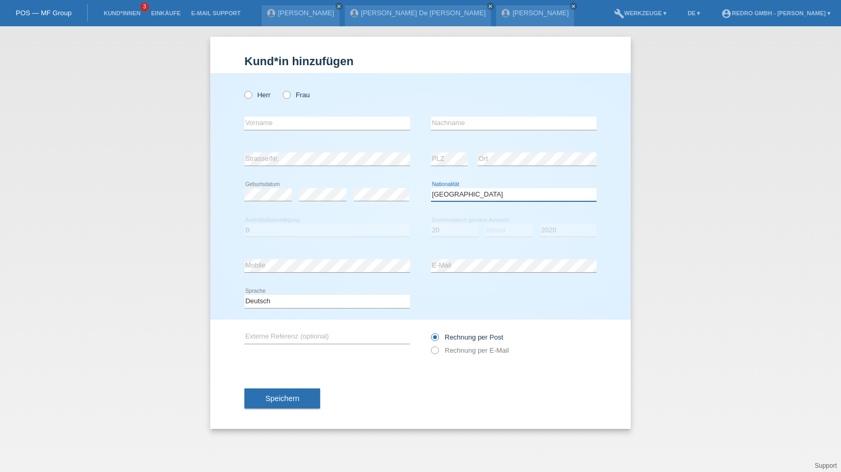
select select "RO"
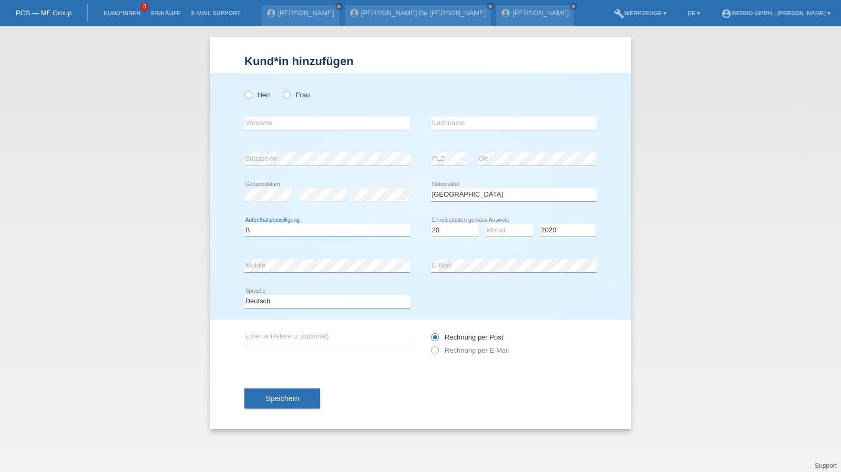
select select "B"
select select "01"
select select "04"
select select "2014"
click at [466, 124] on input "text" at bounding box center [514, 123] width 166 height 13
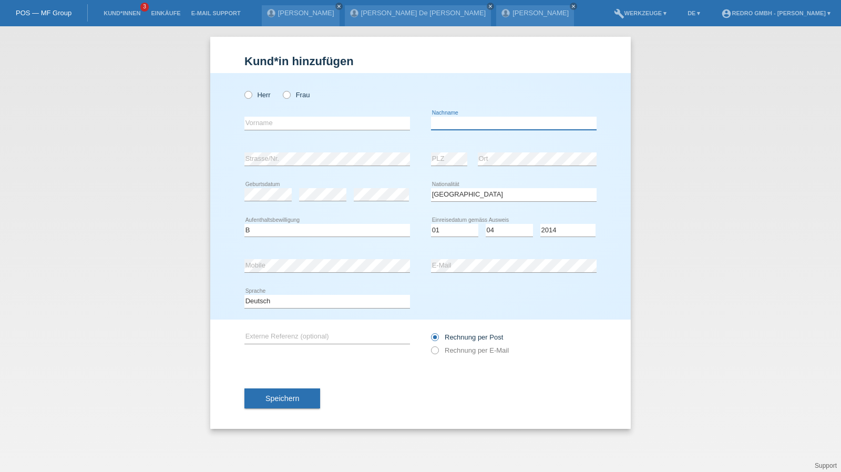
type input "Schwitter"
click at [485, 124] on input "Schwitter" at bounding box center [514, 123] width 166 height 13
click at [292, 392] on button "Speichern" at bounding box center [283, 399] width 76 height 20
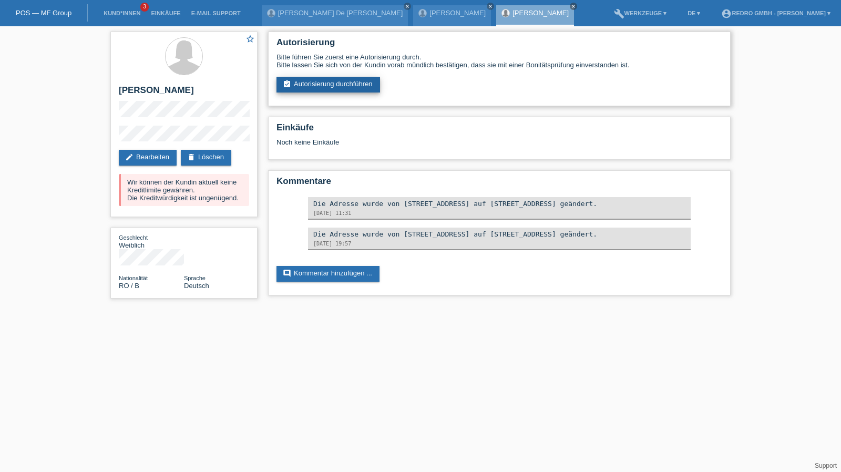
click at [349, 79] on link "assignment_turned_in Autorisierung durchführen" at bounding box center [329, 85] width 104 height 16
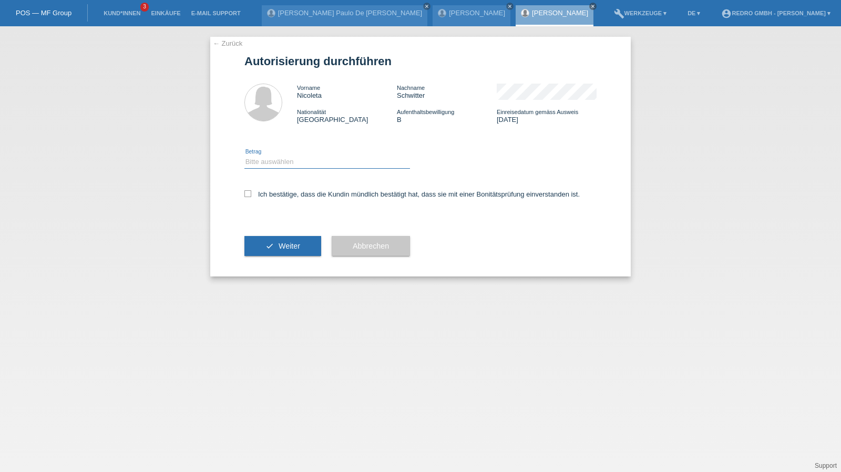
drag, startPoint x: 284, startPoint y: 158, endPoint x: 282, endPoint y: 166, distance: 7.7
click at [284, 158] on select "Bitte auswählen CHF 1.00 - CHF 499.00 CHF 500.00 - CHF 1'999.00 CHF 2'000.00 - …" at bounding box center [328, 162] width 166 height 13
select select "1"
click at [245, 156] on select "Bitte auswählen CHF 1.00 - CHF 499.00 CHF 500.00 - CHF 1'999.00 CHF 2'000.00 - …" at bounding box center [328, 162] width 166 height 13
click at [273, 195] on label "Ich bestätige, dass die Kundin mündlich bestätigt hat, dass sie mit einer Bonit…" at bounding box center [413, 194] width 336 height 8
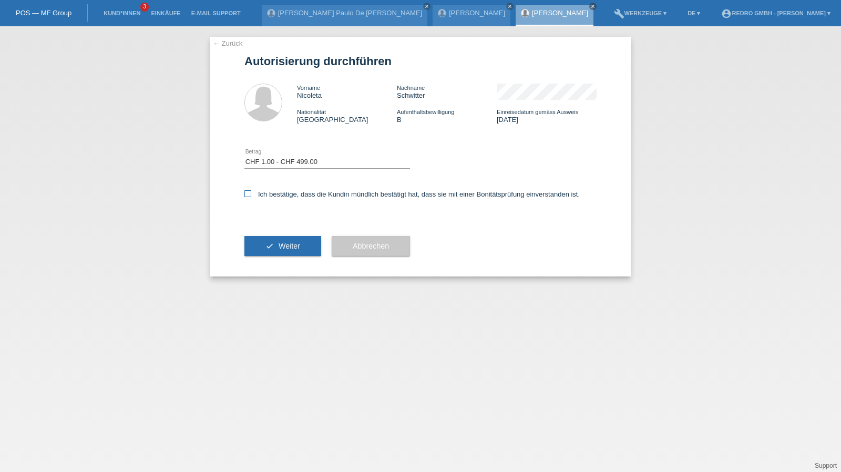
click at [251, 195] on input "Ich bestätige, dass die Kundin mündlich bestätigt hat, dass sie mit einer Bonit…" at bounding box center [248, 193] width 7 height 7
checkbox input "true"
click at [281, 240] on button "check Weiter" at bounding box center [283, 246] width 77 height 20
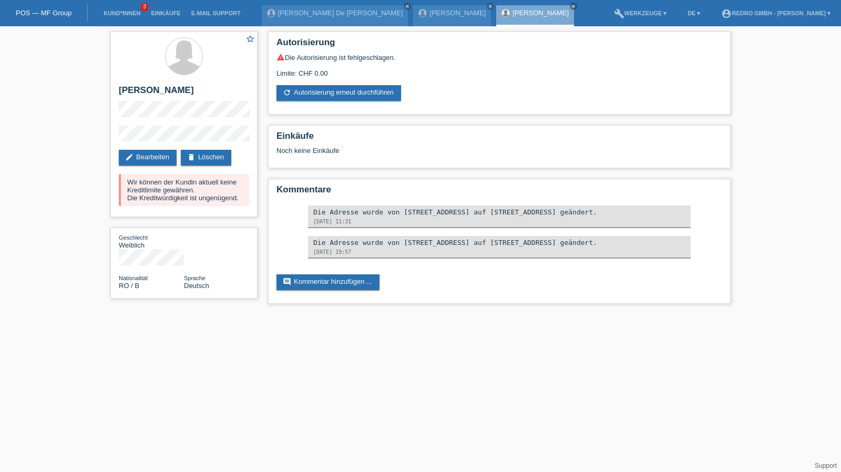
click at [117, 9] on li "Kund*innen 3" at bounding box center [121, 13] width 47 height 27
click at [115, 13] on link "Kund*innen" at bounding box center [121, 13] width 47 height 6
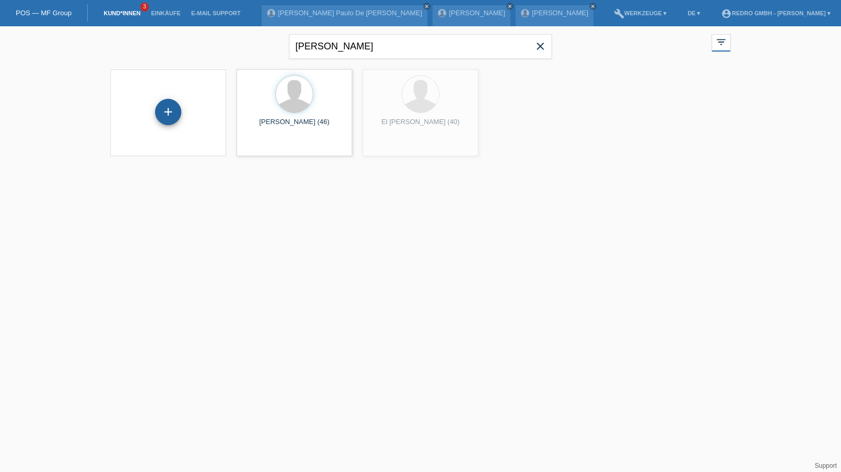
click at [173, 113] on div "+" at bounding box center [168, 112] width 26 height 26
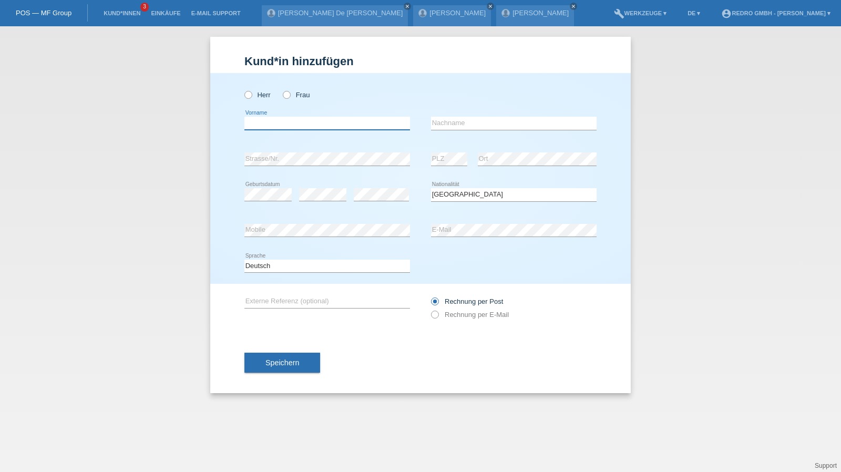
click at [275, 128] on input "text" at bounding box center [328, 123] width 166 height 13
type input "Luan"
type input "Bedzeti"
select select "CH"
click at [283, 358] on button "Speichern" at bounding box center [283, 363] width 76 height 20
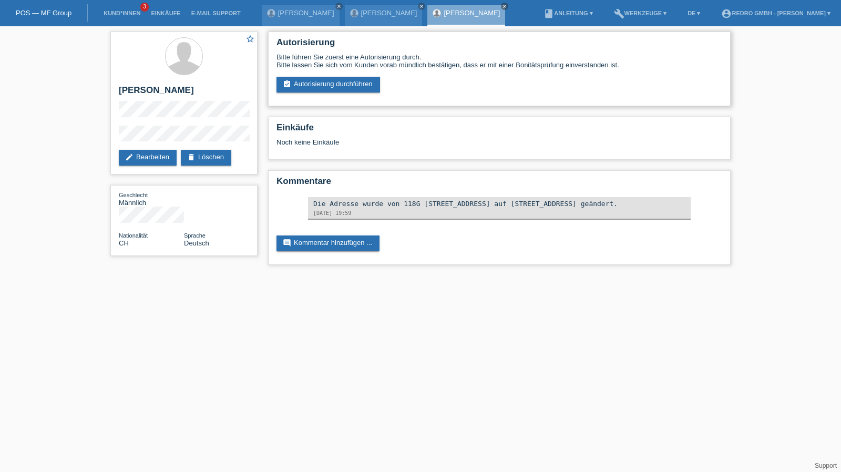
click at [331, 74] on div "Bitte führen Sie zuerst eine Autorisierung durch. Bitte lassen Sie sich vom Kun…" at bounding box center [500, 72] width 446 height 39
click at [321, 85] on link "assignment_turned_in Autorisierung durchführen" at bounding box center [329, 85] width 104 height 16
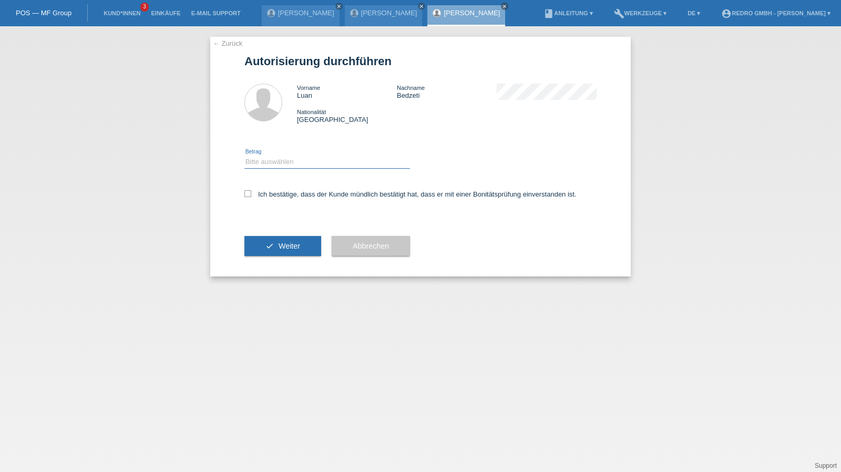
click at [303, 166] on select "Bitte auswählen CHF 1.00 - CHF 499.00 CHF 500.00 - CHF 1'999.00 CHF 2'000.00 - …" at bounding box center [328, 162] width 166 height 13
select select "1"
click at [245, 156] on select "Bitte auswählen CHF 1.00 - CHF 499.00 CHF 500.00 - CHF 1'999.00 CHF 2'000.00 - …" at bounding box center [328, 162] width 166 height 13
click at [271, 197] on label "Ich bestätige, dass der Kunde mündlich bestätigt hat, dass er mit einer Bonität…" at bounding box center [411, 194] width 332 height 8
click at [251, 197] on input "Ich bestätige, dass der Kunde mündlich bestätigt hat, dass er mit einer Bonität…" at bounding box center [248, 193] width 7 height 7
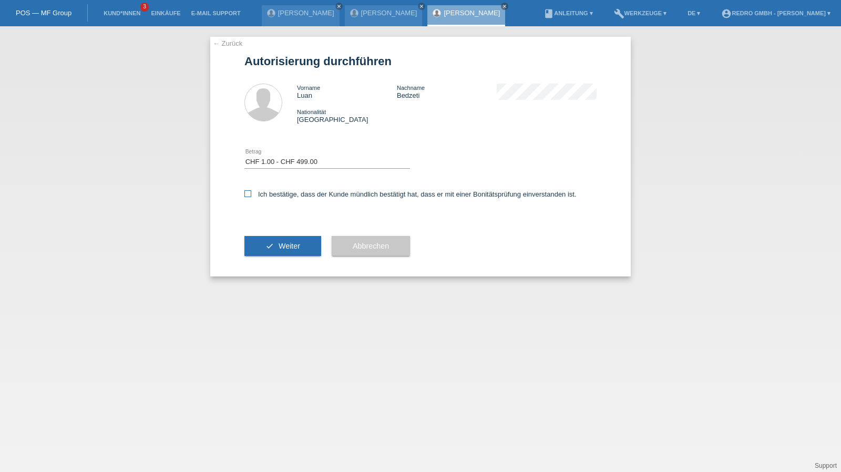
checkbox input "true"
click at [268, 241] on button "check Weiter" at bounding box center [283, 246] width 77 height 20
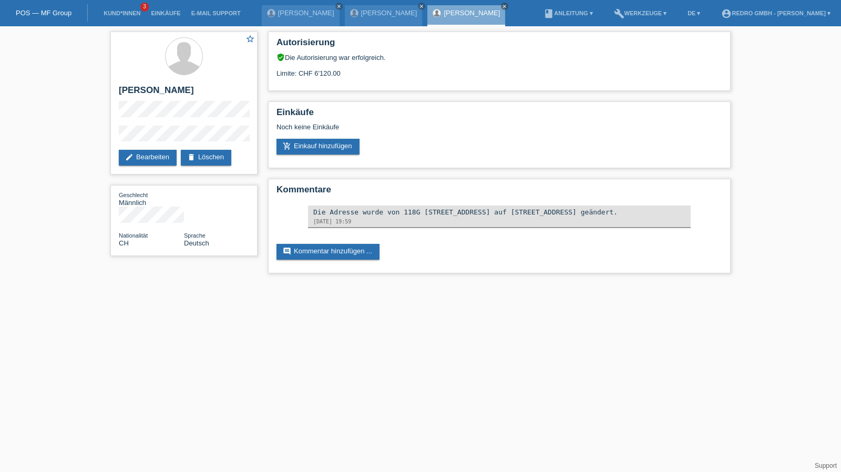
click at [117, 10] on li "Kund*innen 3" at bounding box center [121, 13] width 47 height 27
click at [117, 11] on link "Kund*innen" at bounding box center [121, 13] width 47 height 6
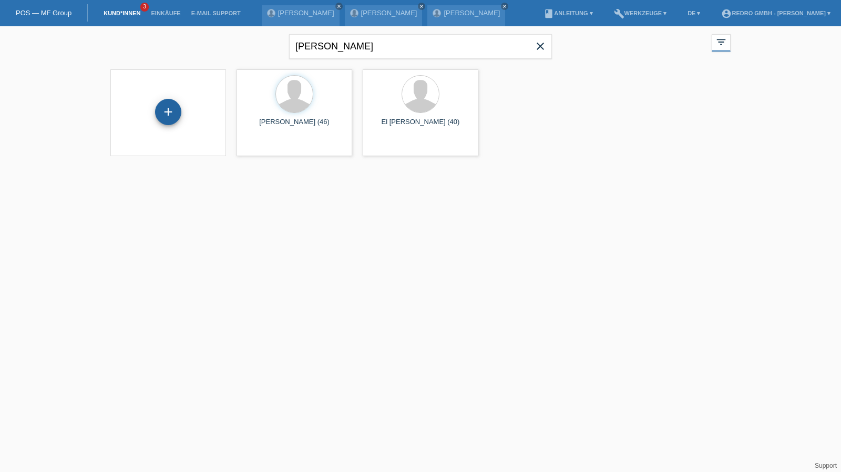
click at [165, 117] on div "+" at bounding box center [168, 112] width 26 height 26
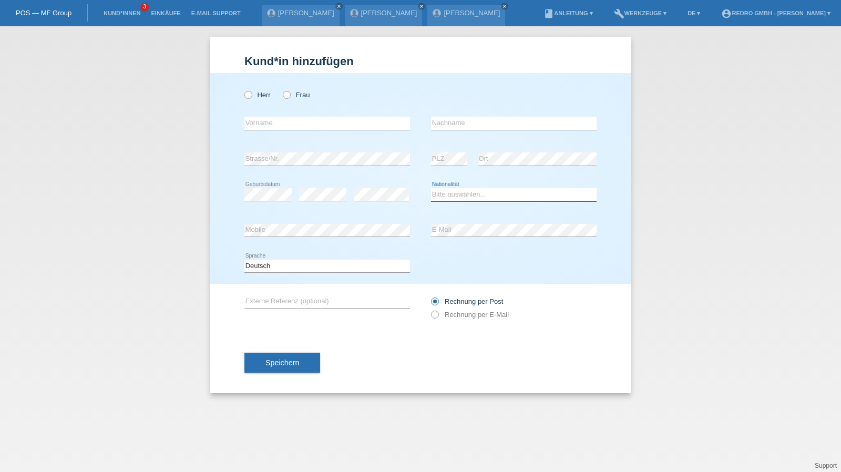
click at [486, 196] on select "Bitte auswählen... Schweiz Deutschland Liechtenstein Österreich ------------ Af…" at bounding box center [514, 194] width 166 height 13
select select "PT"
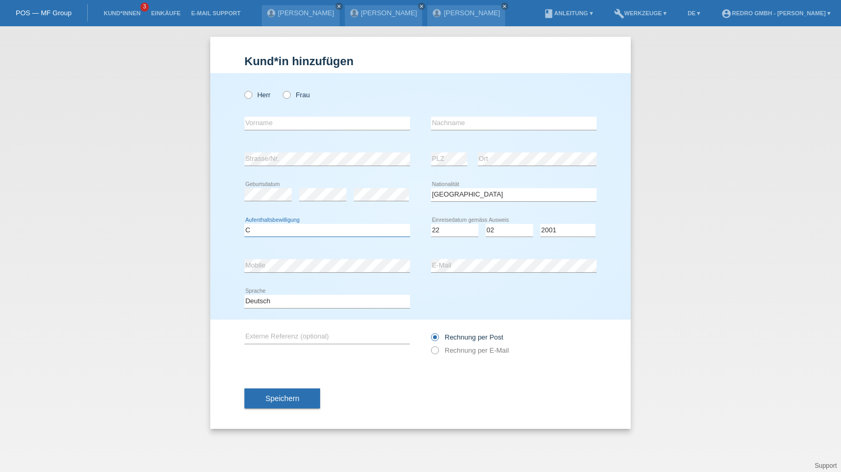
select select "C"
click at [291, 123] on input "text" at bounding box center [328, 123] width 166 height 13
type input "Mélanie"
type input "Gomes Andrade"
click at [306, 304] on select "Deutsch Français Italiano English" at bounding box center [328, 301] width 166 height 13
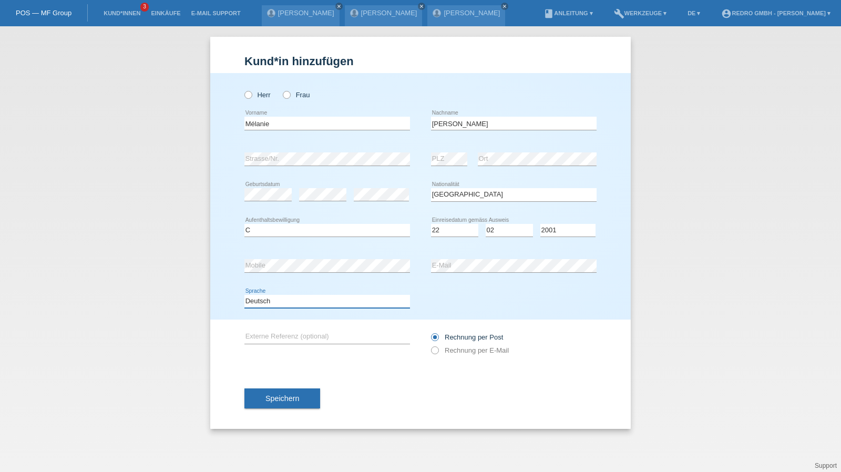
select select "fr"
click at [245, 295] on select "Deutsch Français Italiano English" at bounding box center [328, 301] width 166 height 13
click at [299, 394] on button "Speichern" at bounding box center [283, 399] width 76 height 20
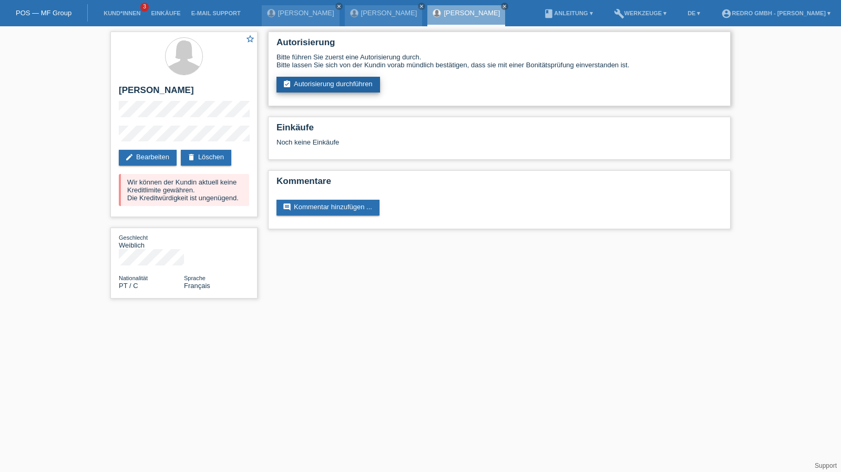
click at [338, 84] on link "assignment_turned_in Autorisierung durchführen" at bounding box center [329, 85] width 104 height 16
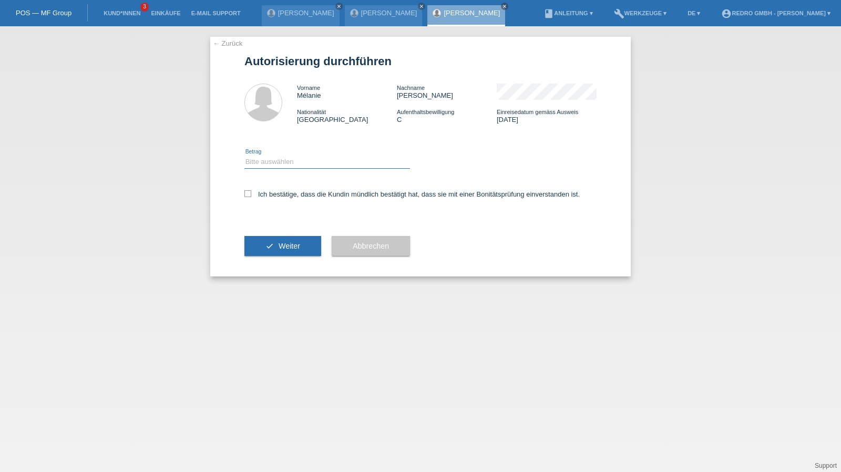
click at [291, 165] on select "Bitte auswählen CHF 1.00 - CHF 499.00 CHF 500.00 - CHF 1'999.00 CHF 2'000.00 - …" at bounding box center [328, 162] width 166 height 13
select select "1"
click at [245, 156] on select "Bitte auswählen CHF 1.00 - CHF 499.00 CHF 500.00 - CHF 1'999.00 CHF 2'000.00 - …" at bounding box center [328, 162] width 166 height 13
click at [280, 191] on label "Ich bestätige, dass die Kundin mündlich bestätigt hat, dass sie mit einer Bonit…" at bounding box center [413, 194] width 336 height 8
click at [251, 191] on input "Ich bestätige, dass die Kundin mündlich bestätigt hat, dass sie mit einer Bonit…" at bounding box center [248, 193] width 7 height 7
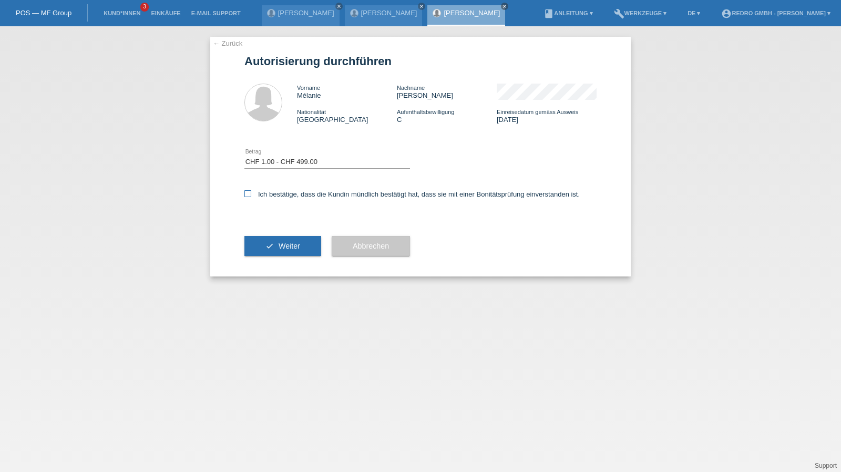
checkbox input "true"
click at [272, 242] on icon "check" at bounding box center [270, 246] width 8 height 8
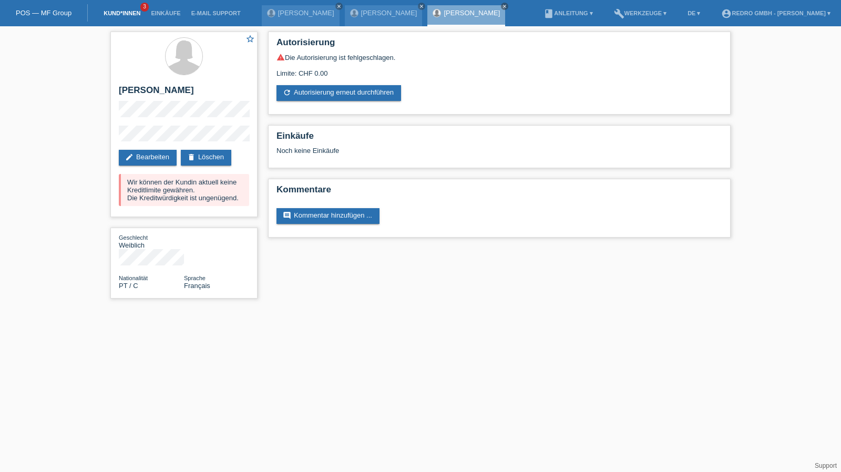
click at [123, 11] on link "Kund*innen" at bounding box center [121, 13] width 47 height 6
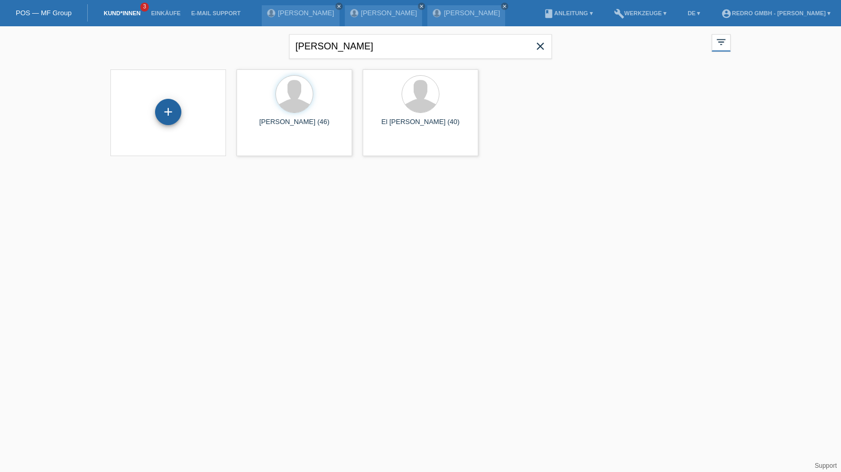
click at [160, 113] on div "+" at bounding box center [168, 112] width 26 height 26
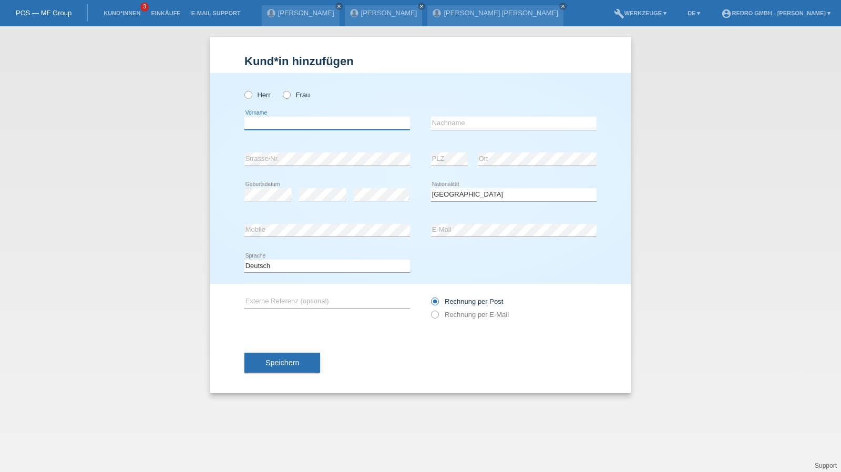
click at [351, 119] on input "text" at bounding box center [328, 123] width 166 height 13
click at [308, 120] on input "text" at bounding box center [328, 123] width 166 height 13
type input "[PERSON_NAME]"
type input "Genchungtsang"
select select "CH"
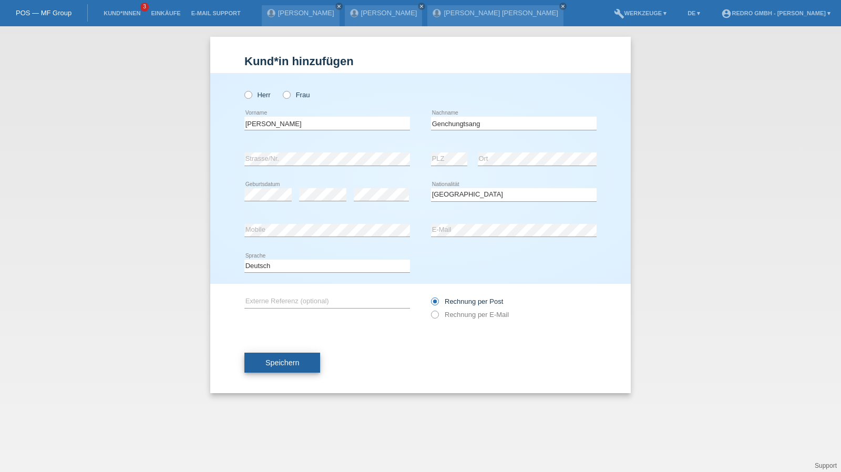
click at [286, 357] on button "Speichern" at bounding box center [283, 363] width 76 height 20
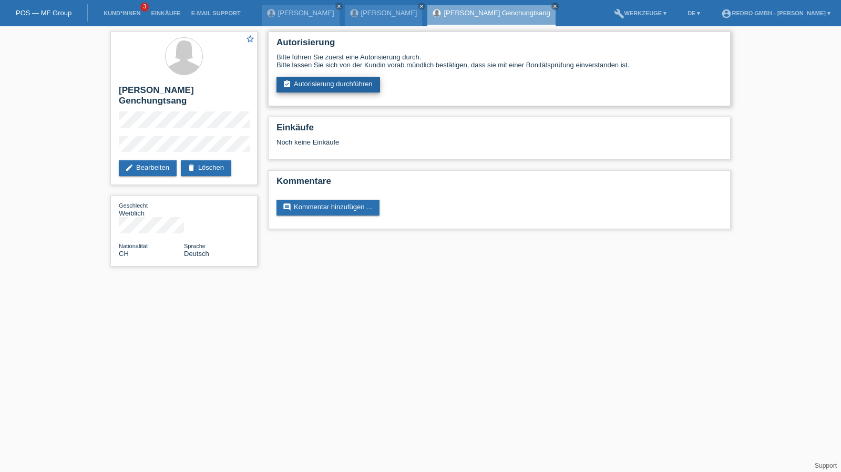
click at [307, 89] on link "assignment_turned_in Autorisierung durchführen" at bounding box center [329, 85] width 104 height 16
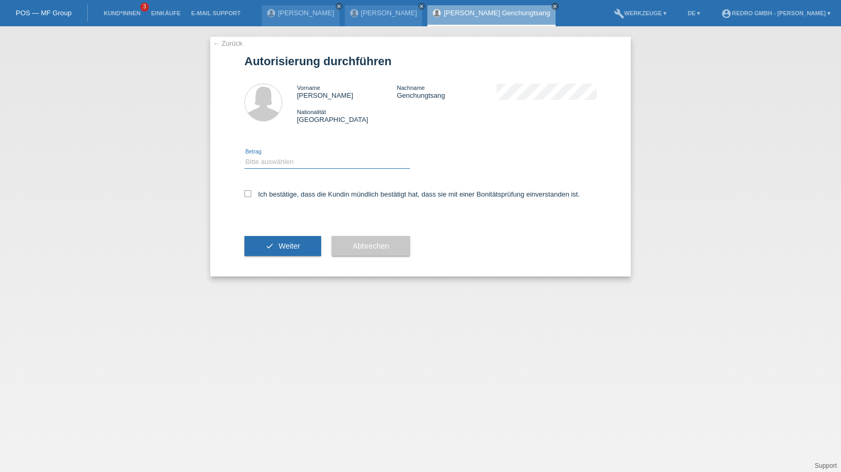
drag, startPoint x: 316, startPoint y: 162, endPoint x: 311, endPoint y: 168, distance: 7.2
click at [316, 162] on select "Bitte auswählen CHF 1.00 - CHF 499.00 CHF 500.00 - CHF 1'999.00 CHF 2'000.00 - …" at bounding box center [328, 162] width 166 height 13
select select "1"
click at [245, 156] on select "Bitte auswählen CHF 1.00 - CHF 499.00 CHF 500.00 - CHF 1'999.00 CHF 2'000.00 - …" at bounding box center [328, 162] width 166 height 13
click at [282, 195] on label "Ich bestätige, dass die Kundin mündlich bestätigt hat, dass sie mit einer Bonit…" at bounding box center [413, 194] width 336 height 8
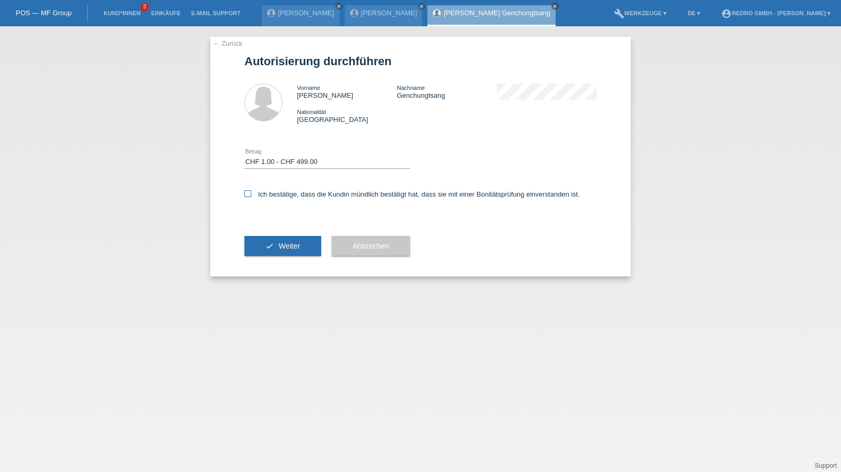
click at [251, 195] on input "Ich bestätige, dass die Kundin mündlich bestätigt hat, dass sie mit einer Bonit…" at bounding box center [248, 193] width 7 height 7
checkbox input "true"
click at [267, 240] on button "check Weiter" at bounding box center [283, 246] width 77 height 20
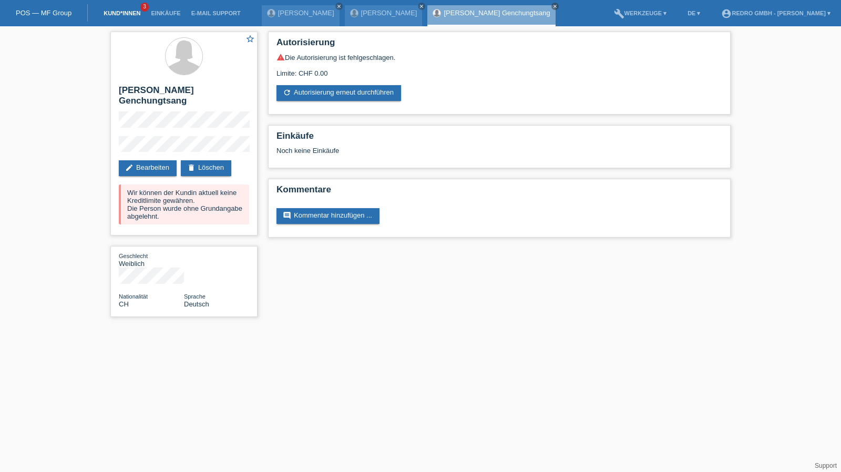
click at [115, 13] on link "Kund*innen" at bounding box center [121, 13] width 47 height 6
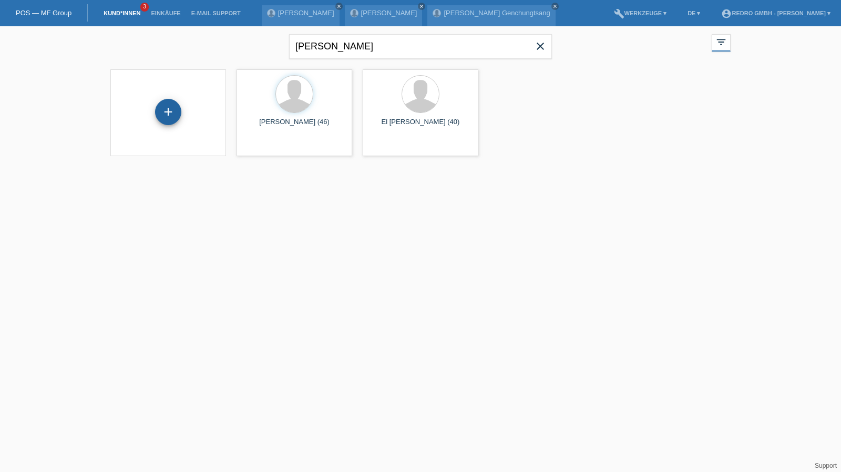
click at [159, 108] on div "+" at bounding box center [168, 112] width 26 height 26
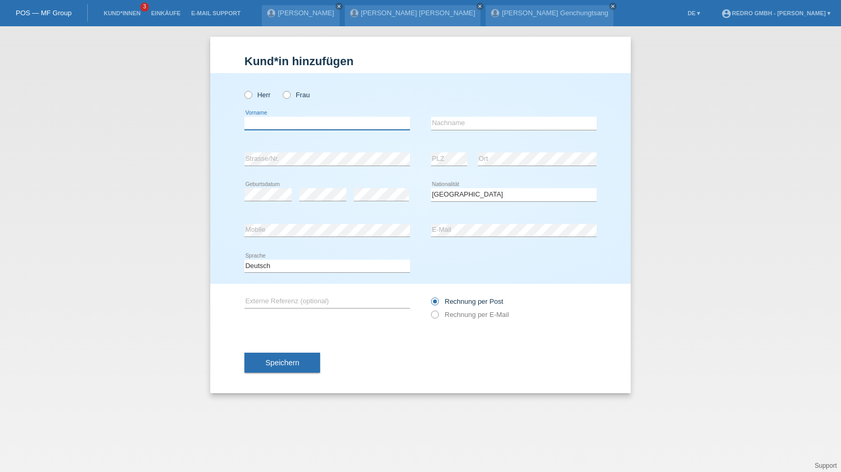
click at [298, 118] on input "text" at bounding box center [328, 123] width 166 height 13
click at [483, 194] on select "Bitte auswählen... Schweiz Deutschland Liechtenstein Österreich ------------ Af…" at bounding box center [514, 194] width 166 height 13
click at [483, 194] on select "Bitte auswählen... [GEOGRAPHIC_DATA] [GEOGRAPHIC_DATA] [GEOGRAPHIC_DATA] [GEOGR…" at bounding box center [514, 194] width 166 height 13
select select "PL"
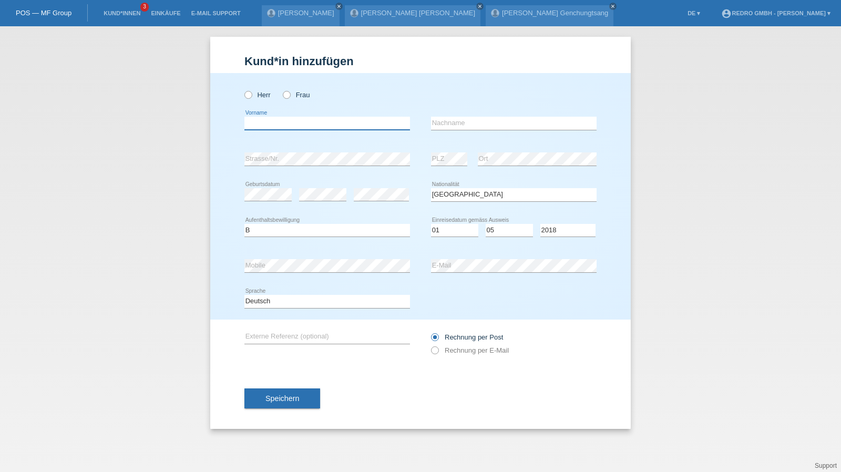
click at [289, 121] on input "text" at bounding box center [328, 123] width 166 height 13
click at [479, 126] on input "text" at bounding box center [514, 123] width 166 height 13
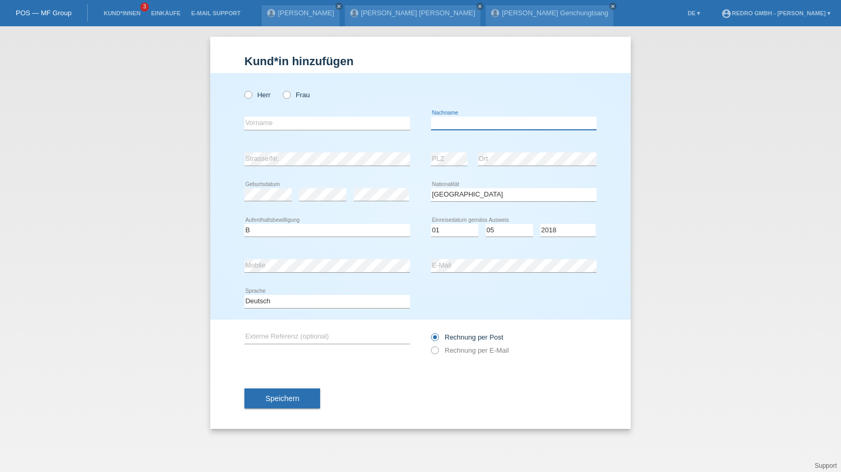
type input "Mariusz"
click at [277, 124] on input "text" at bounding box center [328, 123] width 166 height 13
paste input "Mariusz"
drag, startPoint x: 269, startPoint y: 124, endPoint x: 148, endPoint y: 133, distance: 121.8
click at [148, 133] on div "Kund*in hinzufügen Kunde hinzufügen Kundin hinzufügen Herr Frau KorczakMariusz …" at bounding box center [420, 249] width 841 height 446
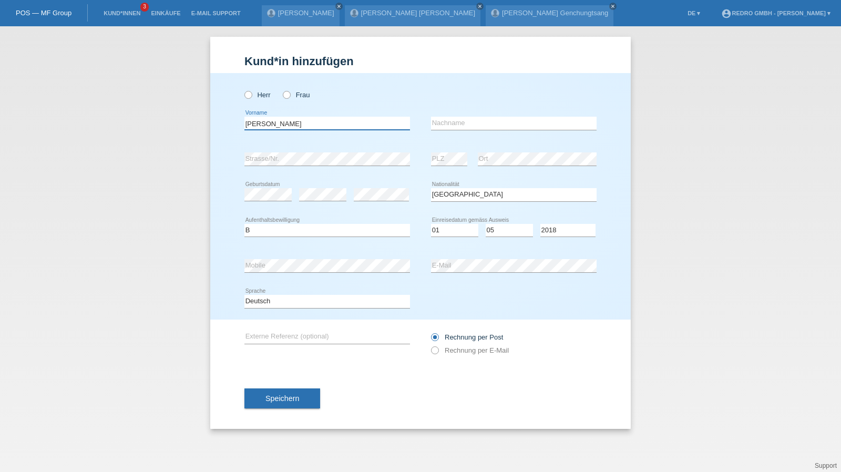
type input "Mariusz"
click at [484, 125] on input "text" at bounding box center [514, 123] width 166 height 13
paste input "Korczak"
type input "Korczak"
click at [293, 120] on input "Mariusz" at bounding box center [328, 123] width 166 height 13
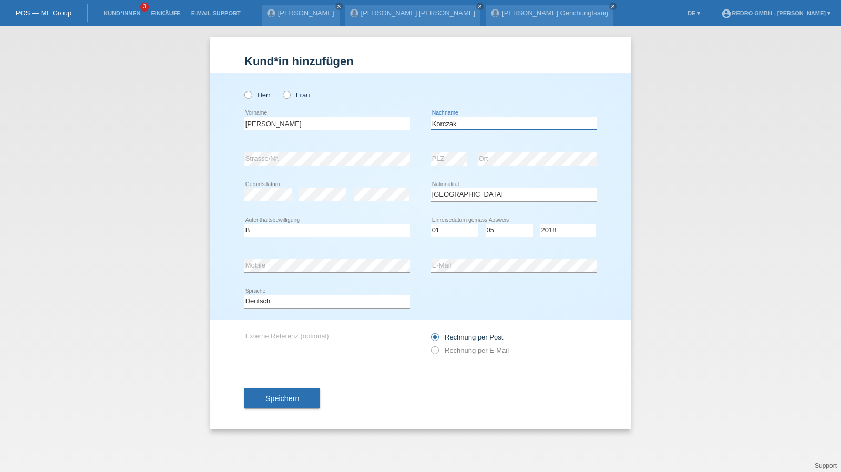
click at [522, 123] on input "Korczak" at bounding box center [514, 123] width 166 height 13
click at [283, 402] on button "Speichern" at bounding box center [283, 399] width 76 height 20
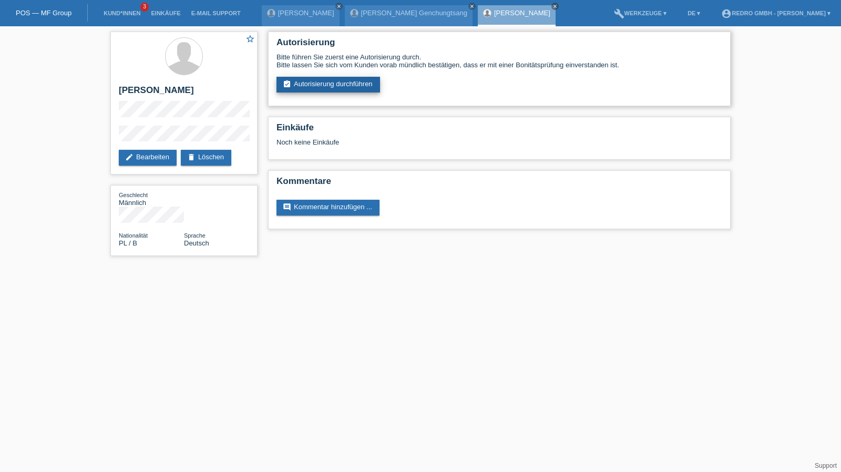
click at [334, 85] on link "assignment_turned_in Autorisierung durchführen" at bounding box center [329, 85] width 104 height 16
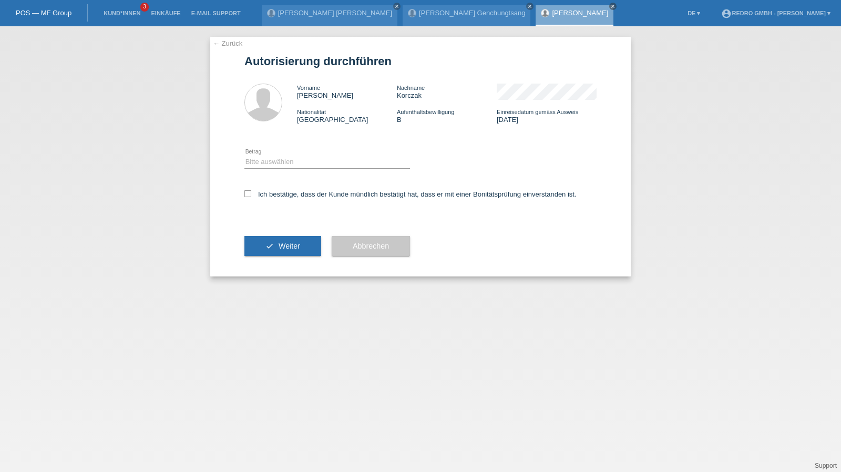
click at [299, 155] on div "Bitte auswählen CHF 1.00 - CHF 499.00 CHF 500.00 - CHF 1'999.00 CHF 2'000.00 - …" at bounding box center [328, 163] width 166 height 36
click at [276, 168] on select "Bitte auswählen CHF 1.00 - CHF 499.00 CHF 500.00 - CHF 1'999.00 CHF 2'000.00 - …" at bounding box center [328, 162] width 166 height 13
select select "1"
click at [245, 156] on select "Bitte auswählen CHF 1.00 - CHF 499.00 CHF 500.00 - CHF 1'999.00 CHF 2'000.00 - …" at bounding box center [328, 162] width 166 height 13
click at [268, 190] on div "Ich bestätige, dass der Kunde mündlich bestätigt hat, dass er mit einer Bonität…" at bounding box center [421, 198] width 352 height 36
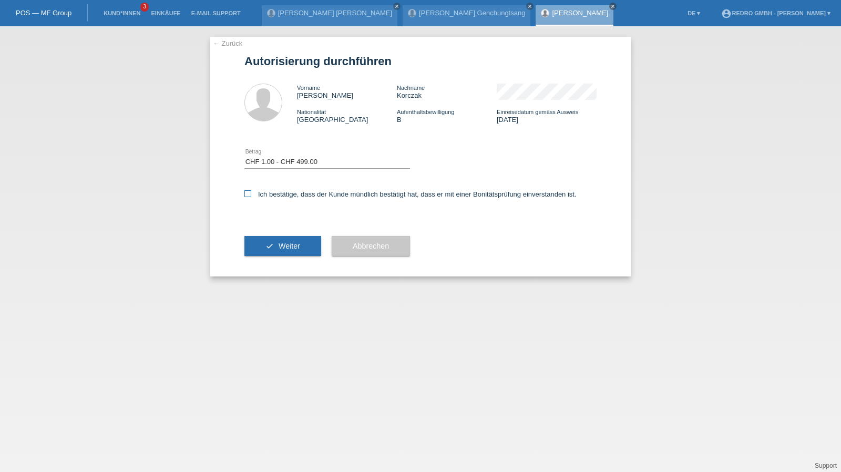
click at [270, 198] on label "Ich bestätige, dass der Kunde mündlich bestätigt hat, dass er mit einer Bonität…" at bounding box center [411, 194] width 332 height 8
click at [251, 197] on input "Ich bestätige, dass der Kunde mündlich bestätigt hat, dass er mit einer Bonität…" at bounding box center [248, 193] width 7 height 7
checkbox input "true"
click at [270, 247] on icon "check" at bounding box center [270, 246] width 8 height 8
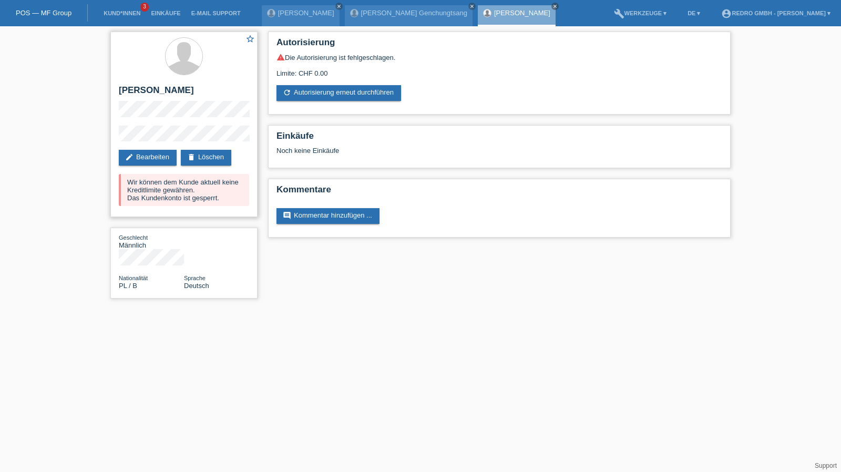
click at [177, 85] on h2 "[PERSON_NAME]" at bounding box center [184, 93] width 130 height 16
copy h2 "Korczak"
click at [113, 14] on link "Kund*innen" at bounding box center [121, 13] width 47 height 6
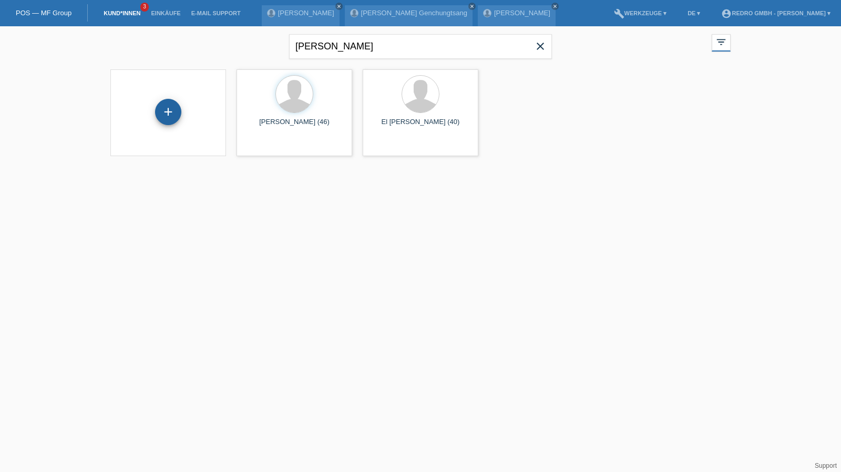
click at [170, 115] on div "+" at bounding box center [168, 112] width 25 height 18
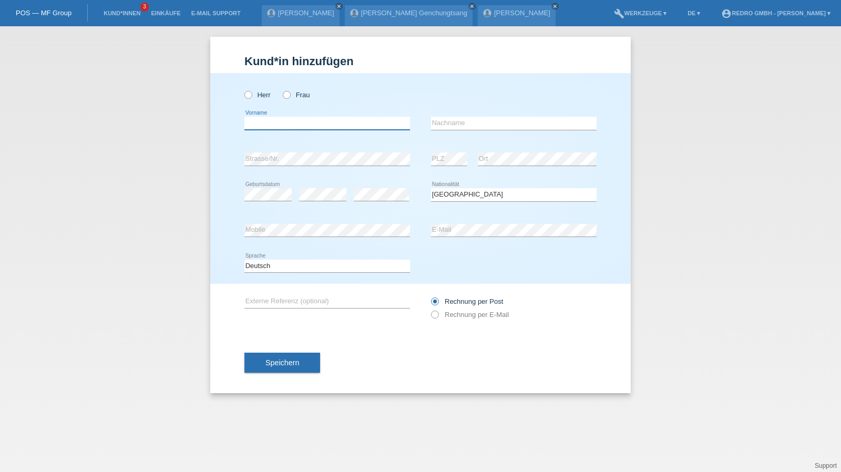
click at [313, 128] on input "text" at bounding box center [328, 123] width 166 height 13
type input "[PERSON_NAME]"
type input "Dursun"
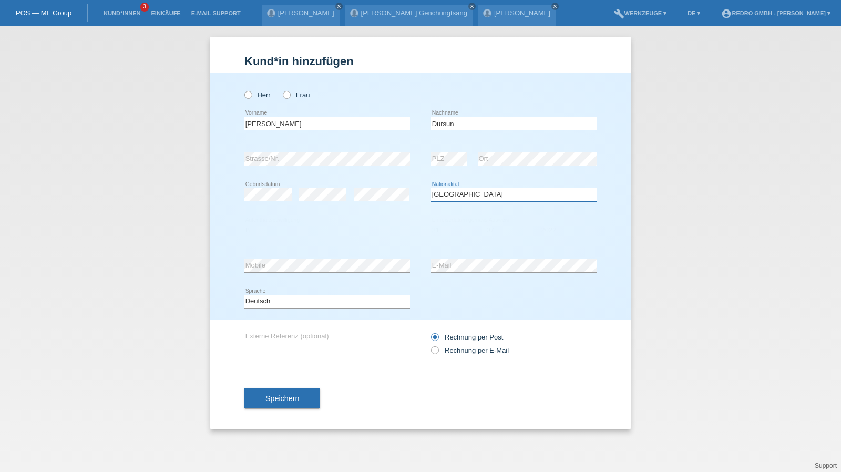
select select "TM"
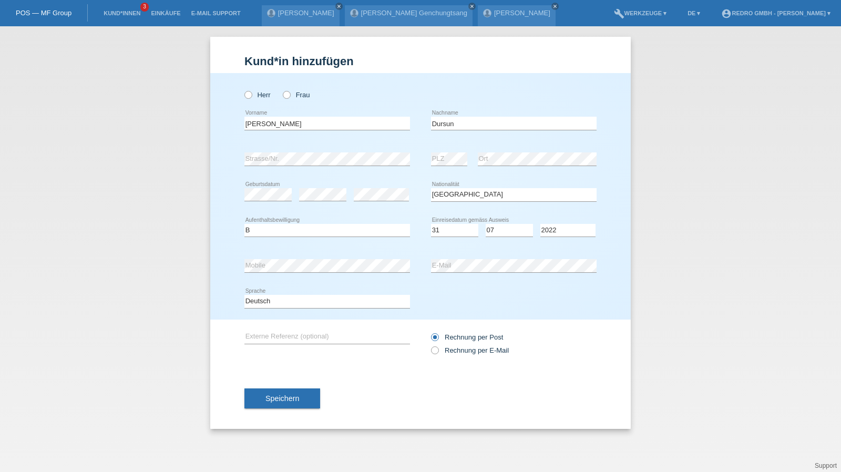
click at [255, 309] on div "Deutsch Français Italiano English error Sprache" at bounding box center [328, 302] width 166 height 36
click at [263, 301] on select "Deutsch Français Italiano English" at bounding box center [328, 301] width 166 height 13
select select "fr"
click at [245, 295] on select "Deutsch Français Italiano English" at bounding box center [328, 301] width 166 height 13
click at [273, 391] on button "Speichern" at bounding box center [283, 399] width 76 height 20
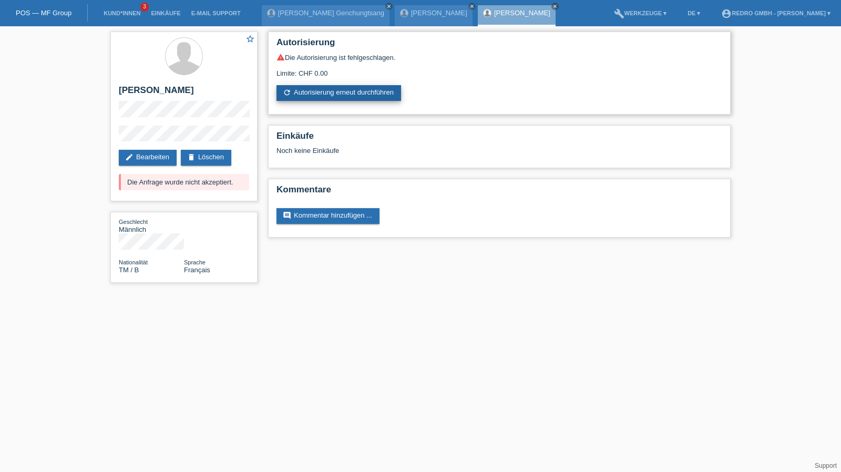
click at [317, 85] on link "refresh Autorisierung erneut durchführen" at bounding box center [339, 93] width 125 height 16
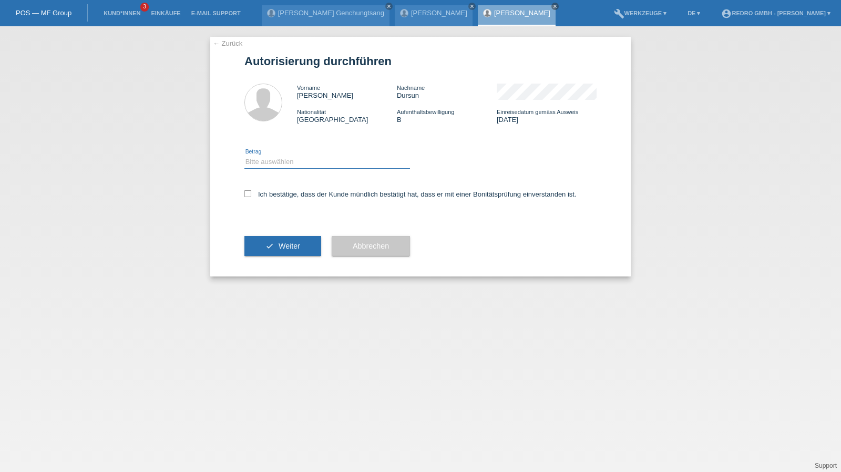
click at [294, 158] on select "Bitte auswählen CHF 1.00 - CHF 499.00 CHF 500.00 - CHF 1'999.00 CHF 2'000.00 - …" at bounding box center [328, 162] width 166 height 13
select select "1"
click at [245, 156] on select "Bitte auswählen CHF 1.00 - CHF 499.00 CHF 500.00 - CHF 1'999.00 CHF 2'000.00 - …" at bounding box center [328, 162] width 166 height 13
click at [270, 191] on label "Ich bestätige, dass der Kunde mündlich bestätigt hat, dass er mit einer Bonität…" at bounding box center [411, 194] width 332 height 8
click at [251, 191] on input "Ich bestätige, dass der Kunde mündlich bestätigt hat, dass er mit einer Bonität…" at bounding box center [248, 193] width 7 height 7
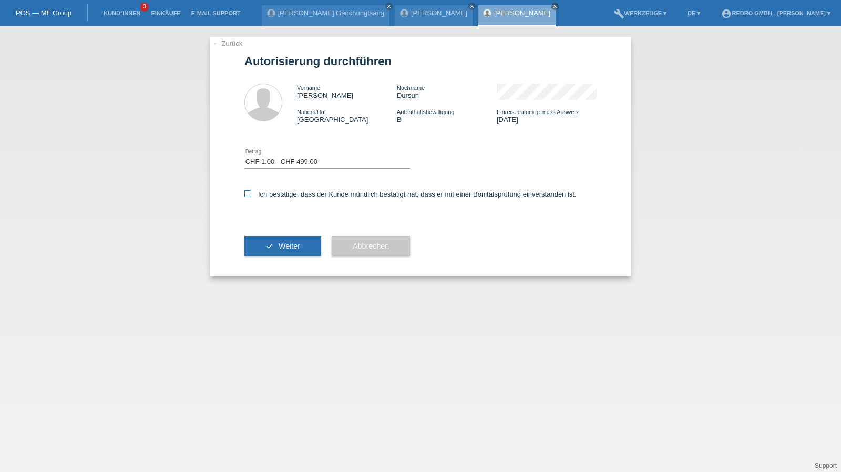
checkbox input "true"
click at [275, 242] on button "check Weiter" at bounding box center [283, 246] width 77 height 20
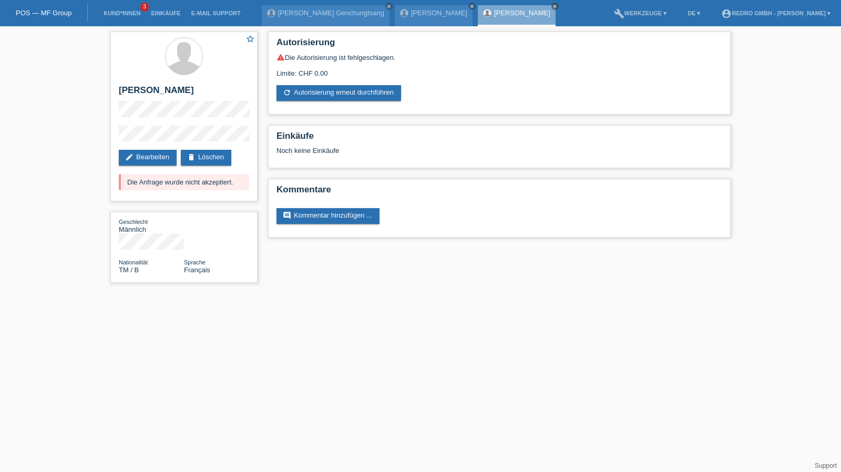
click at [98, 6] on ul "Kund*innen 3 Einkäufe E-Mail Support" at bounding box center [172, 13] width 158 height 27
click at [113, 9] on li "Kund*innen 3" at bounding box center [121, 13] width 47 height 27
click at [113, 12] on link "Kund*innen" at bounding box center [121, 13] width 47 height 6
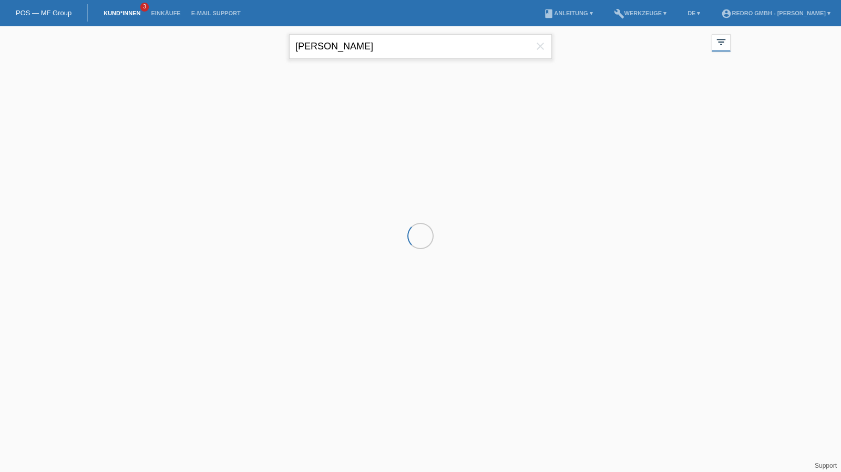
click at [339, 46] on input "montavon" at bounding box center [420, 46] width 263 height 25
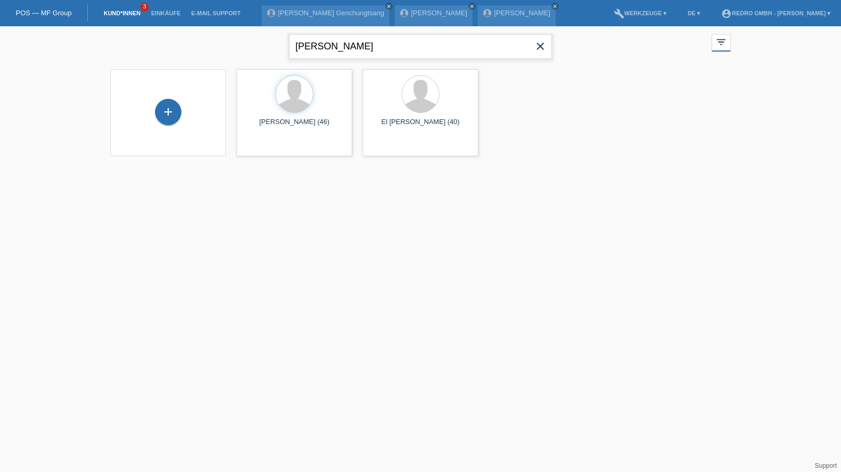
type input "molea"
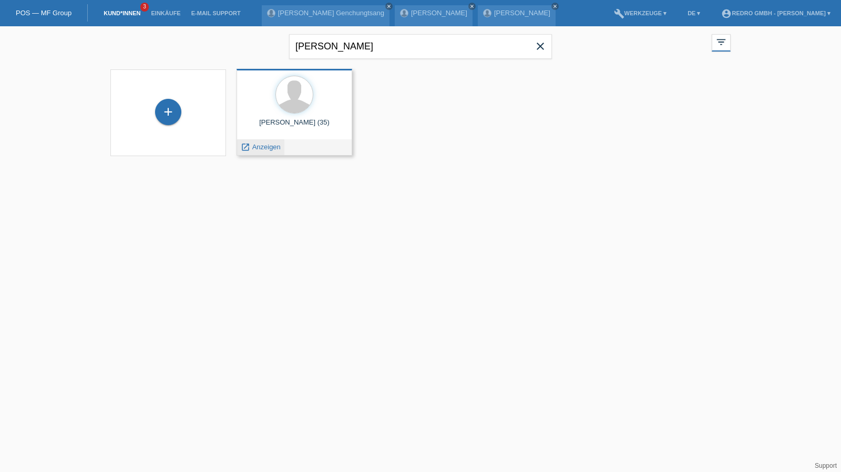
click at [257, 147] on span "Anzeigen" at bounding box center [266, 147] width 28 height 8
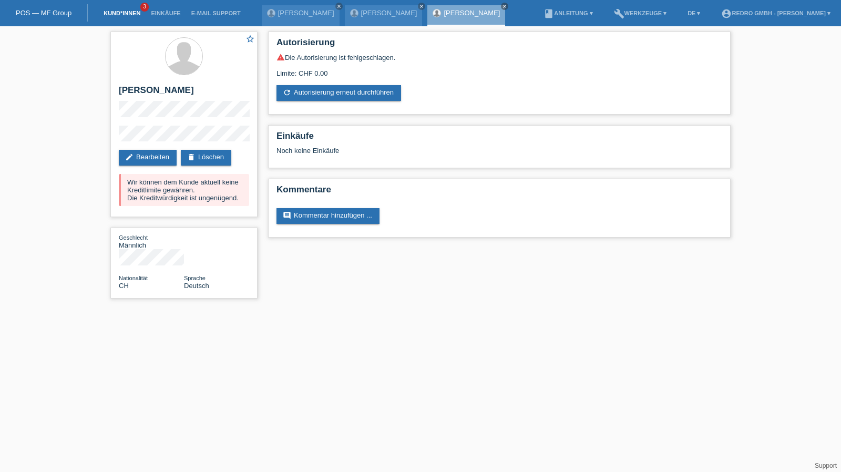
click at [124, 12] on link "Kund*innen" at bounding box center [121, 13] width 47 height 6
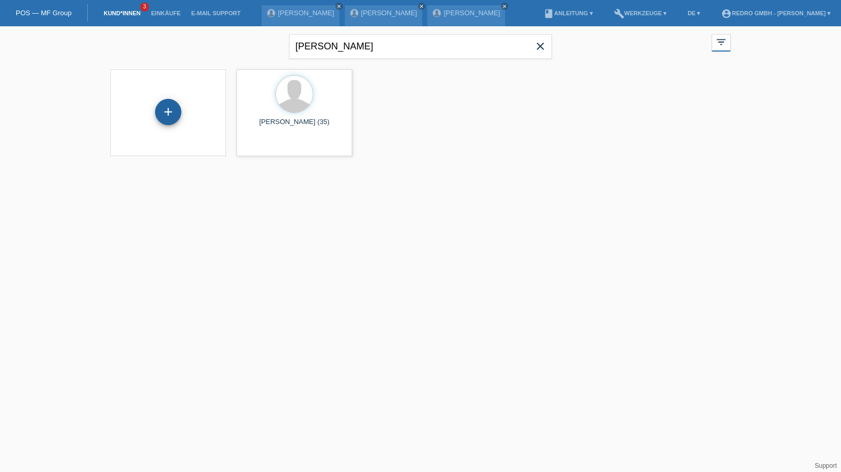
click at [165, 108] on div "+" at bounding box center [168, 112] width 26 height 26
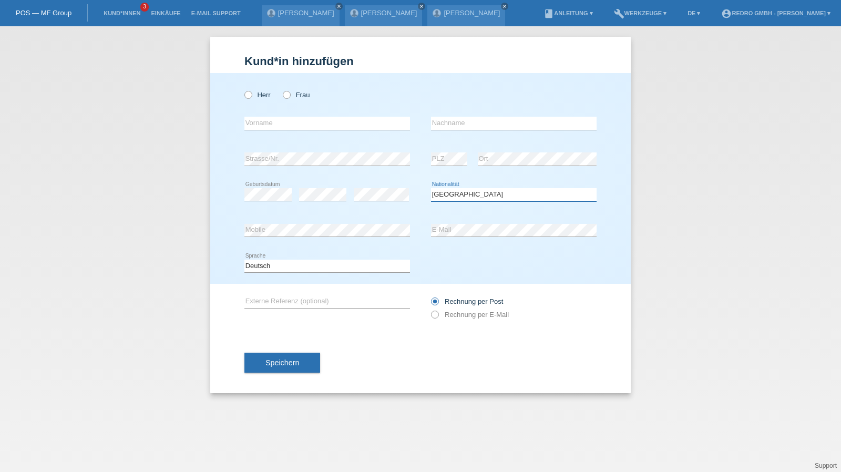
click at [473, 195] on select "Bitte auswählen... [GEOGRAPHIC_DATA] [GEOGRAPHIC_DATA] [GEOGRAPHIC_DATA] [GEOGR…" at bounding box center [514, 194] width 166 height 13
select select "CM"
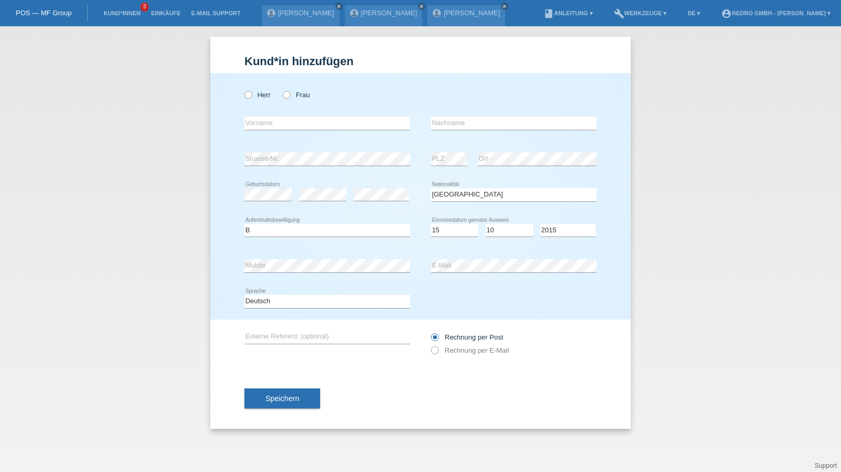
click at [268, 387] on div "Speichern" at bounding box center [421, 398] width 352 height 61
click at [258, 396] on button "Speichern" at bounding box center [283, 399] width 76 height 20
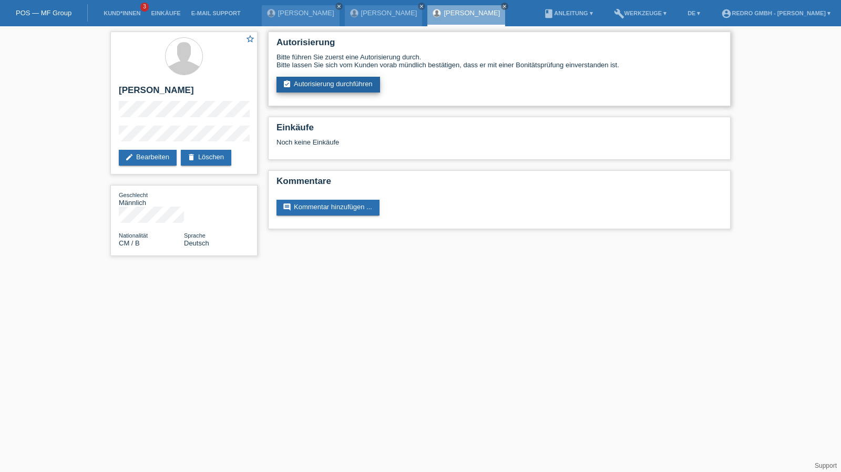
click at [374, 85] on link "assignment_turned_in Autorisierung durchführen" at bounding box center [329, 85] width 104 height 16
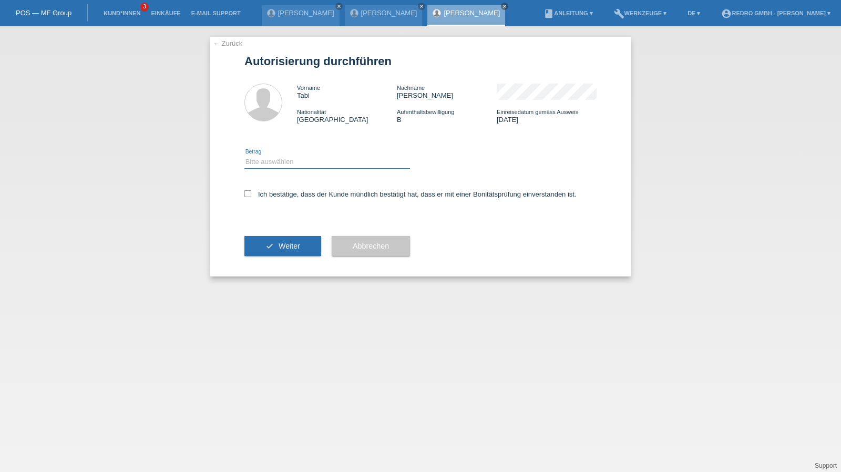
click at [272, 165] on select "Bitte auswählen CHF 1.00 - CHF 499.00 CHF 500.00 - CHF 1'999.00 CHF 2'000.00 - …" at bounding box center [328, 162] width 166 height 13
select select "1"
click at [245, 156] on select "Bitte auswählen CHF 1.00 - CHF 499.00 CHF 500.00 - CHF 1'999.00 CHF 2'000.00 - …" at bounding box center [328, 162] width 166 height 13
click at [258, 196] on label "Ich bestätige, dass der Kunde mündlich bestätigt hat, dass er mit einer Bonität…" at bounding box center [411, 194] width 332 height 8
click at [251, 196] on input "Ich bestätige, dass der Kunde mündlich bestätigt hat, dass er mit einer Bonität…" at bounding box center [248, 193] width 7 height 7
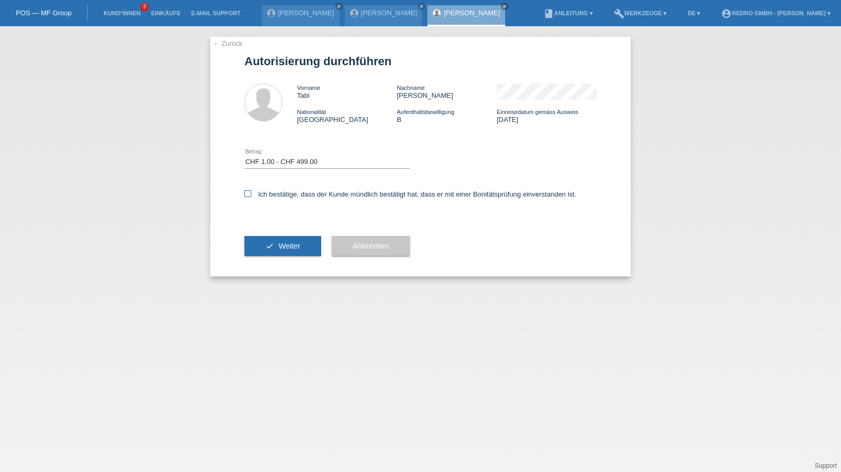
checkbox input "true"
click at [255, 246] on button "check Weiter" at bounding box center [283, 246] width 77 height 20
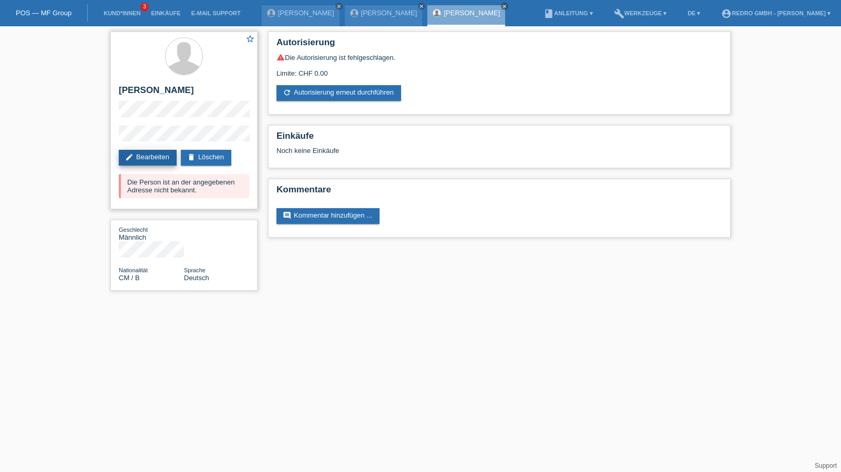
click at [160, 152] on link "edit Bearbeiten" at bounding box center [148, 158] width 58 height 16
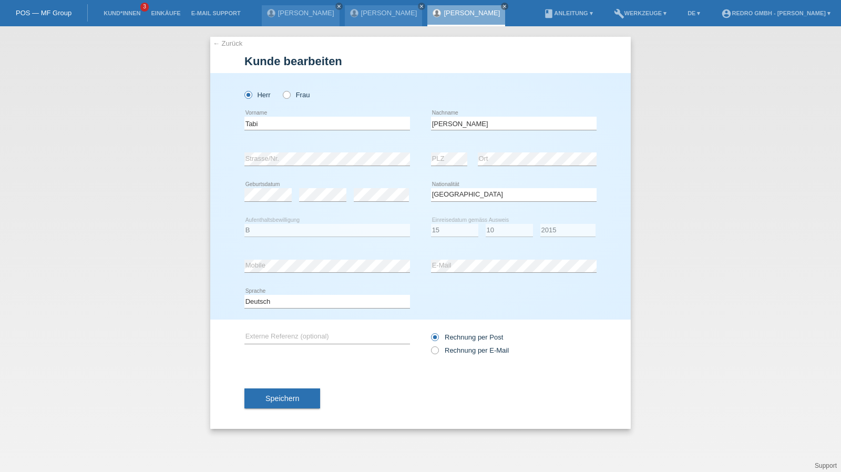
select select "CM"
select select "B"
select select "15"
select select "10"
select select "2015"
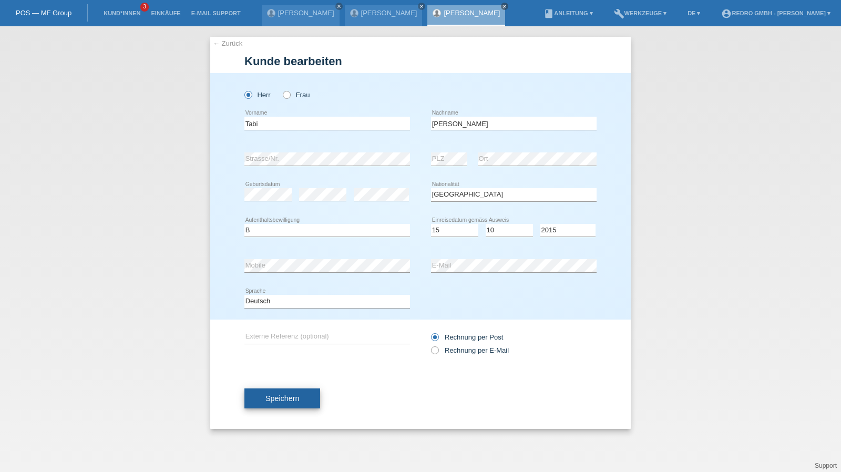
click at [313, 396] on button "Speichern" at bounding box center [283, 399] width 76 height 20
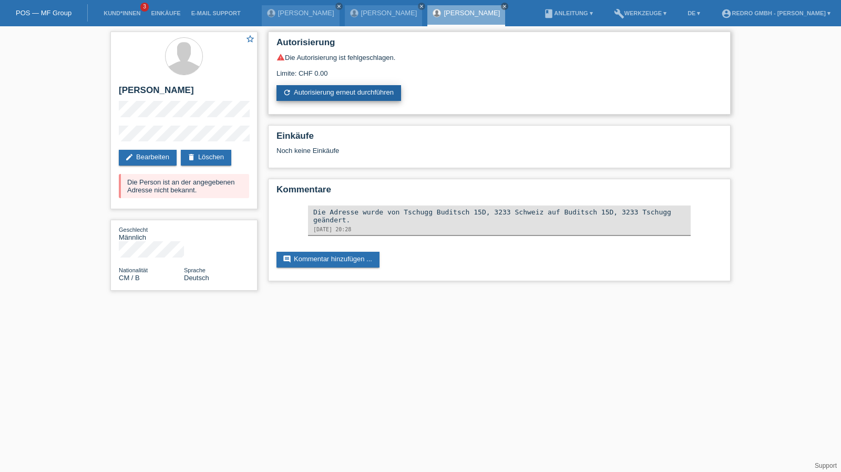
click at [321, 95] on link "refresh Autorisierung erneut durchführen" at bounding box center [339, 93] width 125 height 16
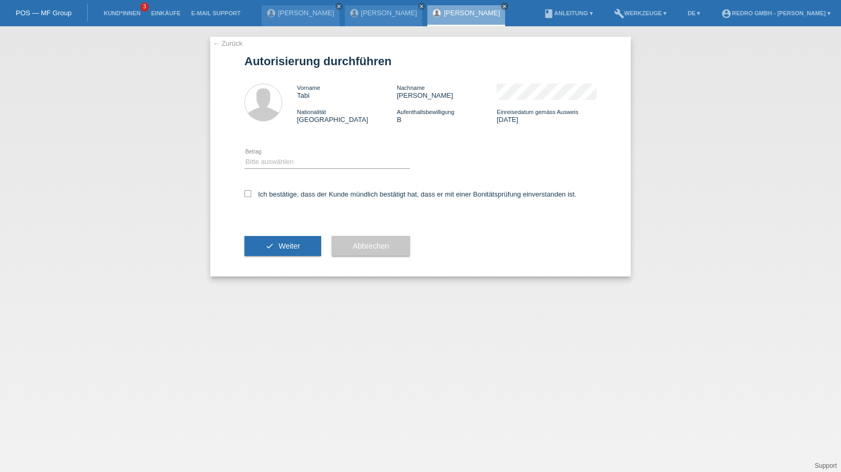
drag, startPoint x: 291, startPoint y: 154, endPoint x: 280, endPoint y: 169, distance: 18.4
click at [291, 155] on div "Bitte auswählen CHF 1.00 - CHF 499.00 CHF 500.00 - CHF 1'999.00 CHF 2'000.00 - …" at bounding box center [328, 163] width 166 height 36
click at [275, 167] on select "Bitte auswählen CHF 1.00 - CHF 499.00 CHF 500.00 - CHF 1'999.00 CHF 2'000.00 - …" at bounding box center [328, 162] width 166 height 13
select select "1"
click at [245, 156] on select "Bitte auswählen CHF 1.00 - CHF 499.00 CHF 500.00 - CHF 1'999.00 CHF 2'000.00 - …" at bounding box center [328, 162] width 166 height 13
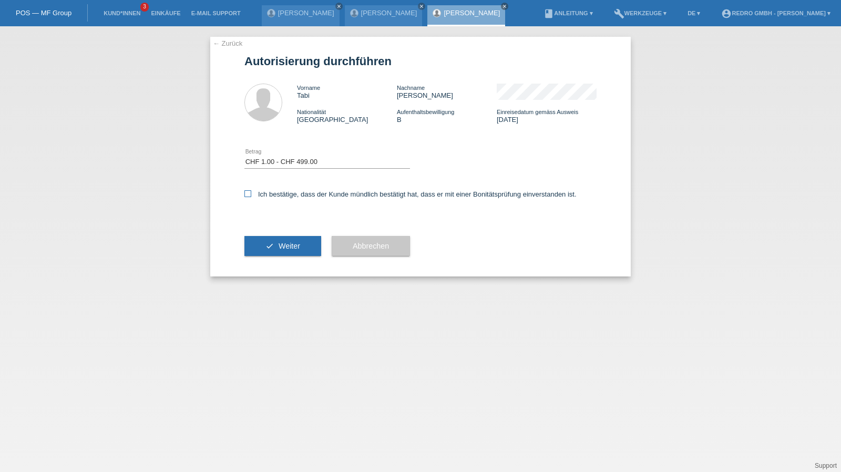
click at [268, 197] on label "Ich bestätige, dass der Kunde mündlich bestätigt hat, dass er mit einer Bonität…" at bounding box center [411, 194] width 332 height 8
click at [251, 197] on input "Ich bestätige, dass der Kunde mündlich bestätigt hat, dass er mit einer Bonität…" at bounding box center [248, 193] width 7 height 7
checkbox input "true"
click at [262, 242] on button "check Weiter" at bounding box center [283, 246] width 77 height 20
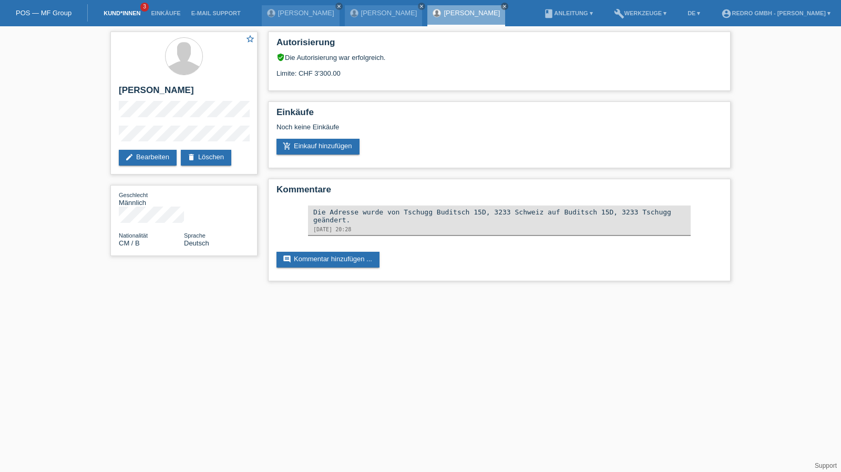
click at [115, 13] on link "Kund*innen" at bounding box center [121, 13] width 47 height 6
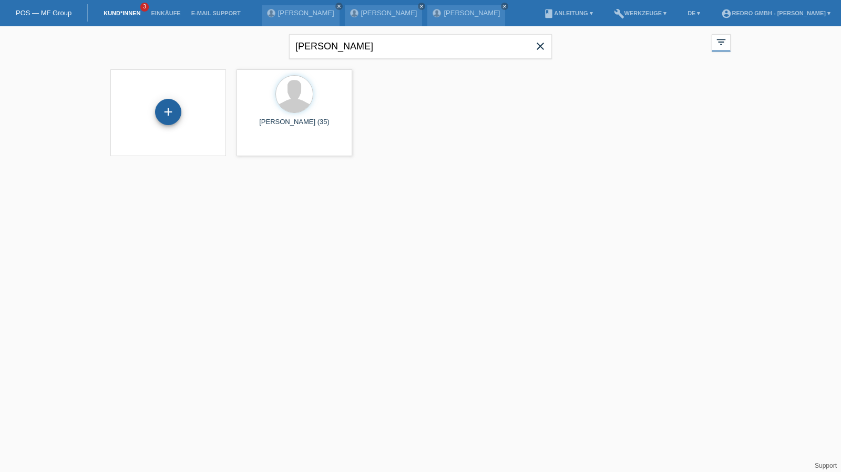
click at [162, 112] on div "+" at bounding box center [168, 112] width 26 height 26
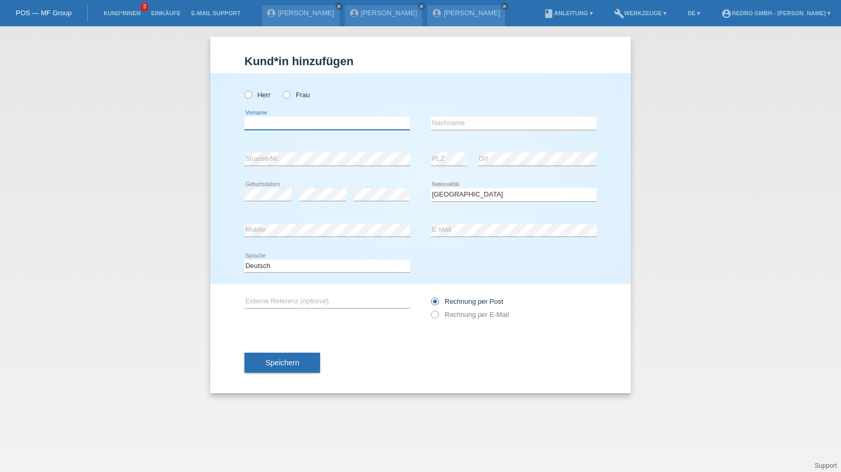
click at [298, 128] on input "text" at bounding box center [328, 123] width 166 height 13
type input "Luca"
type input "Fehr"
click at [290, 363] on span "Speichern" at bounding box center [283, 363] width 34 height 8
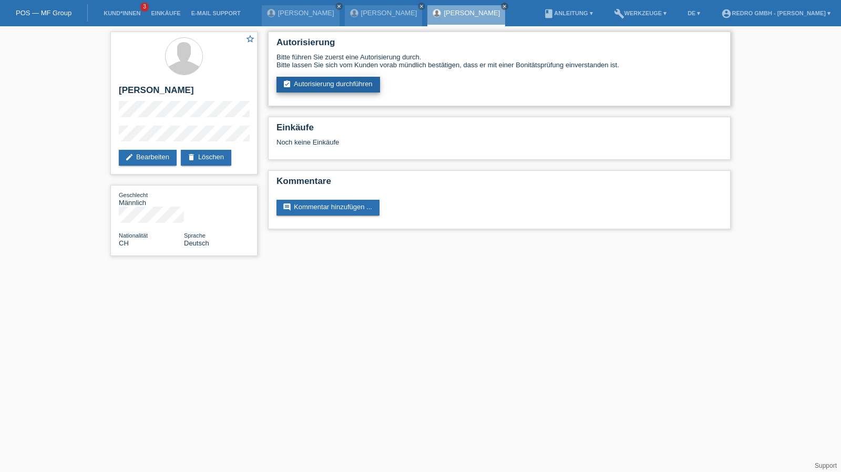
click at [313, 85] on link "assignment_turned_in Autorisierung durchführen" at bounding box center [329, 85] width 104 height 16
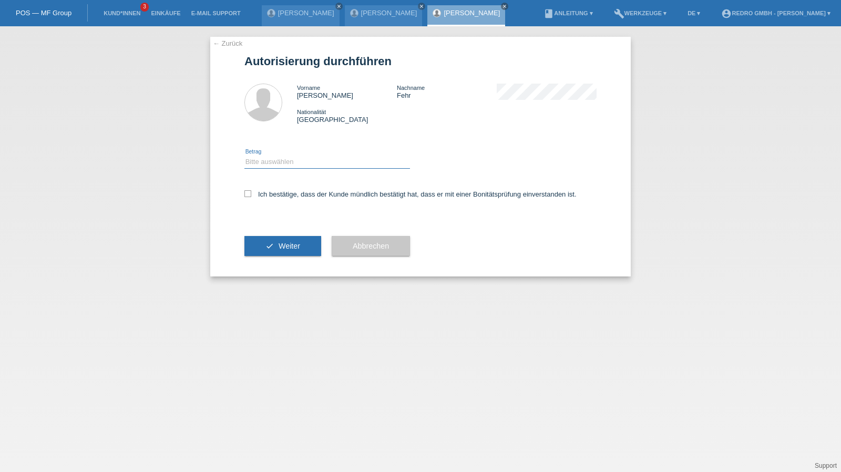
drag, startPoint x: 288, startPoint y: 160, endPoint x: 285, endPoint y: 167, distance: 7.1
click at [288, 160] on select "Bitte auswählen CHF 1.00 - CHF 499.00 CHF 500.00 - CHF 1'999.00 CHF 2'000.00 - …" at bounding box center [328, 162] width 166 height 13
select select "1"
click at [245, 156] on select "Bitte auswählen CHF 1.00 - CHF 499.00 CHF 500.00 - CHF 1'999.00 CHF 2'000.00 - …" at bounding box center [328, 162] width 166 height 13
click at [270, 200] on div "Ich bestätige, dass der Kunde mündlich bestätigt hat, dass er mit einer Bonität…" at bounding box center [421, 198] width 352 height 36
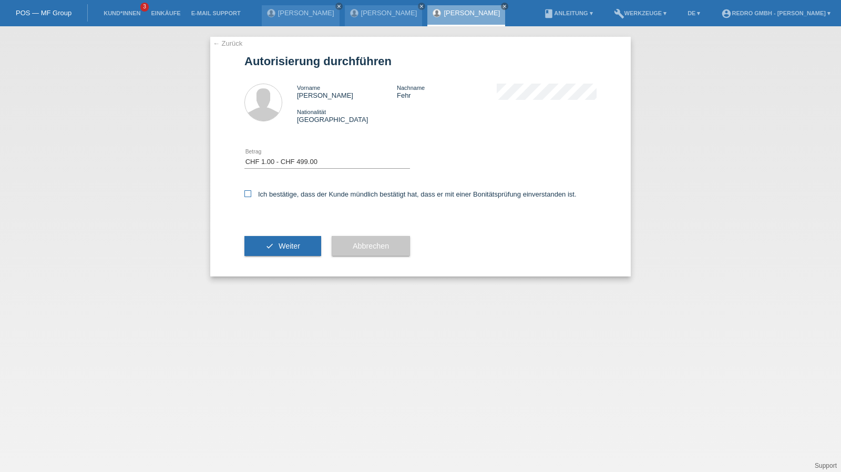
click at [277, 193] on label "Ich bestätige, dass der Kunde mündlich bestätigt hat, dass er mit einer Bonität…" at bounding box center [411, 194] width 332 height 8
click at [251, 193] on input "Ich bestätige, dass der Kunde mündlich bestätigt hat, dass er mit einer Bonität…" at bounding box center [248, 193] width 7 height 7
checkbox input "true"
click at [267, 256] on button "check Weiter" at bounding box center [283, 246] width 77 height 20
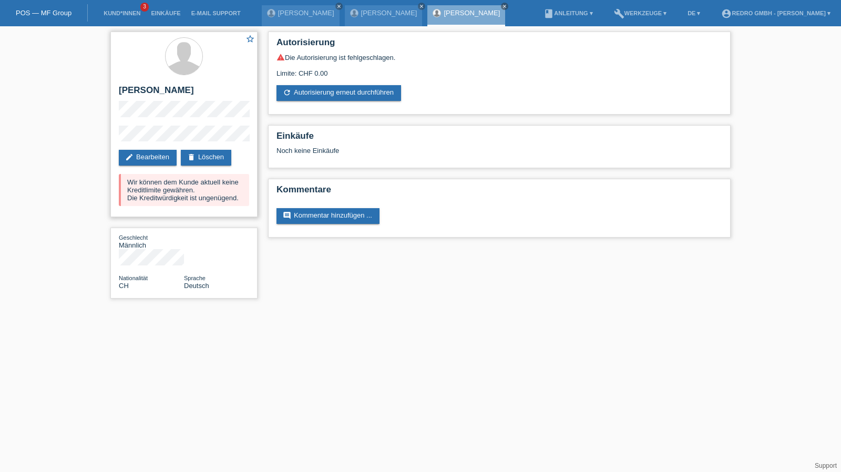
click at [140, 89] on h2 "[PERSON_NAME]" at bounding box center [184, 93] width 130 height 16
click at [149, 89] on h2 "[PERSON_NAME]" at bounding box center [184, 93] width 130 height 16
copy h2 "Fehr"
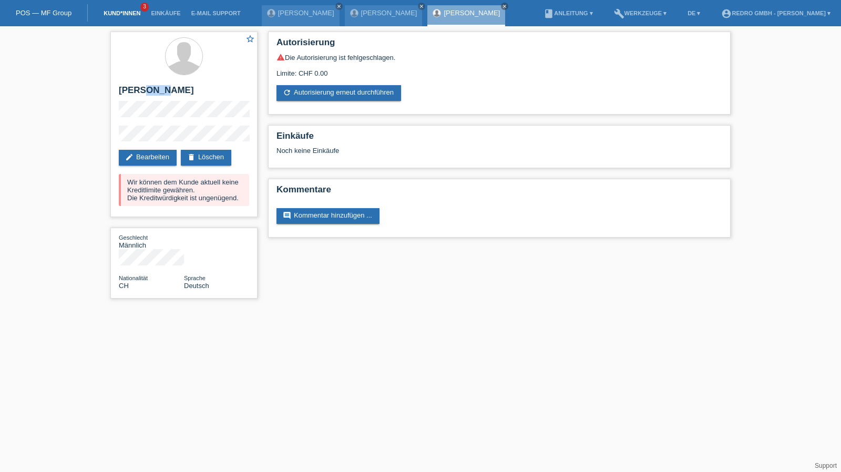
click at [126, 16] on link "Kund*innen" at bounding box center [121, 13] width 47 height 6
